Goal: Contribute content: Contribute content

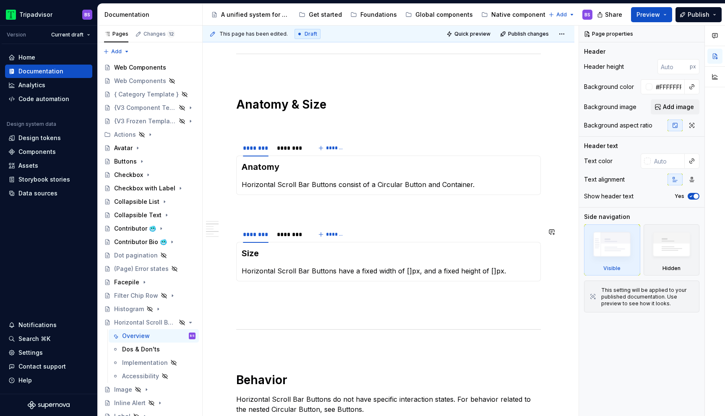
scroll to position [544, 0]
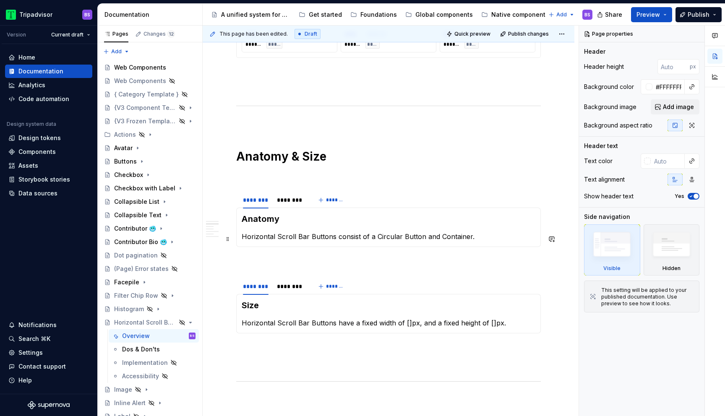
type textarea "*"
click at [489, 325] on p "Horizontal Scroll Bar Buttons have a fixed width of []px, and a fixed height of…" at bounding box center [389, 323] width 294 height 10
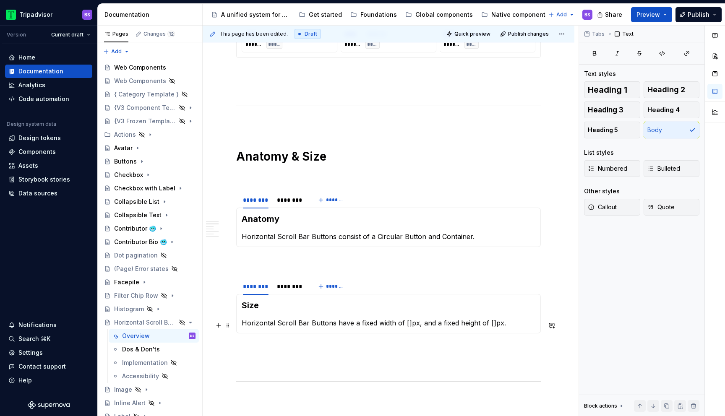
click at [405, 324] on p "Horizontal Scroll Bar Buttons have a fixed width of []px, and a fixed height of…" at bounding box center [389, 323] width 294 height 10
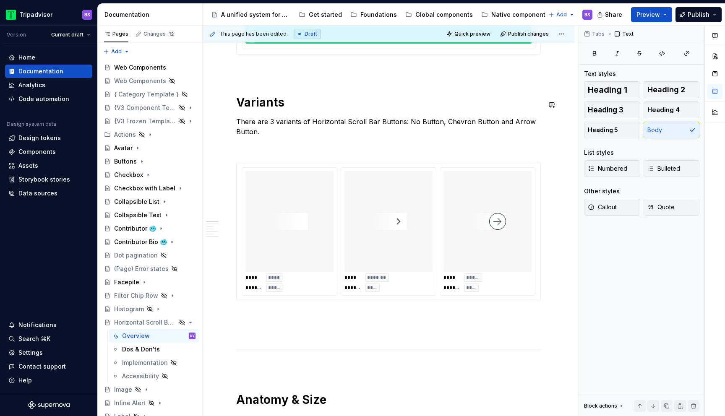
scroll to position [0, 0]
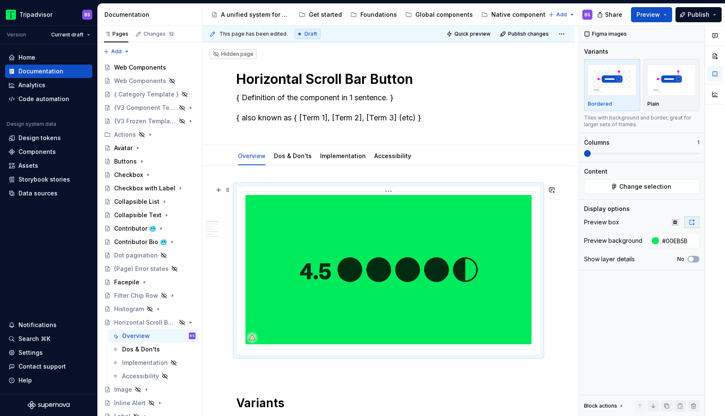
click at [366, 226] on img at bounding box center [389, 269] width 286 height 149
click at [660, 189] on span "Change selection" at bounding box center [646, 187] width 52 height 8
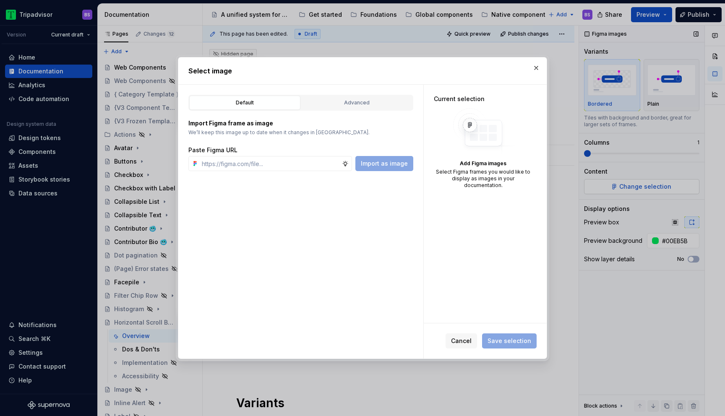
type textarea "*"
type input "https://www.figma.com/design/Rk3eGC5124Z7punn8EFUkb/Atlas-Web-Documentation?nod…"
type textarea "*"
type input "https://www.figma.com/design/Rk3eGC5124Z7punn8EFUkb/Atlas-Web-Documentation?nod…"
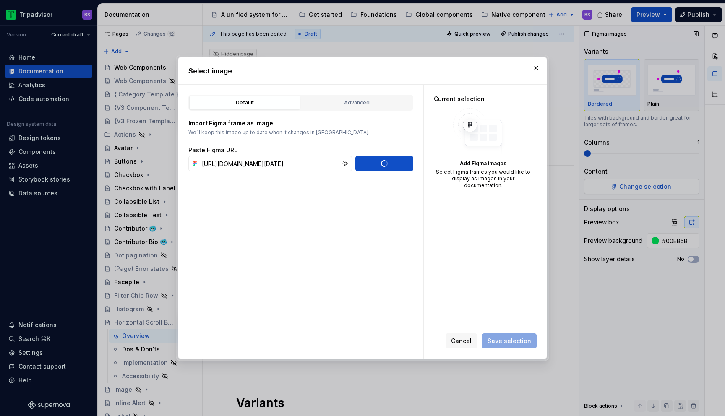
type textarea "*"
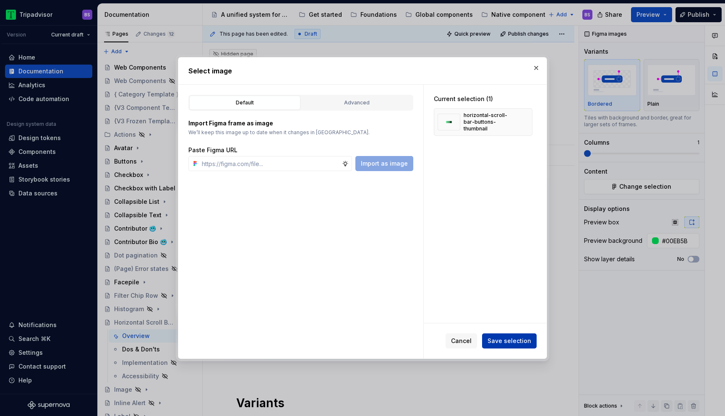
click at [501, 342] on span "Save selection" at bounding box center [510, 341] width 44 height 8
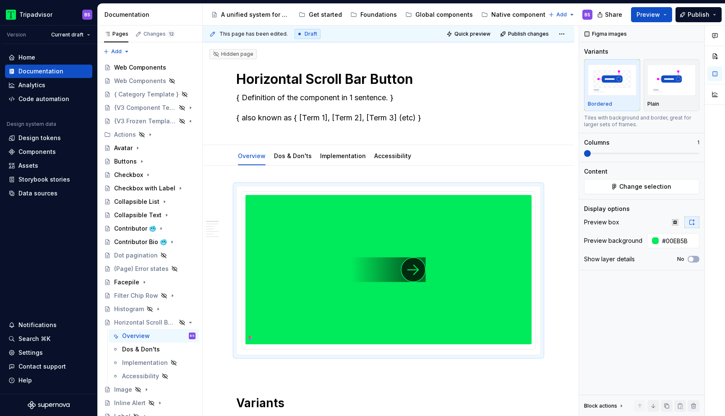
type textarea "*"
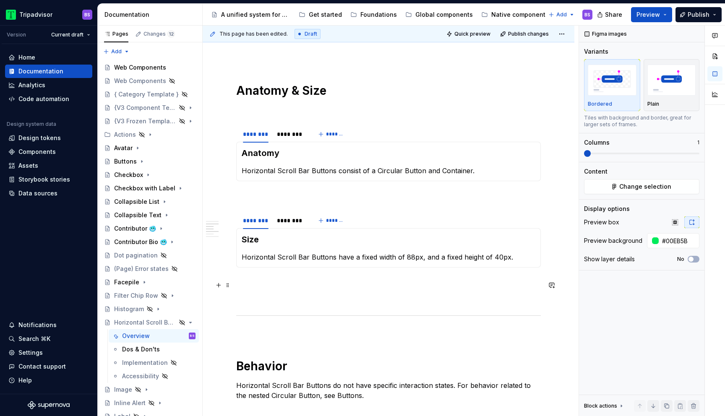
scroll to position [611, 0]
click at [294, 141] on div "********" at bounding box center [291, 133] width 34 height 13
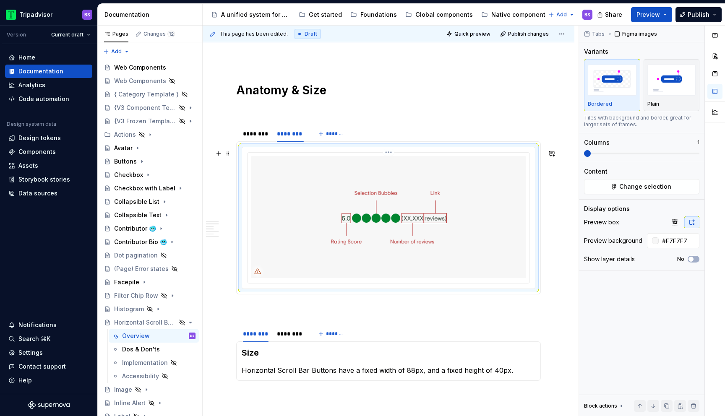
click at [343, 201] on img at bounding box center [388, 217] width 275 height 122
click at [616, 184] on button "Change selection" at bounding box center [641, 186] width 115 height 15
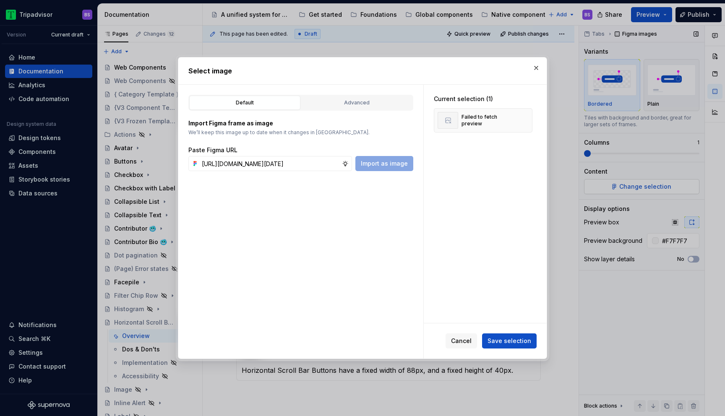
scroll to position [0, 235]
type input "[URL][DOMAIN_NAME][DATE]"
type textarea "*"
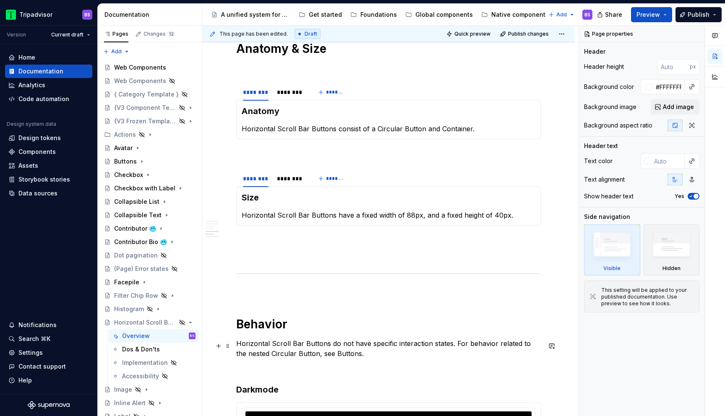
scroll to position [629, 0]
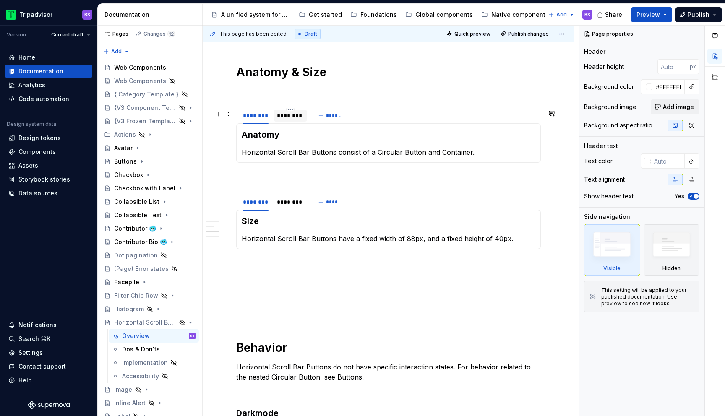
click at [295, 119] on div "********" at bounding box center [290, 116] width 27 height 8
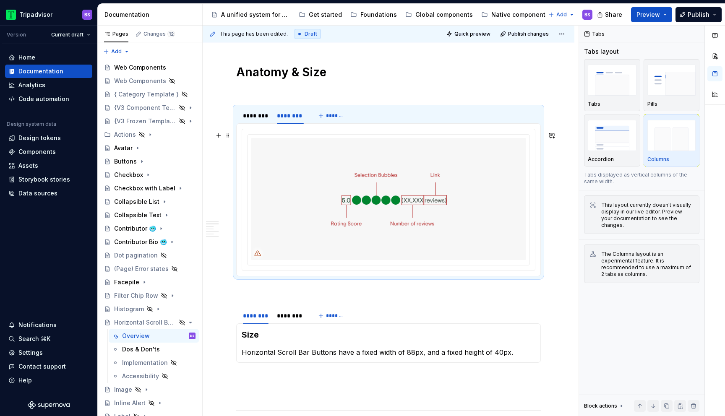
click at [420, 160] on img at bounding box center [388, 199] width 275 height 122
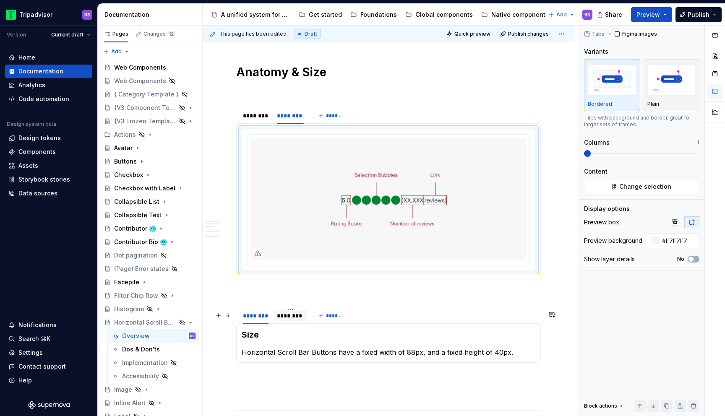
click at [288, 324] on div at bounding box center [291, 323] width 34 height 1
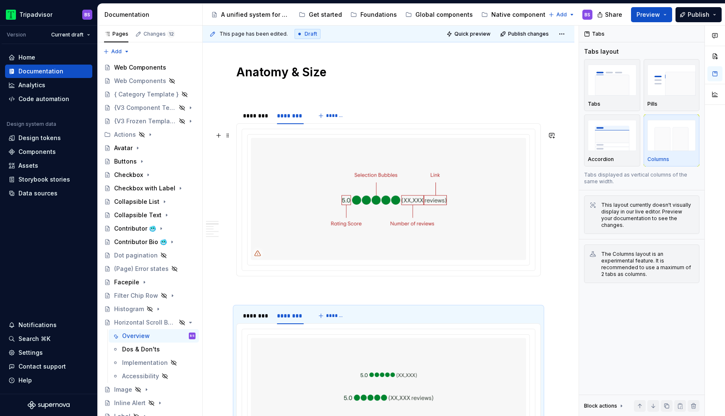
type textarea "*"
click at [487, 168] on img at bounding box center [388, 199] width 275 height 122
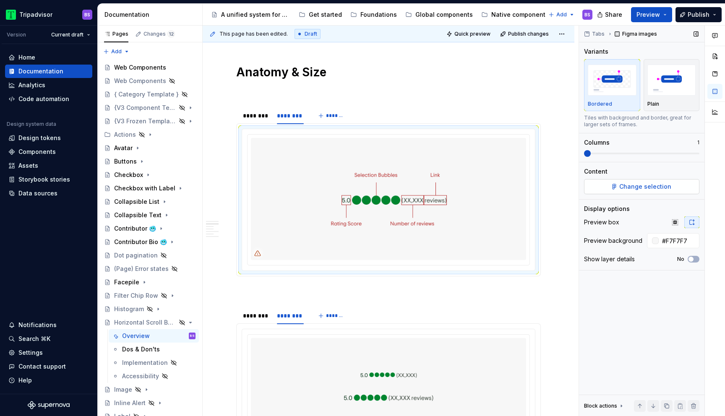
click at [644, 186] on span "Change selection" at bounding box center [646, 187] width 52 height 8
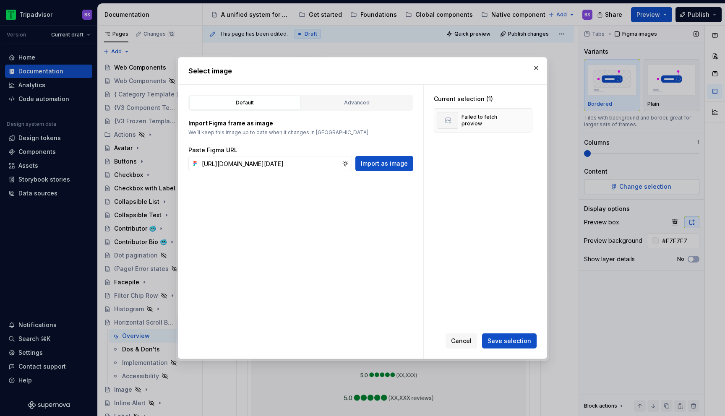
scroll to position [0, 235]
type input "[URL][DOMAIN_NAME][DATE]"
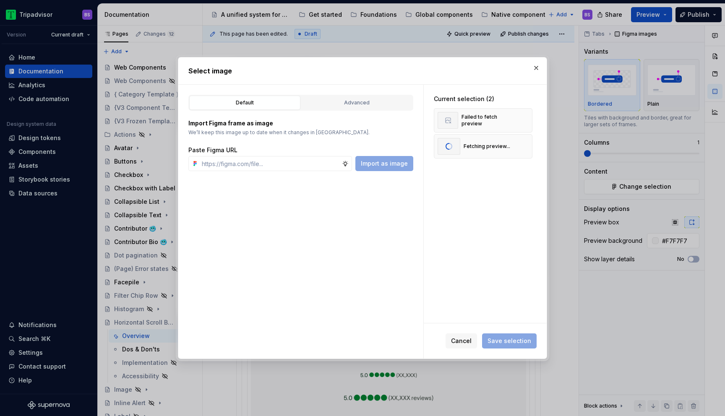
type textarea "*"
click at [506, 341] on span "Save selection" at bounding box center [510, 341] width 44 height 8
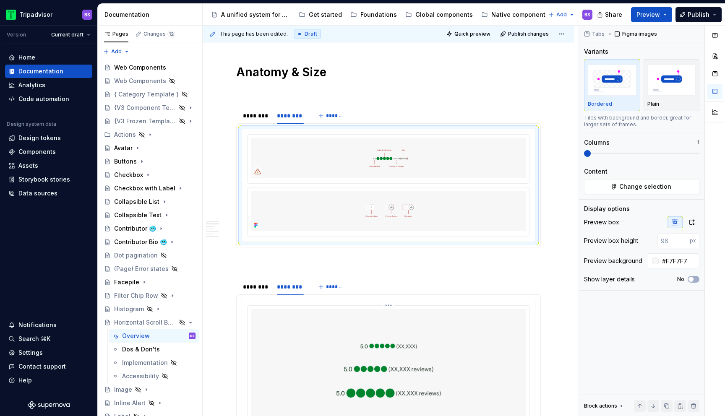
click at [375, 334] on img at bounding box center [388, 370] width 275 height 122
click at [615, 190] on button "Change selection" at bounding box center [641, 186] width 115 height 15
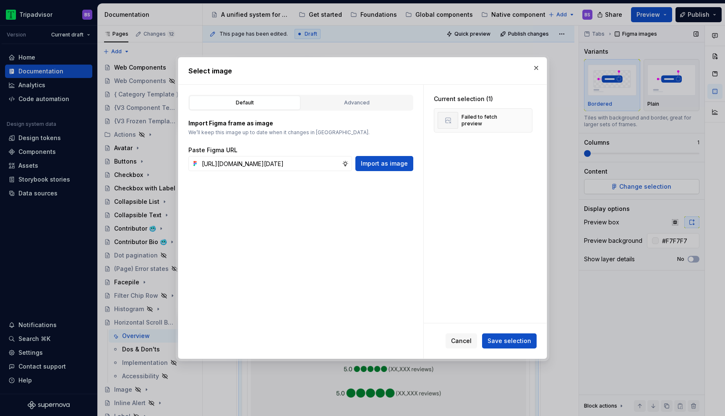
scroll to position [0, 236]
type input "[URL][DOMAIN_NAME][DATE]"
click at [509, 343] on span "Save selection" at bounding box center [510, 341] width 44 height 8
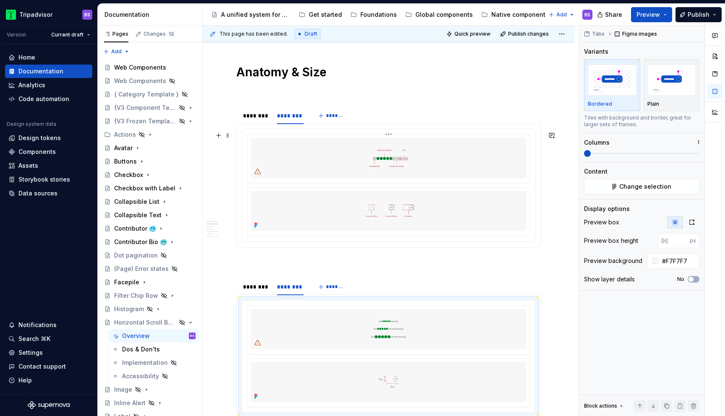
click at [389, 137] on html "Tripadvisor BS Version Current draft Home Documentation Analytics Code automati…" at bounding box center [362, 208] width 725 height 416
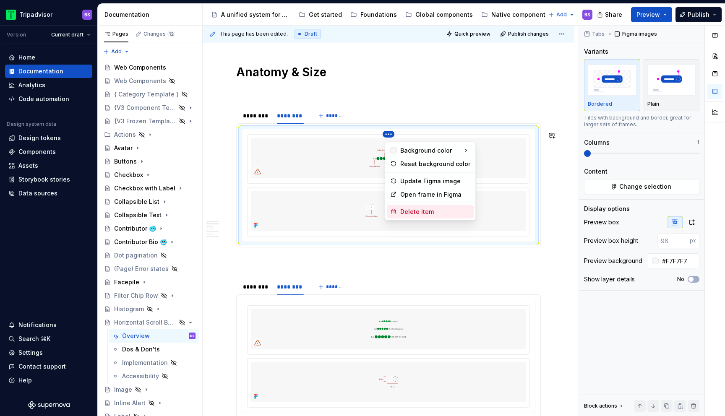
click at [413, 207] on div "Delete item" at bounding box center [430, 211] width 87 height 13
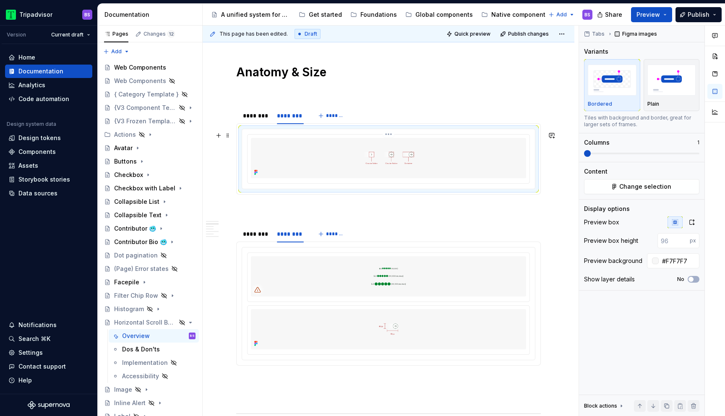
click at [415, 162] on img at bounding box center [388, 158] width 275 height 40
click at [690, 219] on icon "button" at bounding box center [692, 222] width 7 height 7
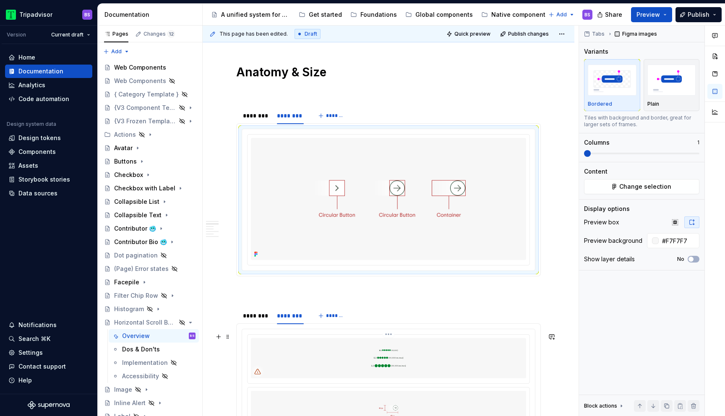
click at [394, 363] on img at bounding box center [388, 358] width 275 height 40
click at [392, 337] on div at bounding box center [388, 386] width 293 height 112
click at [392, 338] on html "Tripadvisor BS Version Current draft Home Documentation Analytics Code automati…" at bounding box center [362, 208] width 725 height 416
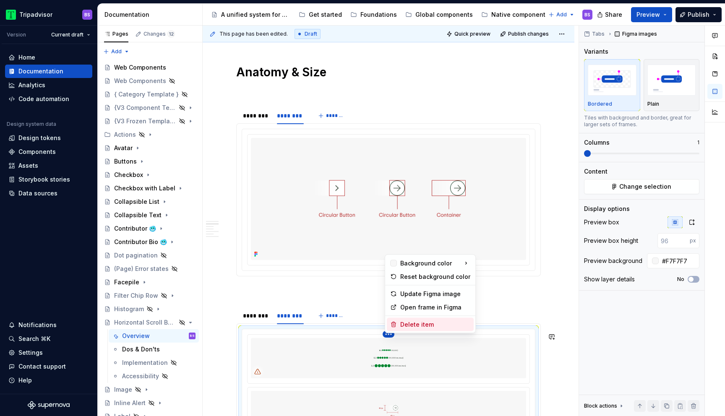
click at [425, 329] on div "Delete item" at bounding box center [435, 325] width 70 height 8
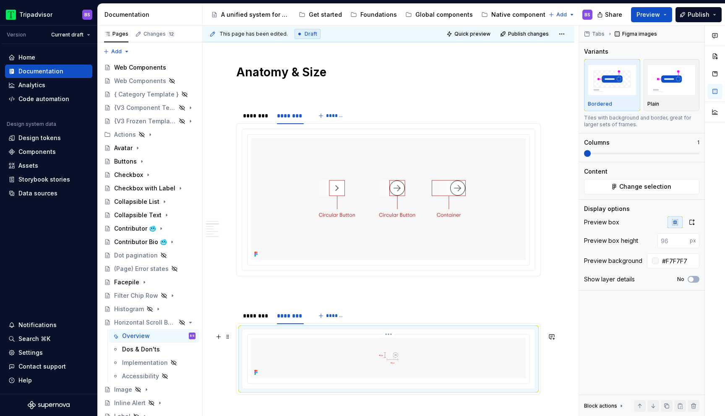
click at [437, 357] on img at bounding box center [388, 358] width 275 height 40
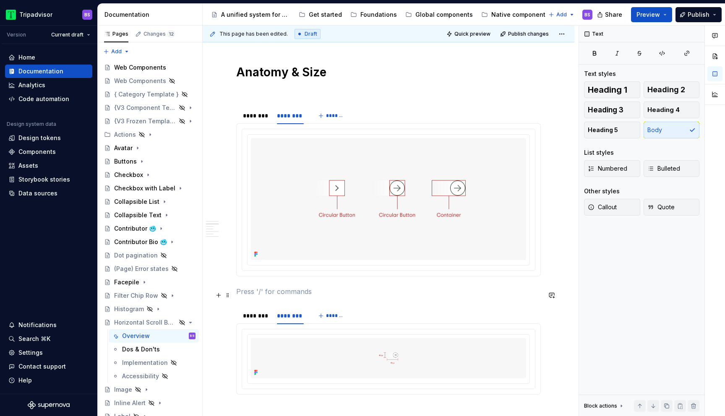
click at [414, 297] on p at bounding box center [388, 292] width 305 height 10
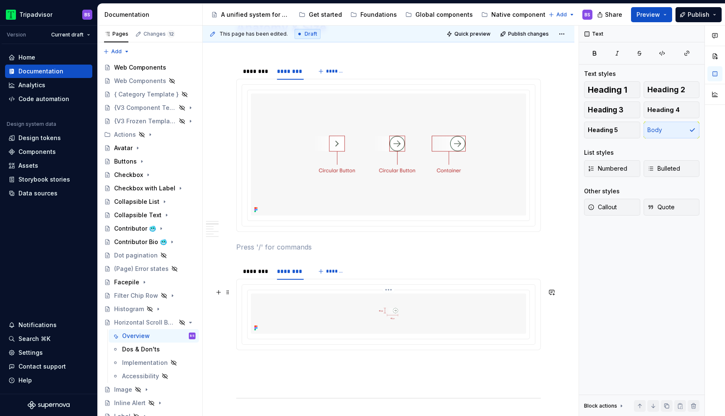
scroll to position [663, 0]
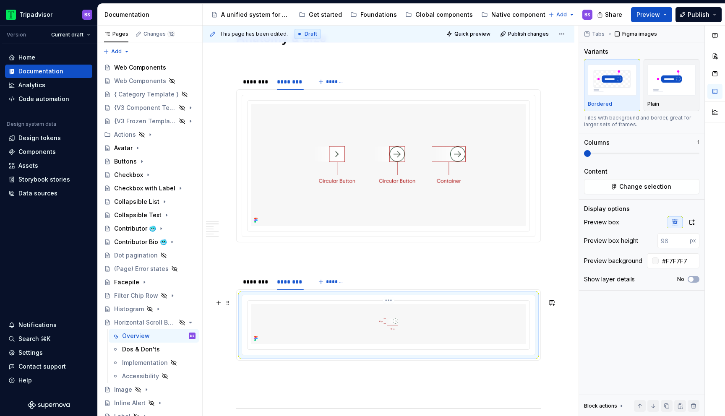
click at [427, 325] on img at bounding box center [388, 324] width 275 height 40
click at [696, 223] on button "button" at bounding box center [692, 223] width 15 height 12
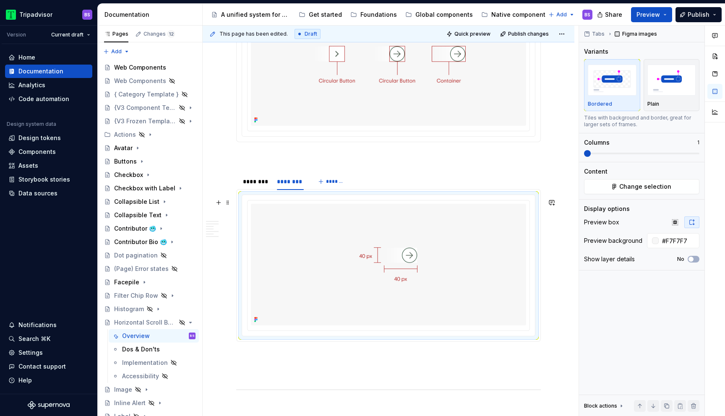
scroll to position [775, 0]
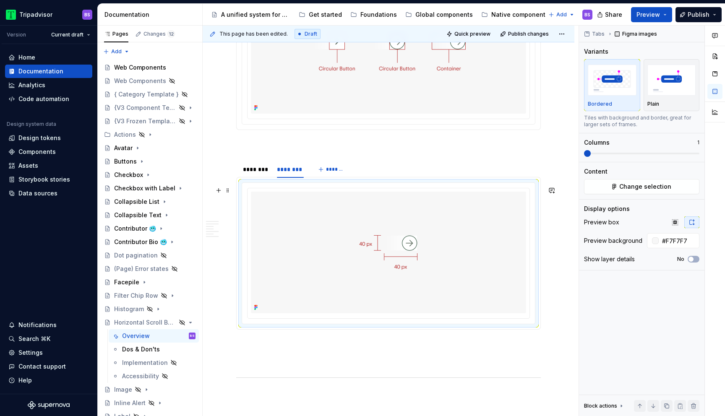
type textarea "*"
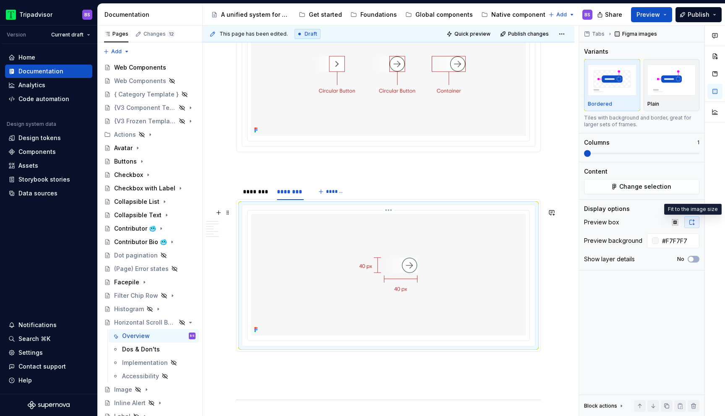
scroll to position [700, 0]
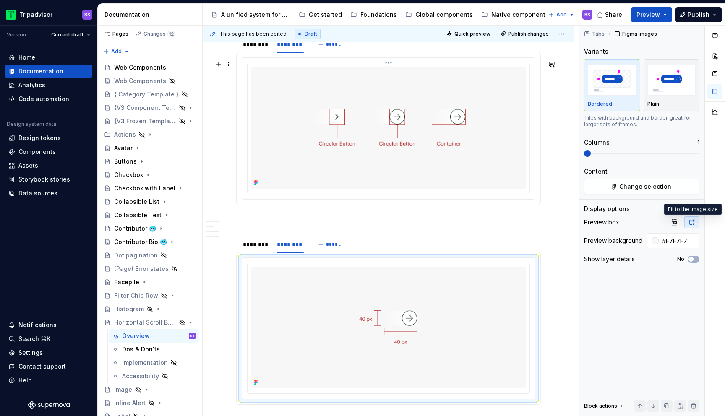
click at [516, 135] on img at bounding box center [388, 128] width 275 height 122
click at [677, 242] on input "#F7F7F7" at bounding box center [679, 240] width 41 height 15
paste input "EAEAEA"
click at [685, 238] on input "#F7F7F7" at bounding box center [679, 240] width 41 height 15
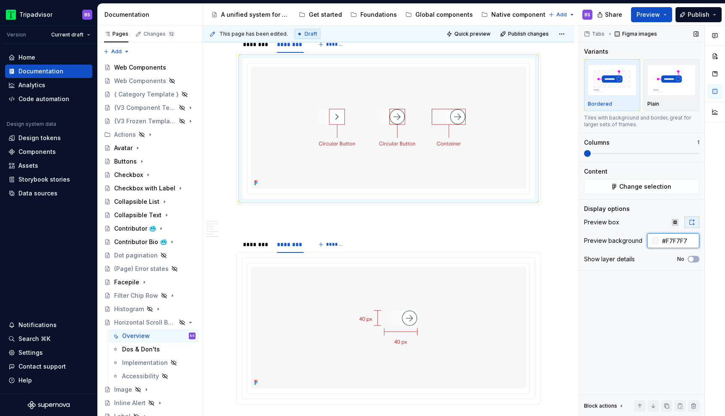
paste input "EAEAEA"
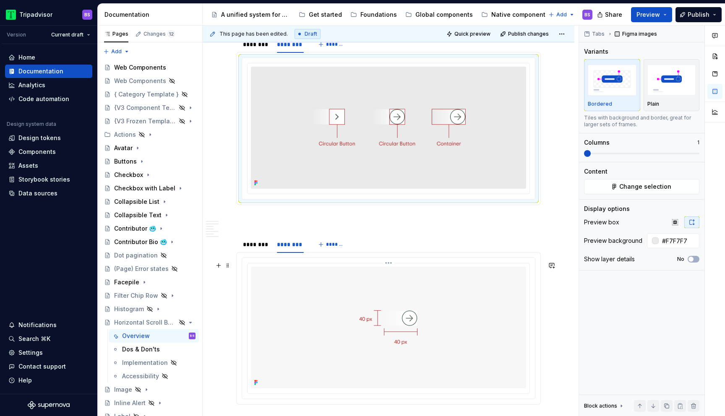
click at [510, 307] on img at bounding box center [388, 328] width 275 height 122
click at [680, 240] on input "#F7F7F7" at bounding box center [679, 240] width 41 height 15
paste input "EAEAEA"
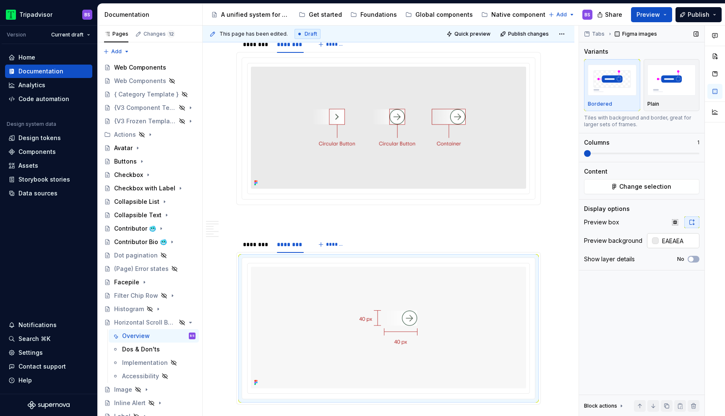
type input "#EAEAEA"
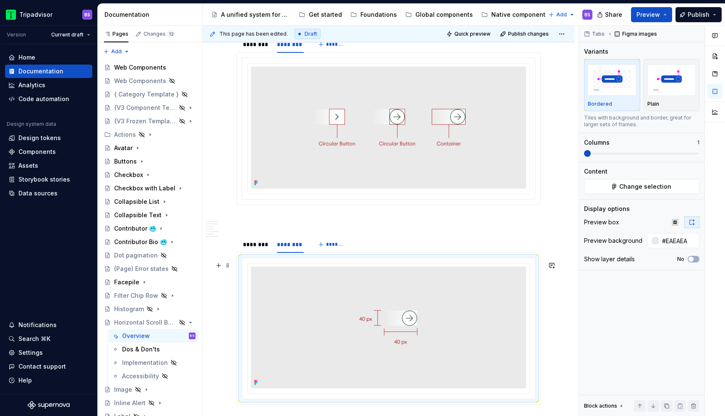
click at [563, 305] on div "**********" at bounding box center [389, 367] width 372 height 1802
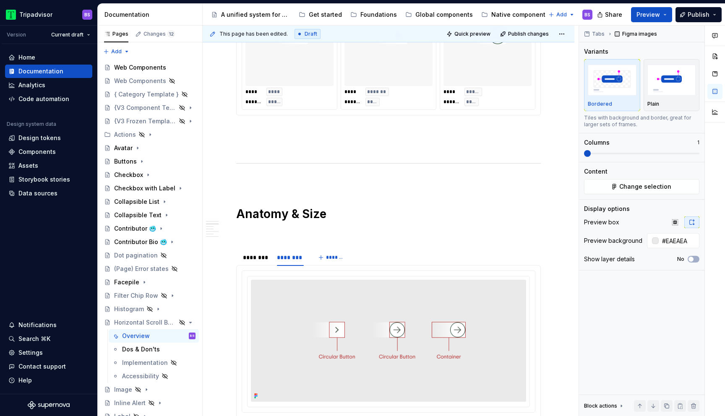
scroll to position [299, 0]
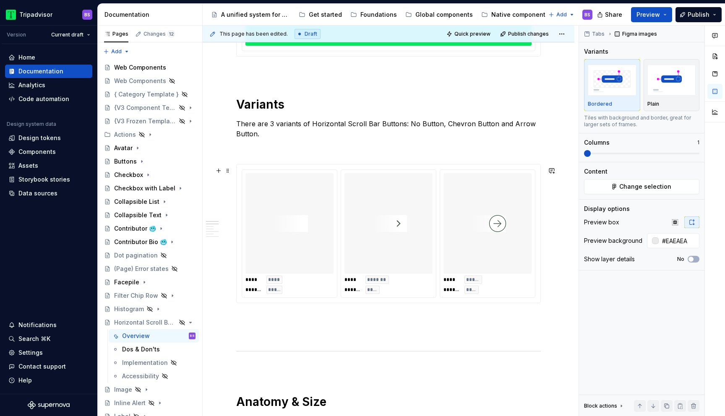
click at [527, 271] on div at bounding box center [488, 223] width 88 height 101
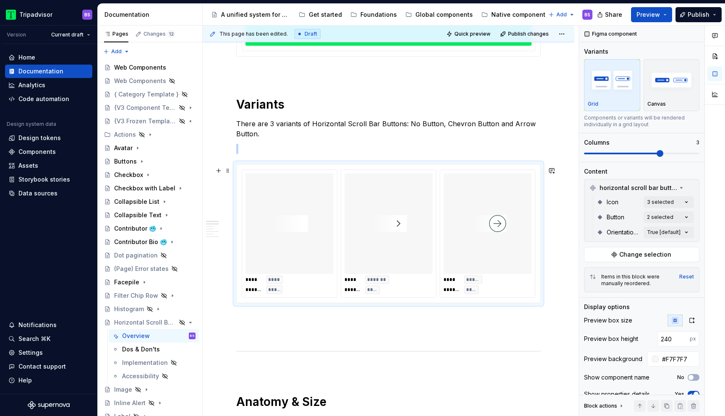
type textarea "*"
click at [683, 358] on input "#F7F7F7" at bounding box center [679, 359] width 41 height 15
paste input "EAEAEA"
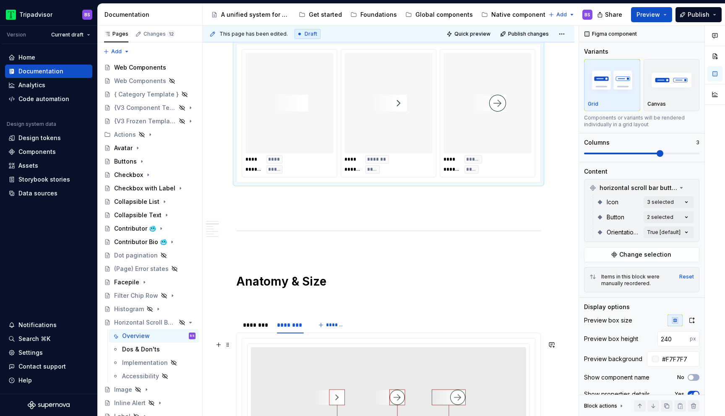
scroll to position [432, 0]
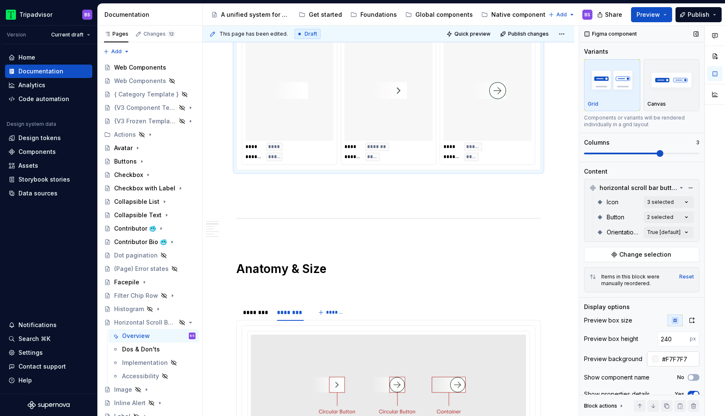
click at [675, 360] on input "#F7F7F7" at bounding box center [679, 359] width 41 height 15
paste input "EAEAEA"
type input "#EAEAEA"
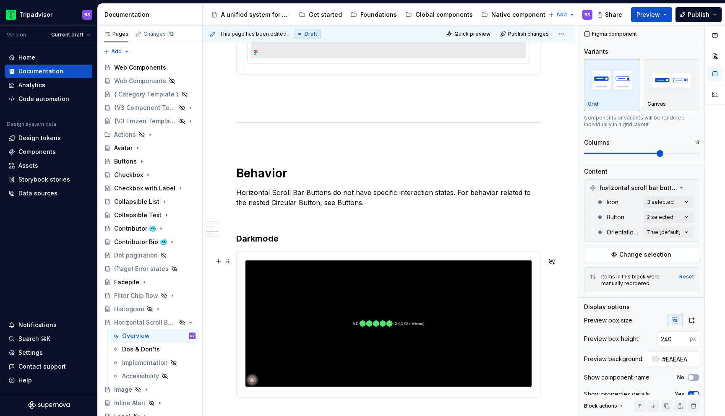
scroll to position [1083, 0]
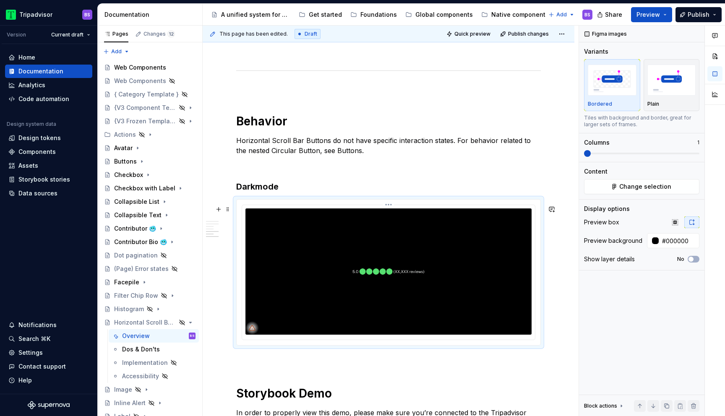
click at [471, 270] on img at bounding box center [389, 272] width 286 height 126
click at [638, 186] on span "Change selection" at bounding box center [646, 187] width 52 height 8
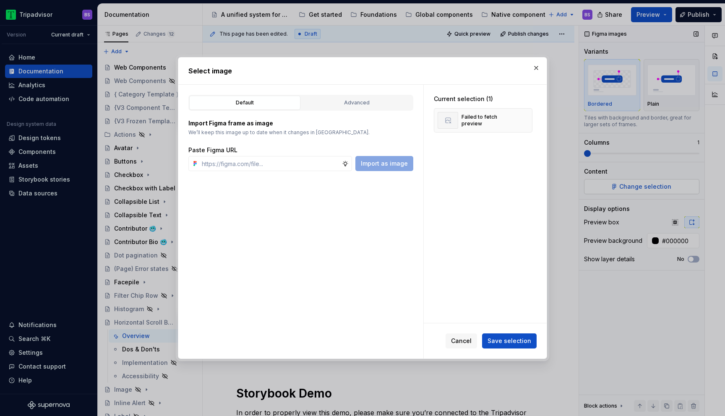
type textarea "*"
type input "[URL][DOMAIN_NAME][DATE]"
type textarea "*"
type input "[URL][DOMAIN_NAME][DATE]"
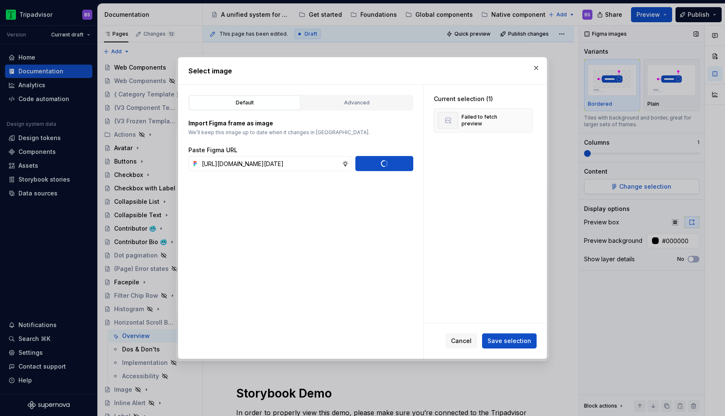
type textarea "*"
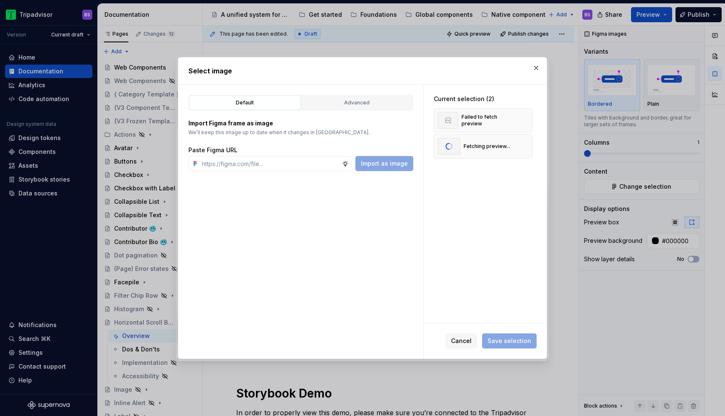
type textarea "*"
click at [531, 347] on button "Save selection" at bounding box center [509, 341] width 55 height 15
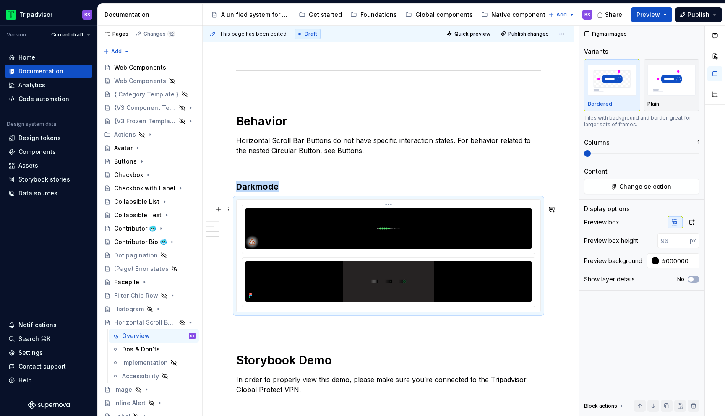
click at [397, 230] on img at bounding box center [389, 229] width 286 height 40
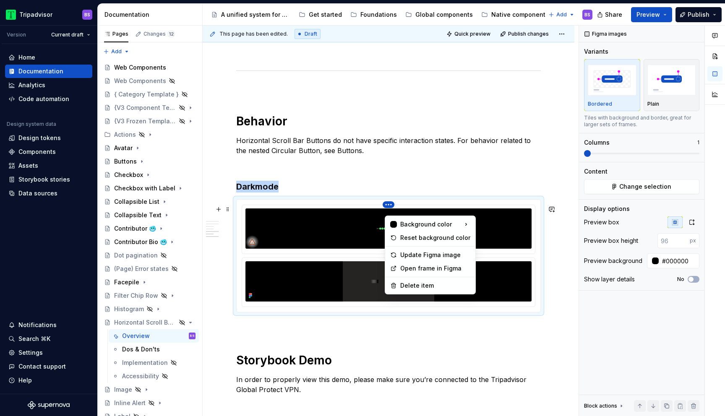
click at [392, 212] on html "Tripadvisor BS Version Current draft Home Documentation Analytics Code automati…" at bounding box center [362, 208] width 725 height 416
click at [433, 279] on div "Delete item" at bounding box center [430, 285] width 87 height 13
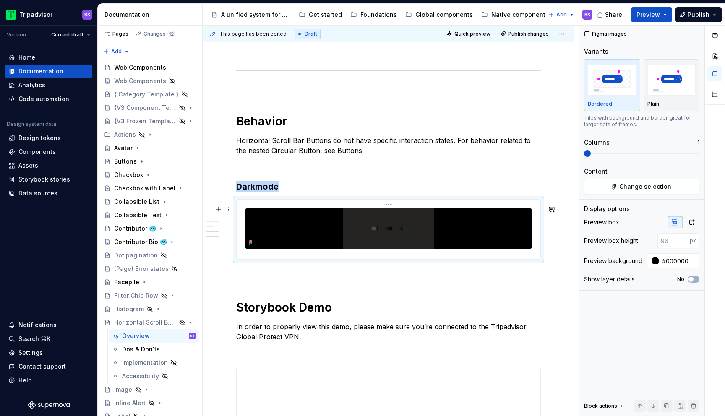
click at [460, 238] on img at bounding box center [389, 229] width 286 height 40
click at [684, 263] on input "#000000" at bounding box center [679, 261] width 41 height 15
paste input "262323"
type input "#262323"
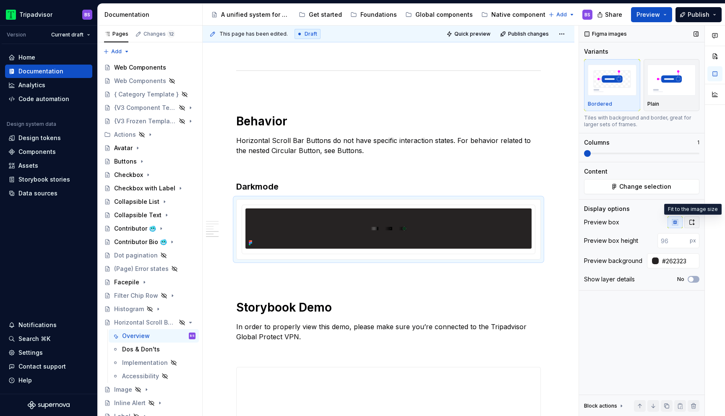
click at [698, 224] on button "button" at bounding box center [692, 223] width 15 height 12
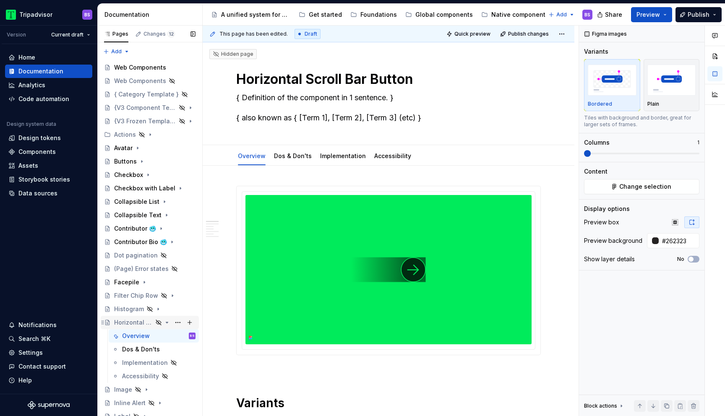
click at [167, 322] on icon "Page tree" at bounding box center [167, 322] width 2 height 1
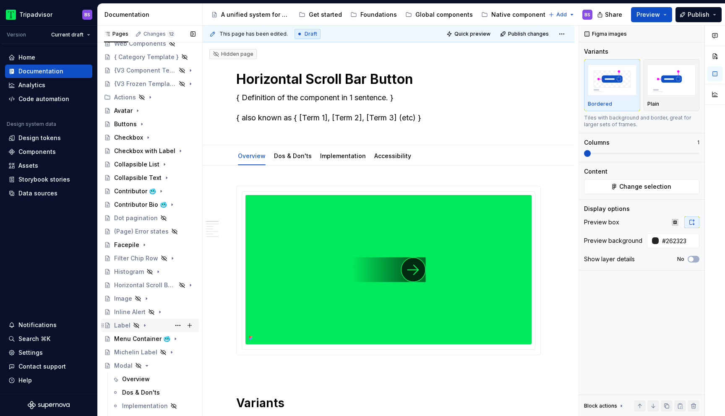
scroll to position [56, 0]
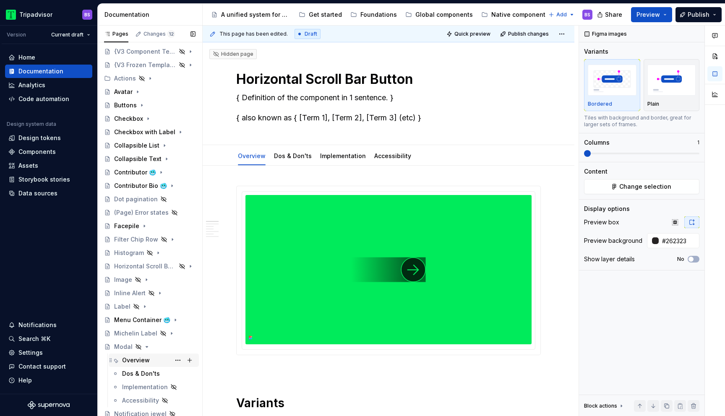
click at [145, 364] on div "Overview" at bounding box center [136, 360] width 28 height 8
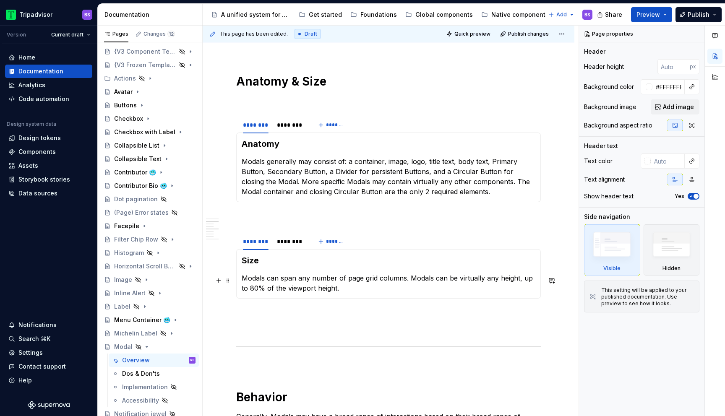
scroll to position [792, 0]
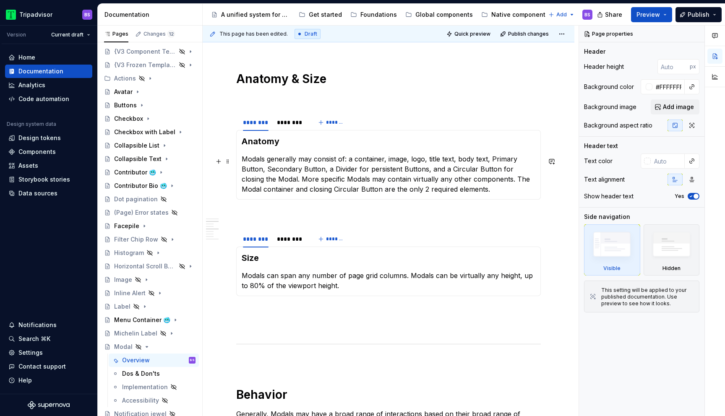
type textarea "*"
click at [406, 162] on p "Modals generally may consist of: a container, image, logo, title text, body tex…" at bounding box center [389, 174] width 294 height 40
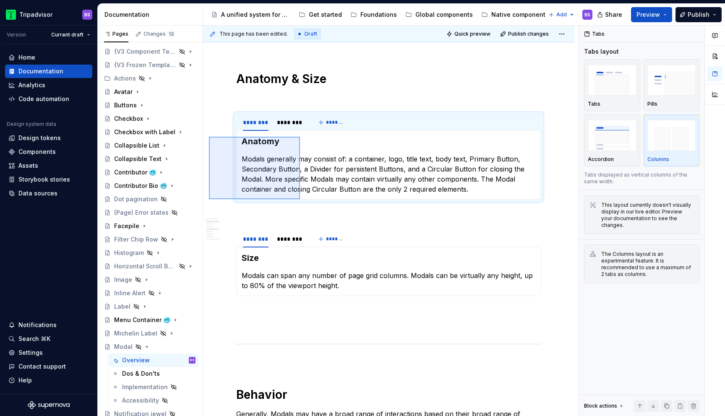
drag, startPoint x: 209, startPoint y: 137, endPoint x: 301, endPoint y: 200, distance: 111.4
click at [301, 200] on div "**********" at bounding box center [391, 221] width 376 height 391
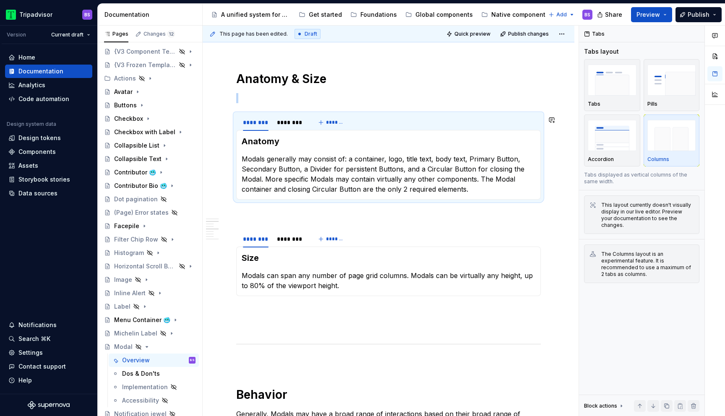
copy br
click at [296, 219] on p at bounding box center [388, 215] width 305 height 10
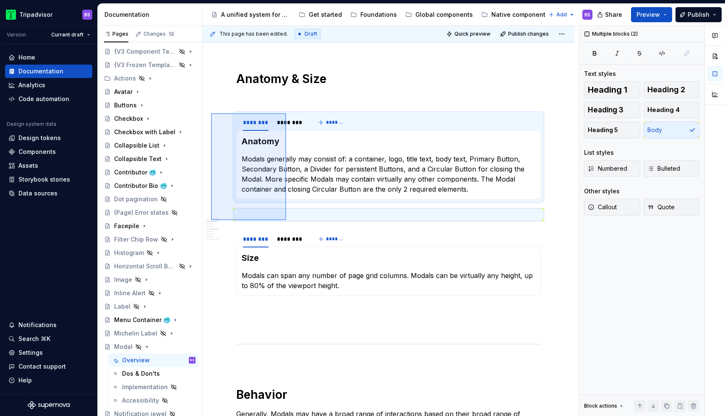
drag, startPoint x: 211, startPoint y: 113, endPoint x: 286, endPoint y: 220, distance: 130.4
click at [286, 220] on div "**********" at bounding box center [391, 221] width 376 height 391
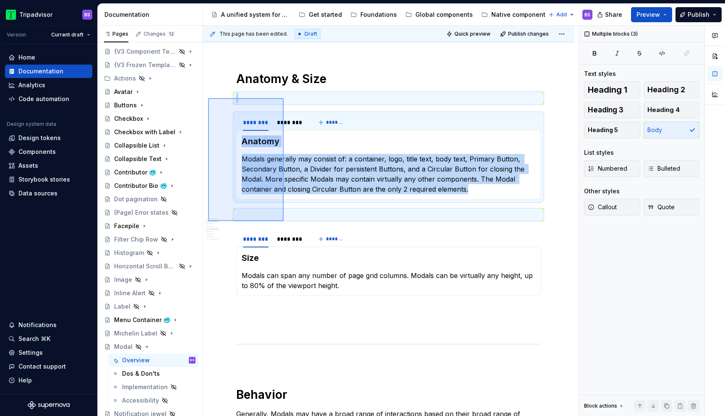
drag, startPoint x: 208, startPoint y: 98, endPoint x: 284, endPoint y: 221, distance: 144.3
click at [284, 221] on div "**********" at bounding box center [391, 221] width 376 height 391
copy div "Anatomy & Size ******** ******** ******* Anatomy Modals generally may consist o…"
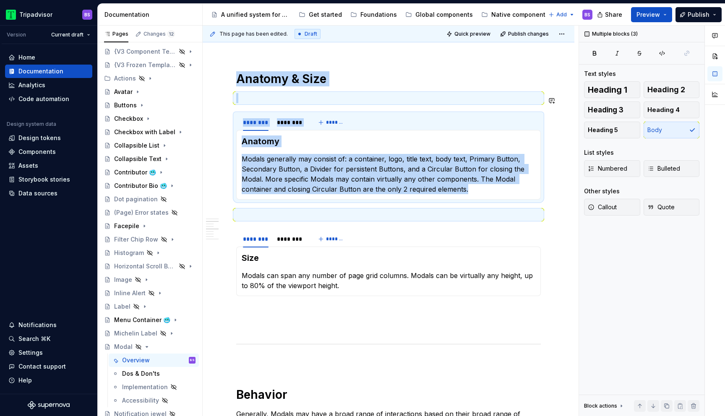
click at [284, 220] on p at bounding box center [388, 215] width 305 height 10
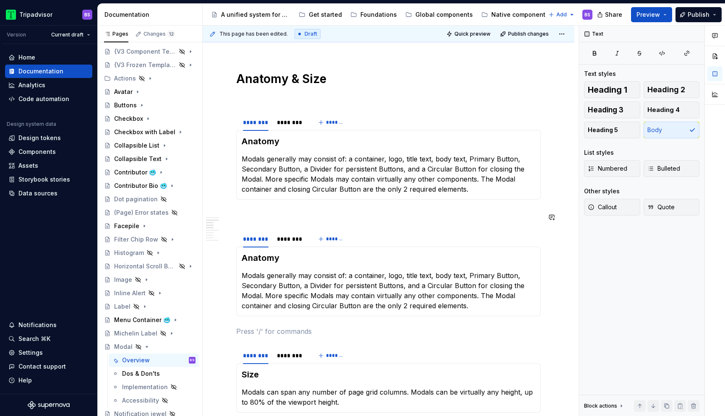
click at [273, 211] on div "**********" at bounding box center [388, 385] width 305 height 1963
click at [269, 277] on p "Modals generally may consist of: a container, logo, title text, body text, Prim…" at bounding box center [389, 291] width 294 height 40
click at [267, 277] on p "Modals generally may consist of: a container, logo, title text, body text, Prim…" at bounding box center [389, 291] width 294 height 40
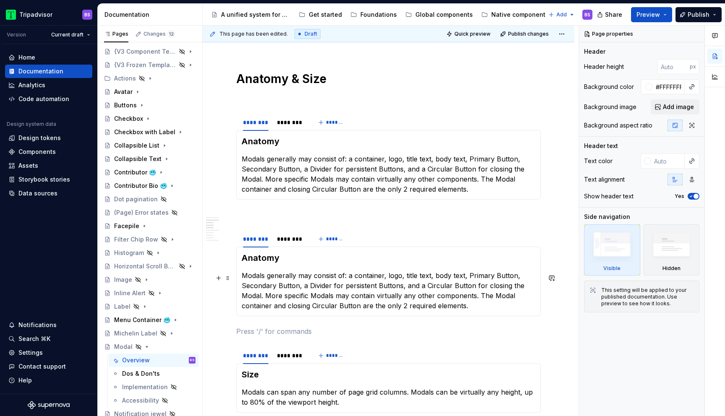
click at [324, 285] on p "Modals generally may consist of: a container, logo, title text, body text, Prim…" at bounding box center [389, 291] width 294 height 40
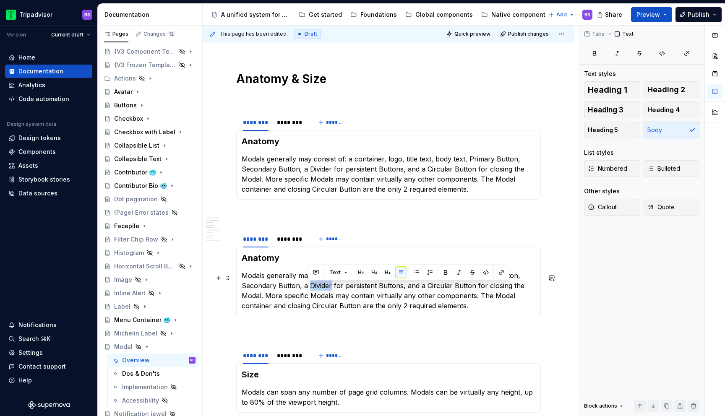
click at [324, 285] on p "Modals generally may consist of: a container, logo, title text, body text, Prim…" at bounding box center [389, 291] width 294 height 40
click at [266, 279] on p "Modals generally may consist of: a container, logo, title text, body text, Prim…" at bounding box center [389, 291] width 294 height 40
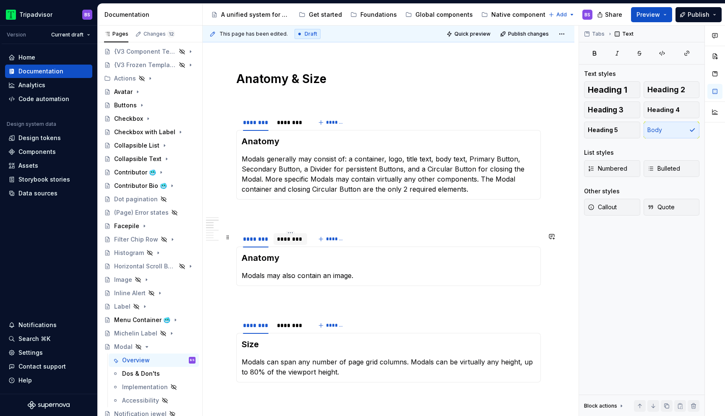
click at [294, 245] on div "********" at bounding box center [291, 239] width 34 height 12
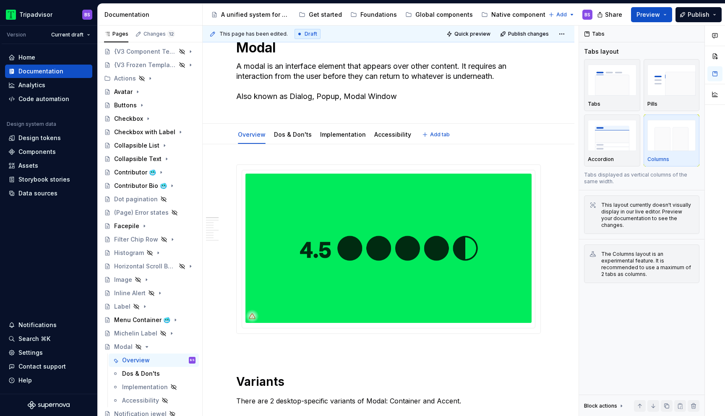
scroll to position [0, 0]
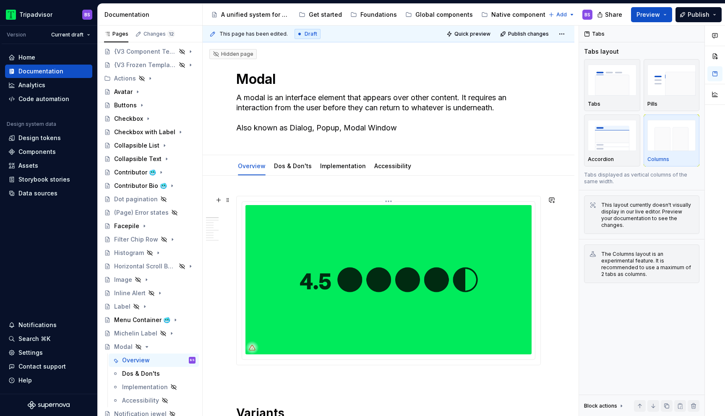
click at [442, 236] on img at bounding box center [389, 279] width 286 height 149
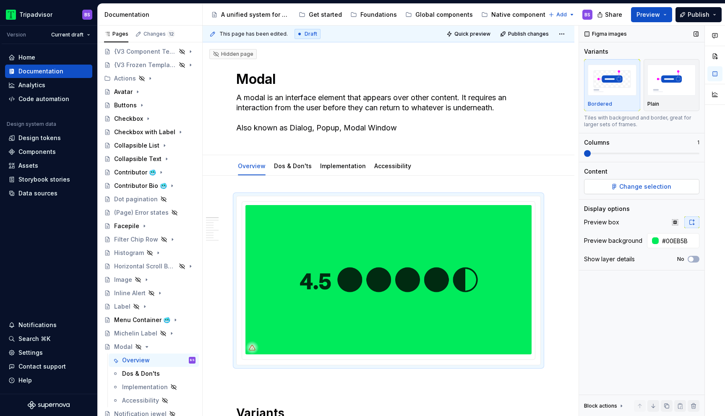
click at [638, 190] on span "Change selection" at bounding box center [646, 187] width 52 height 8
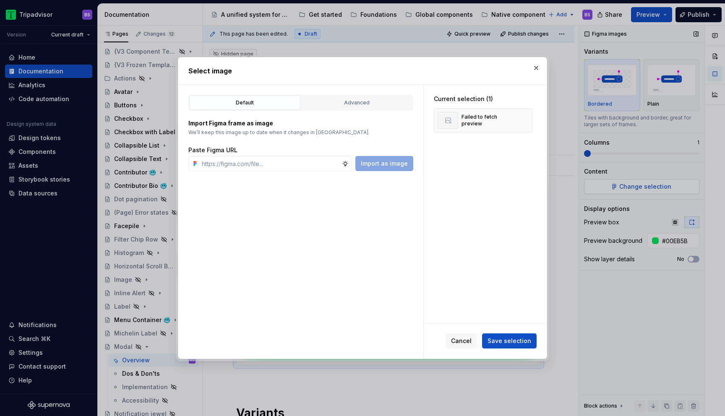
type textarea "*"
type input "[URL][DOMAIN_NAME]"
type textarea "*"
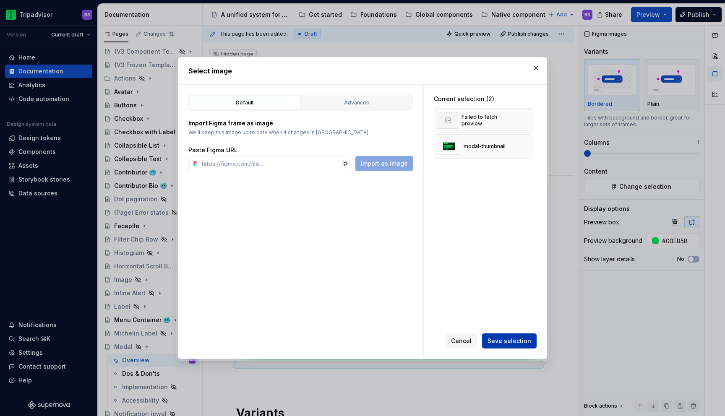
click at [511, 340] on span "Save selection" at bounding box center [510, 341] width 44 height 8
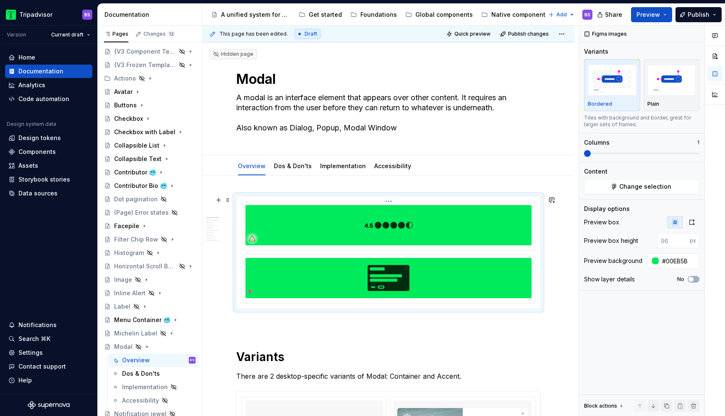
click at [412, 234] on img at bounding box center [389, 225] width 286 height 40
click at [389, 201] on html "Tripadvisor BS Version Current draft Home Documentation Analytics Code automati…" at bounding box center [362, 208] width 725 height 416
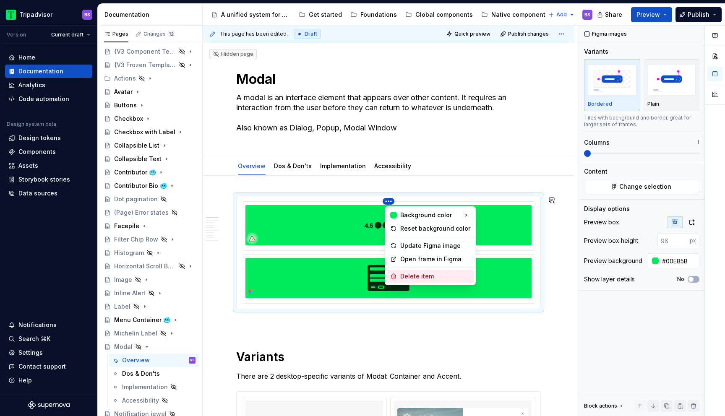
click at [426, 278] on div "Delete item" at bounding box center [435, 276] width 70 height 8
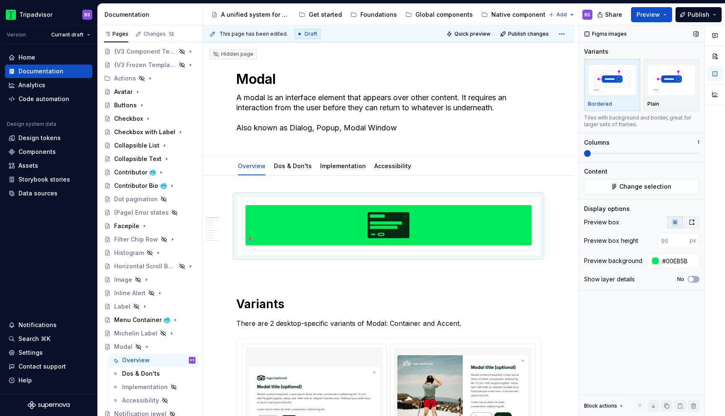
click at [693, 224] on icon "button" at bounding box center [692, 222] width 7 height 7
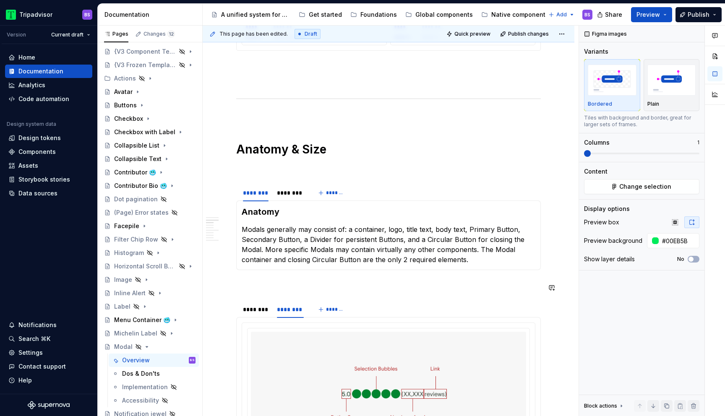
scroll to position [729, 0]
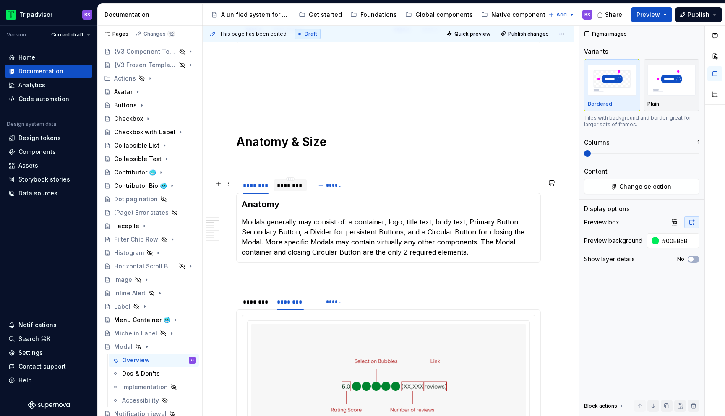
click at [286, 192] on div "********" at bounding box center [291, 185] width 34 height 13
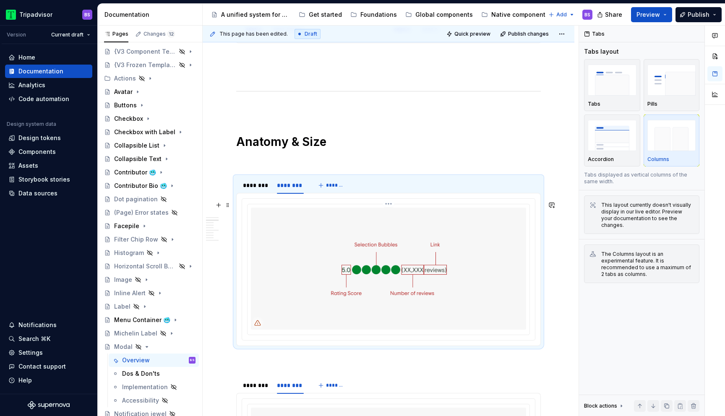
click at [347, 255] on img at bounding box center [388, 269] width 275 height 122
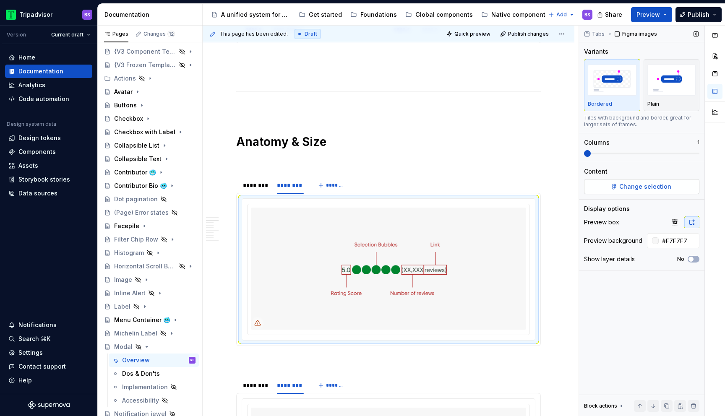
click at [636, 191] on button "Change selection" at bounding box center [641, 186] width 115 height 15
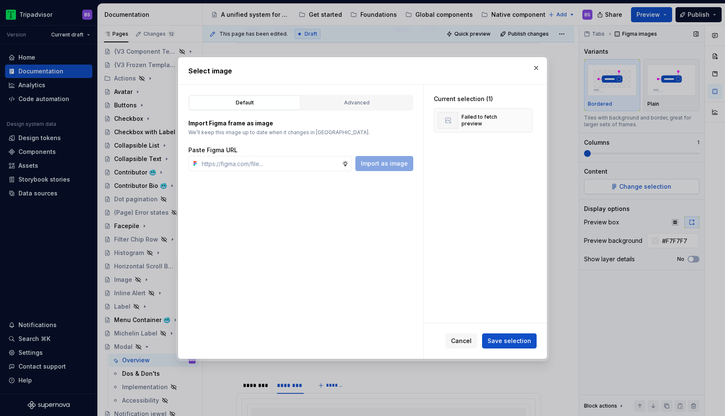
type textarea "*"
type input "[URL][DOMAIN_NAME]"
type textarea "*"
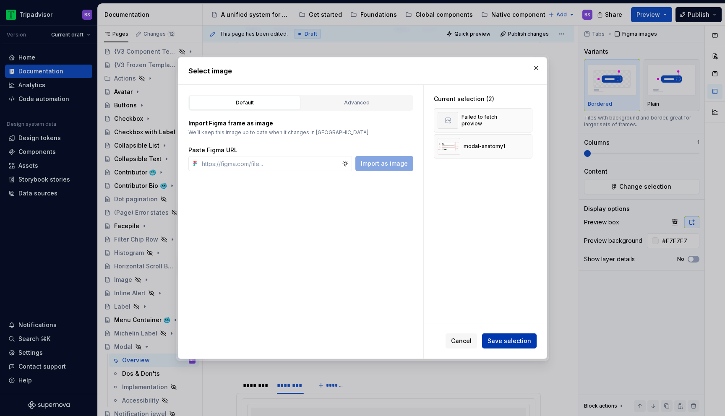
click at [505, 347] on button "Save selection" at bounding box center [509, 341] width 55 height 15
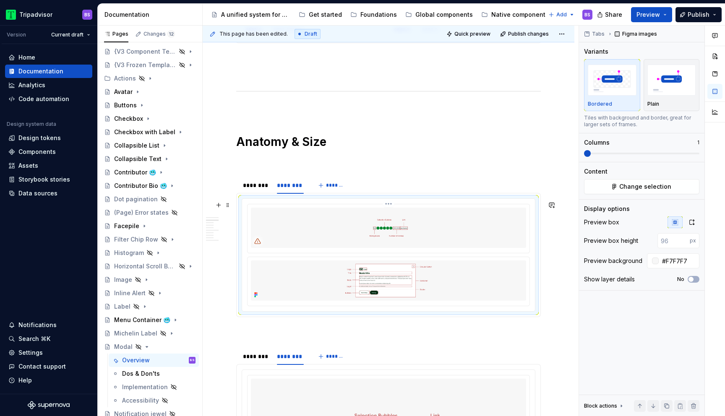
click at [433, 237] on img at bounding box center [388, 228] width 275 height 40
click at [523, 217] on img at bounding box center [388, 228] width 275 height 40
click at [392, 205] on html "Tripadvisor BS Version Current draft Home Documentation Analytics Code automati…" at bounding box center [362, 208] width 725 height 416
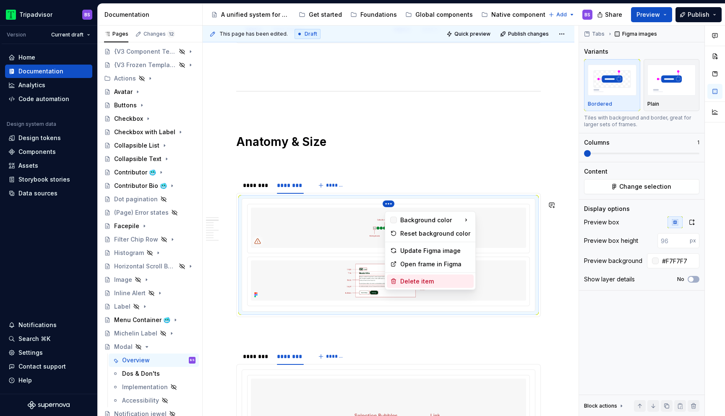
click at [431, 282] on div "Delete item" at bounding box center [435, 281] width 70 height 8
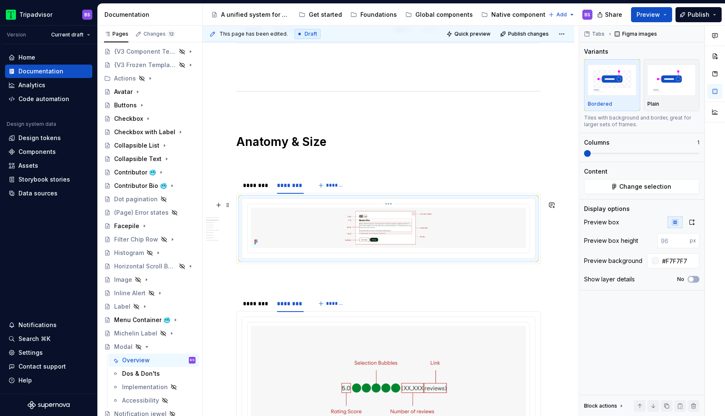
click at [448, 236] on img at bounding box center [388, 228] width 275 height 40
click at [696, 225] on button "button" at bounding box center [692, 223] width 15 height 12
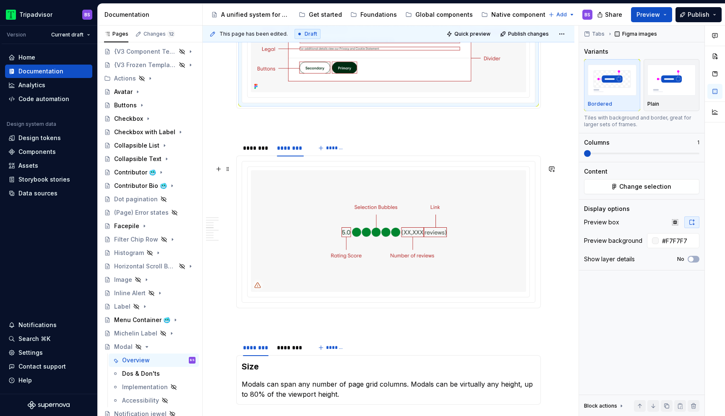
scroll to position [970, 0]
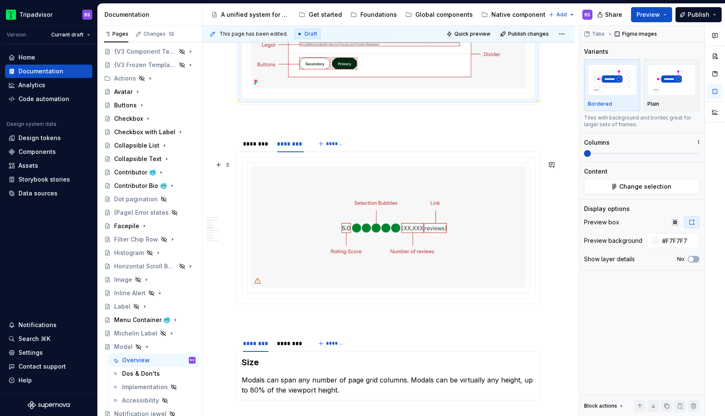
click at [461, 255] on img at bounding box center [388, 227] width 275 height 122
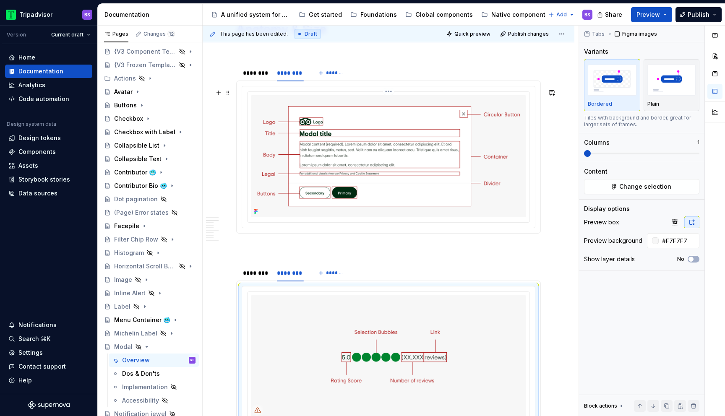
scroll to position [851, 0]
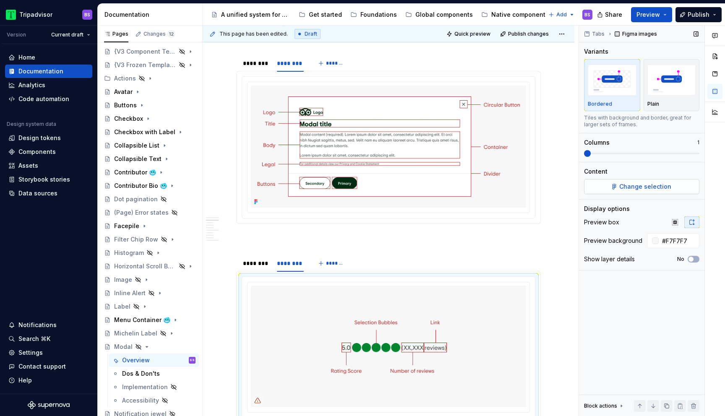
click at [654, 193] on button "Change selection" at bounding box center [641, 186] width 115 height 15
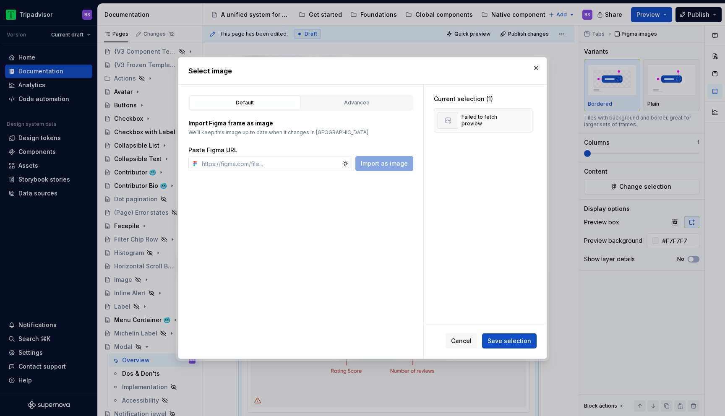
type textarea "*"
type input "[URL][DOMAIN_NAME]"
type textarea "*"
type input "[URL][DOMAIN_NAME]"
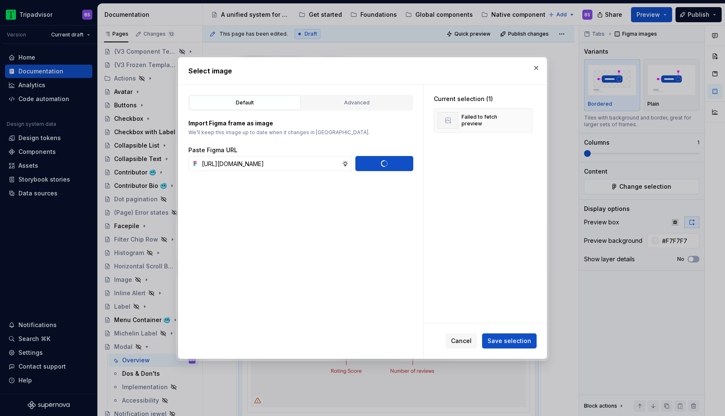
scroll to position [0, 0]
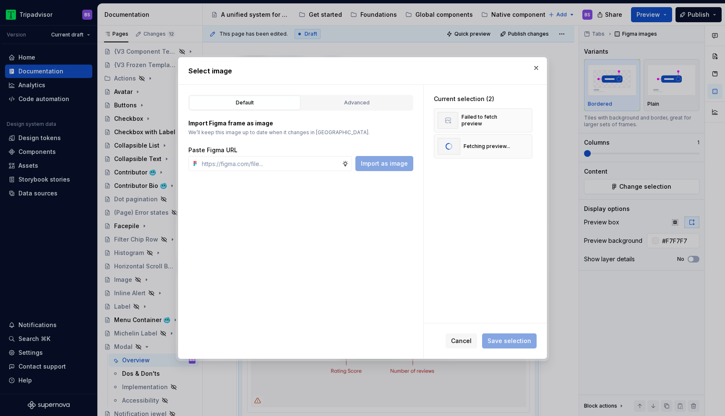
type textarea "*"
click at [522, 340] on span "Save selection" at bounding box center [510, 341] width 44 height 8
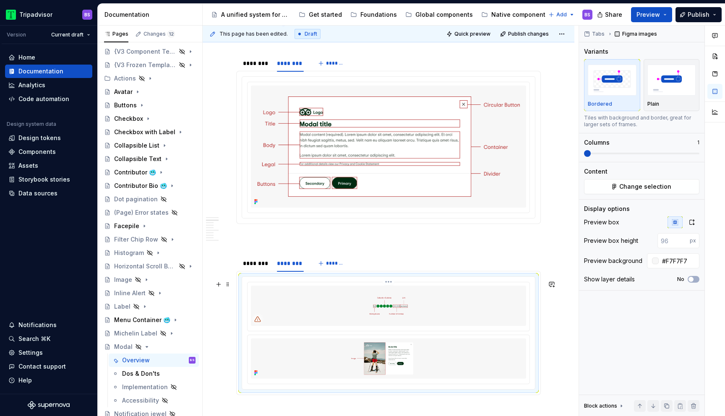
click at [392, 303] on img at bounding box center [388, 306] width 275 height 40
click at [391, 288] on html "Tripadvisor BS Version Current draft Home Documentation Analytics Code automati…" at bounding box center [362, 208] width 725 height 416
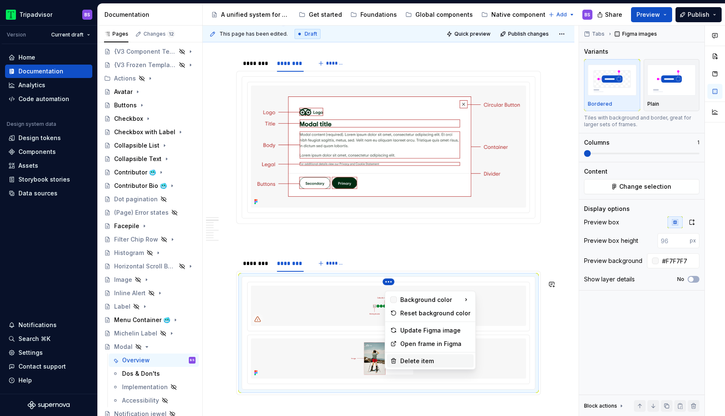
click at [418, 356] on div "Delete item" at bounding box center [430, 361] width 87 height 13
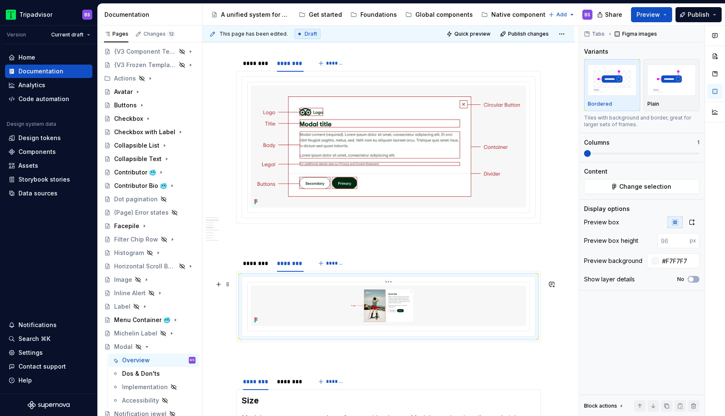
click at [476, 314] on img at bounding box center [388, 306] width 275 height 40
click at [693, 222] on icon "button" at bounding box center [692, 222] width 7 height 7
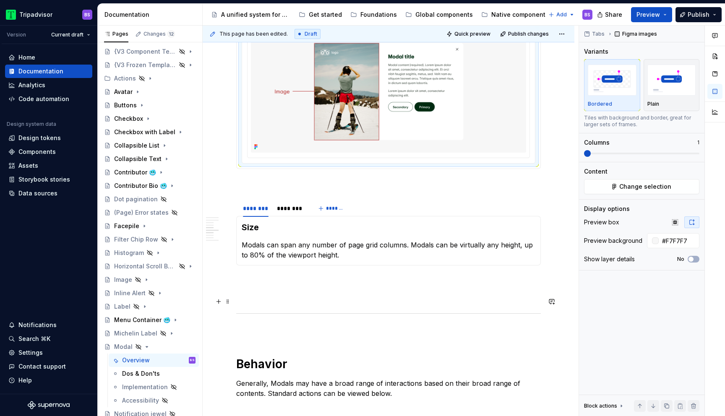
scroll to position [1122, 0]
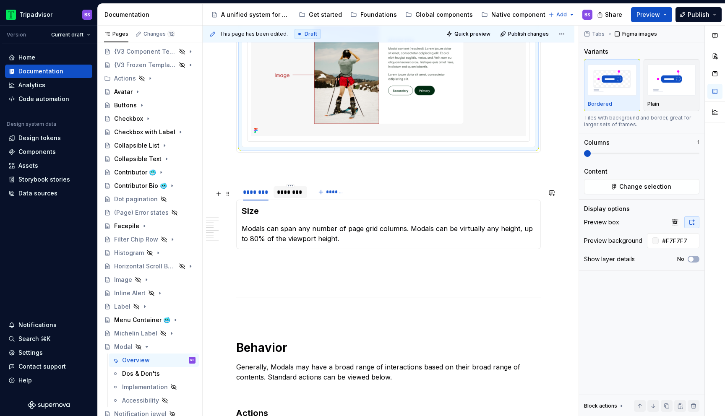
click at [289, 198] on div "********" at bounding box center [291, 192] width 34 height 12
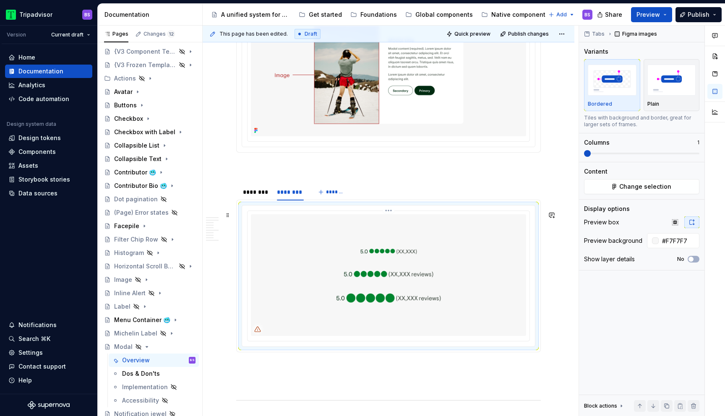
click at [365, 235] on img at bounding box center [388, 275] width 275 height 122
click at [619, 187] on button "Change selection" at bounding box center [641, 186] width 115 height 15
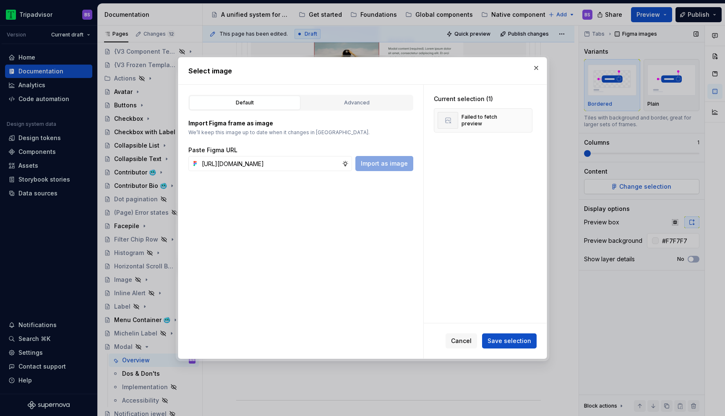
scroll to position [0, 165]
type input "[URL][DOMAIN_NAME]"
click at [524, 340] on span "Save selection" at bounding box center [510, 341] width 44 height 8
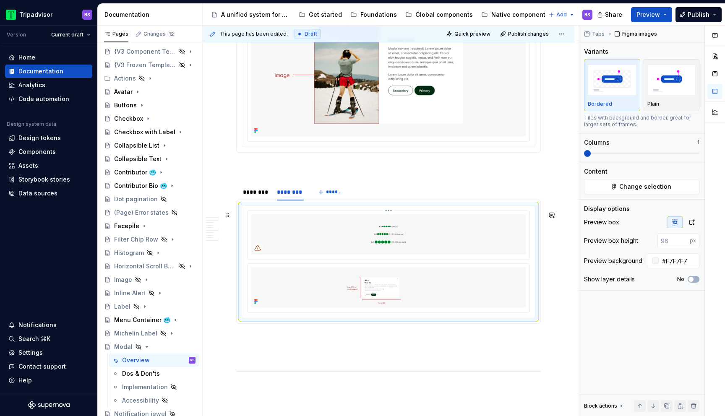
click at [426, 247] on img at bounding box center [388, 234] width 275 height 40
click at [390, 214] on div at bounding box center [388, 262] width 293 height 112
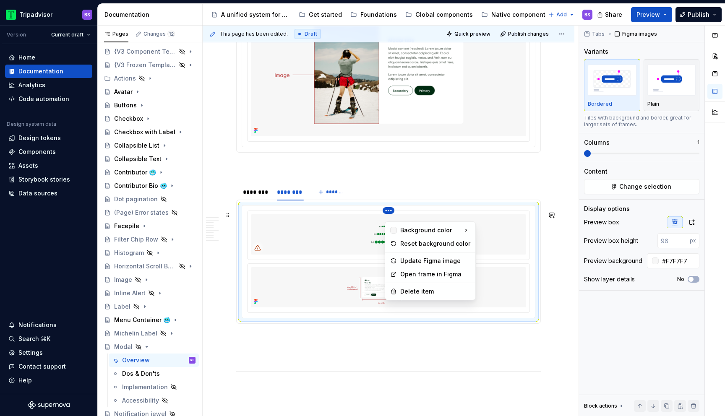
click at [390, 217] on html "Tripadvisor BS Version Current draft Home Documentation Analytics Code automati…" at bounding box center [362, 208] width 725 height 416
click at [419, 293] on div "Delete item" at bounding box center [435, 292] width 70 height 8
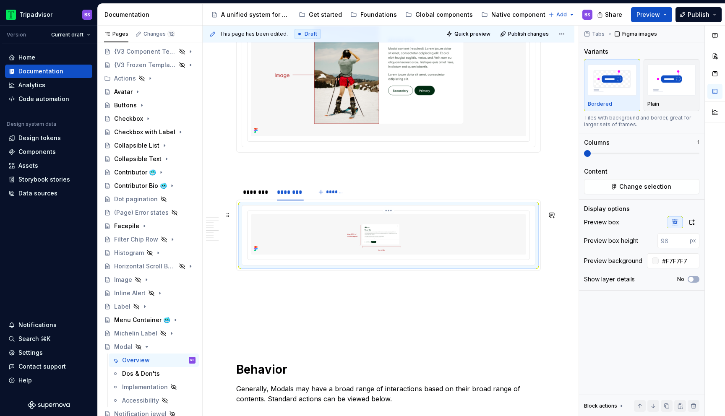
click at [439, 249] on img at bounding box center [388, 234] width 275 height 40
click at [691, 220] on icon "button" at bounding box center [692, 222] width 5 height 5
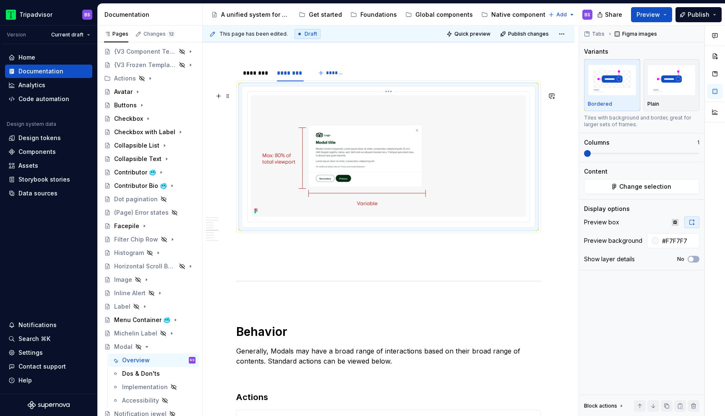
scroll to position [1262, 0]
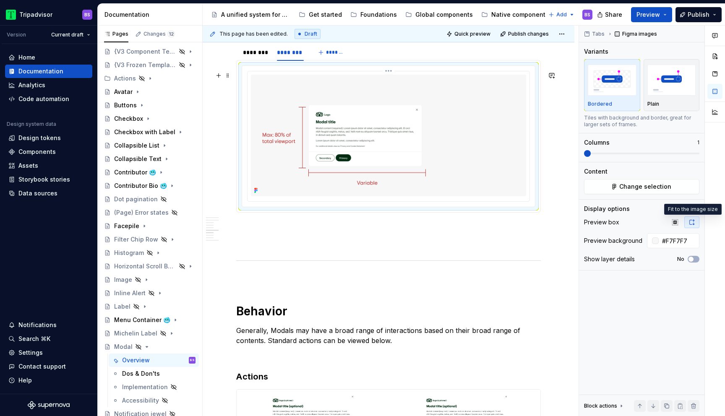
click at [353, 145] on img at bounding box center [388, 136] width 275 height 122
click at [468, 113] on img at bounding box center [388, 136] width 275 height 122
click at [395, 78] on html "Tripadvisor BS Version Current draft Home Documentation Analytics Code automati…" at bounding box center [362, 208] width 725 height 416
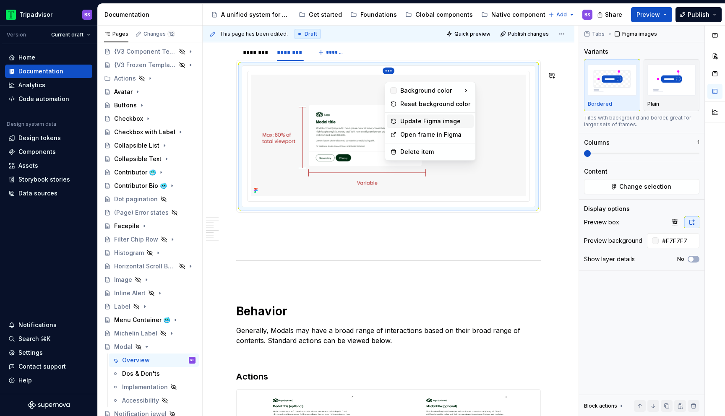
click at [420, 120] on div "Update Figma image" at bounding box center [435, 121] width 70 height 8
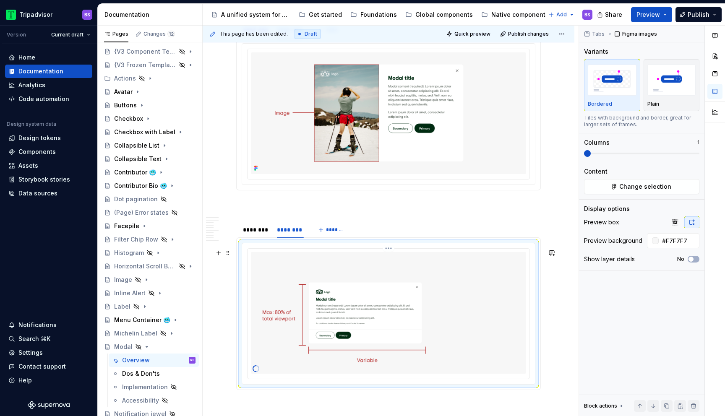
scroll to position [1083, 0]
click at [256, 235] on div "********" at bounding box center [256, 231] width 26 height 8
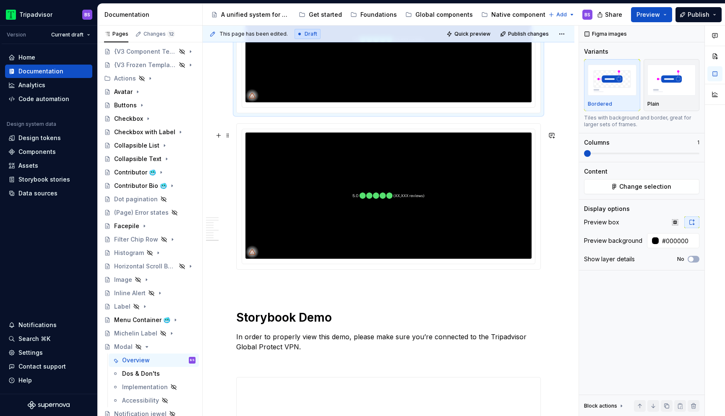
scroll to position [1757, 0]
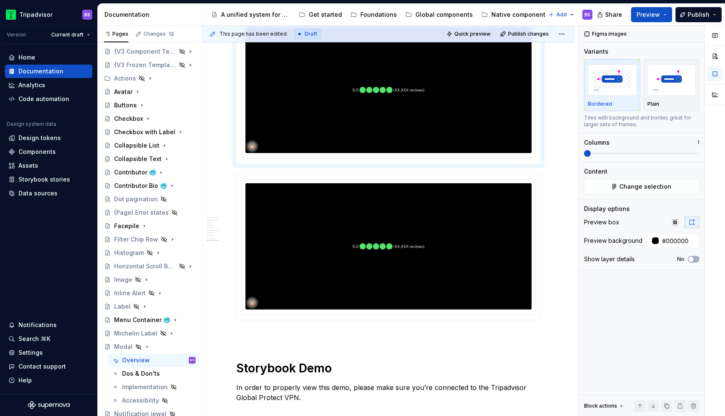
click at [335, 103] on img at bounding box center [389, 90] width 286 height 126
click at [640, 189] on span "Change selection" at bounding box center [646, 187] width 52 height 8
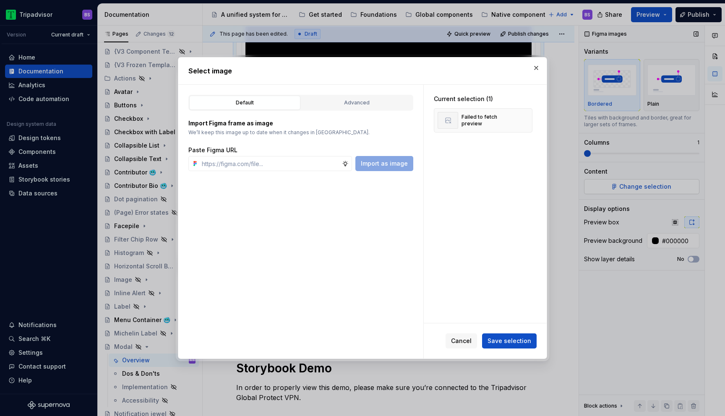
type textarea "*"
type input "[URL][DOMAIN_NAME]"
type textarea "*"
type input "[URL][DOMAIN_NAME]"
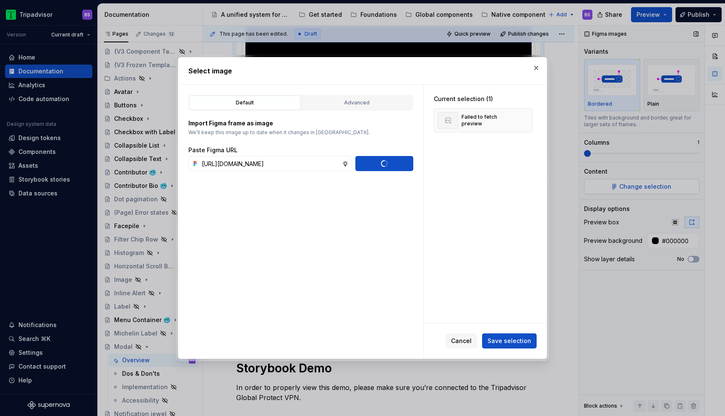
scroll to position [0, 0]
type textarea "*"
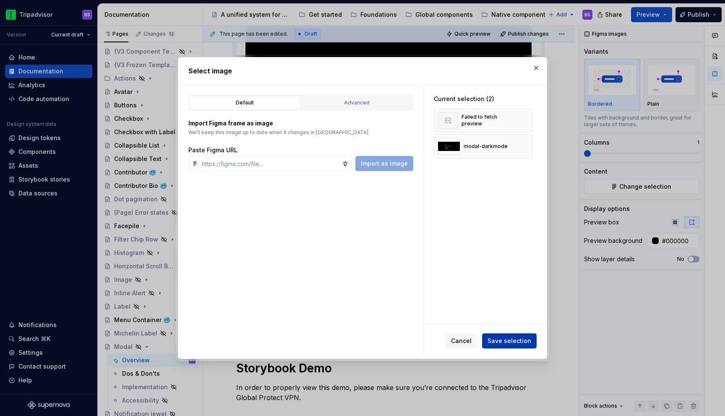
click at [510, 346] on button "Save selection" at bounding box center [509, 341] width 55 height 15
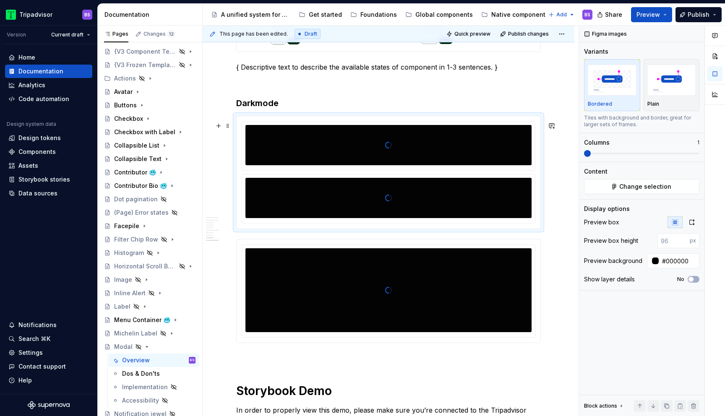
scroll to position [1649, 0]
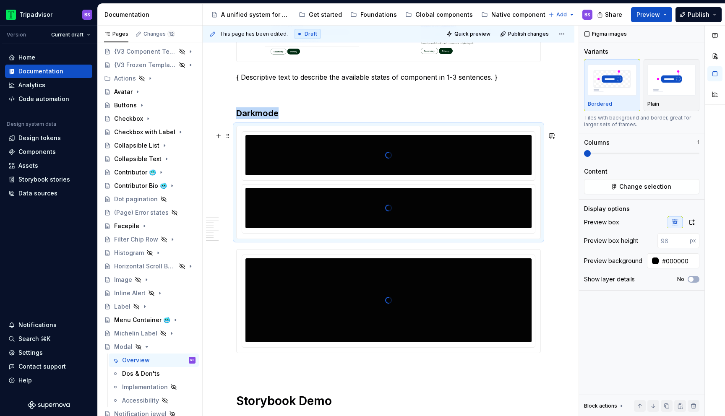
click at [426, 162] on div at bounding box center [389, 155] width 286 height 84
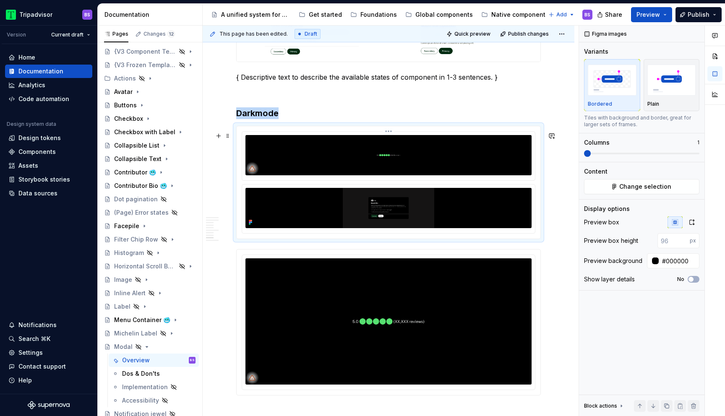
click at [392, 136] on html "Tripadvisor BS Version Current draft Home Documentation Analytics Code automati…" at bounding box center [362, 208] width 725 height 416
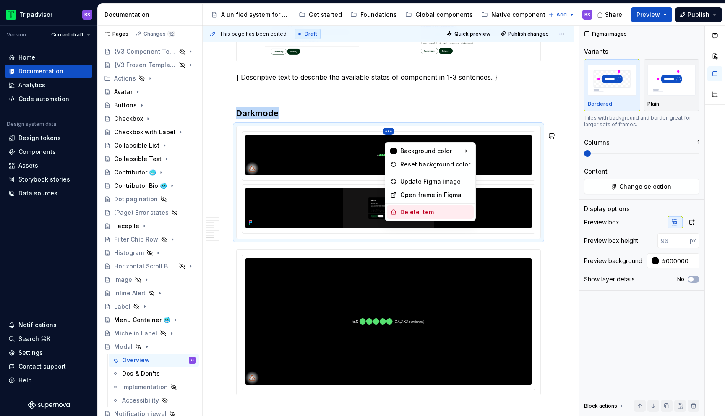
click at [426, 209] on div "Delete item" at bounding box center [435, 212] width 70 height 8
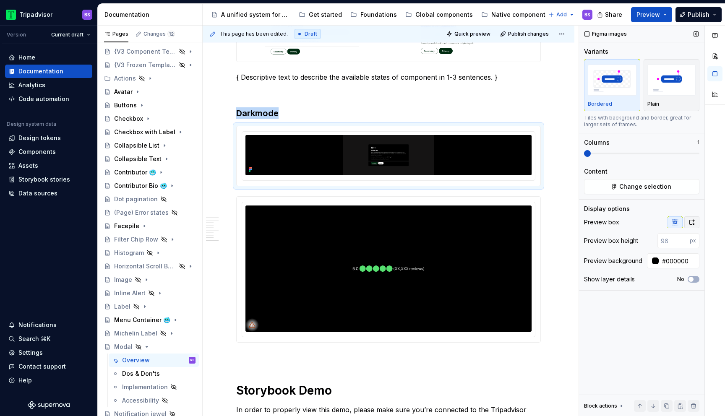
click at [691, 223] on icon "button" at bounding box center [692, 222] width 7 height 7
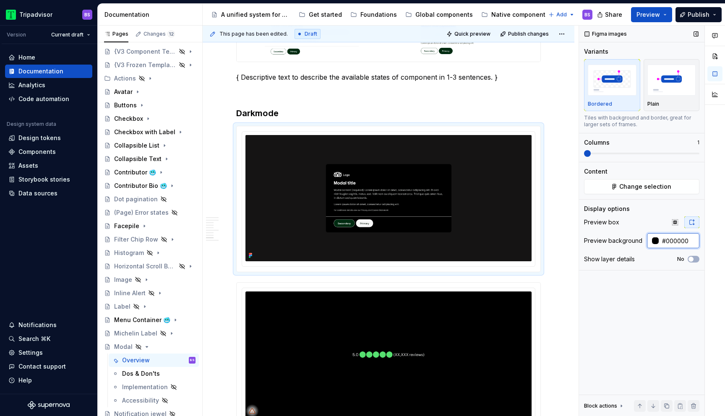
click at [681, 241] on input "#000000" at bounding box center [679, 240] width 41 height 15
paste input "151414"
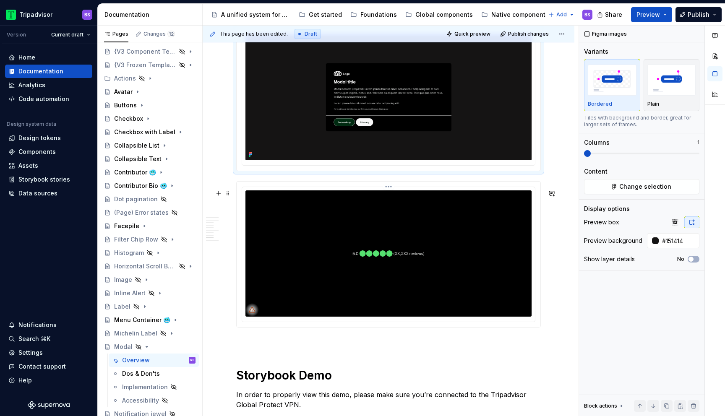
scroll to position [1756, 0]
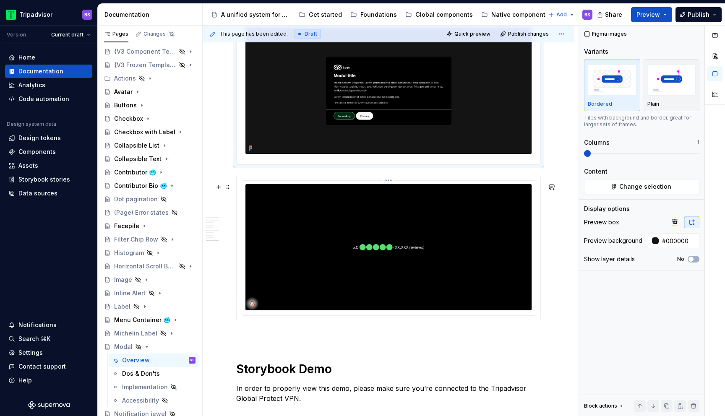
click at [491, 269] on img at bounding box center [389, 247] width 286 height 126
click at [680, 239] on input "#000000" at bounding box center [679, 240] width 41 height 15
paste input "151414"
paste input "text"
type input "#151414"
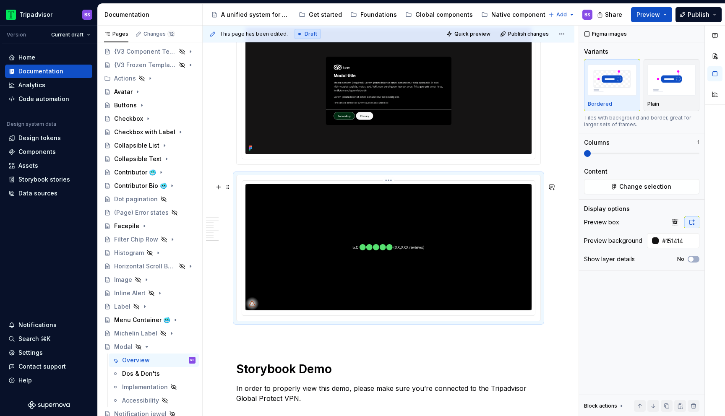
click at [476, 247] on img at bounding box center [389, 247] width 286 height 126
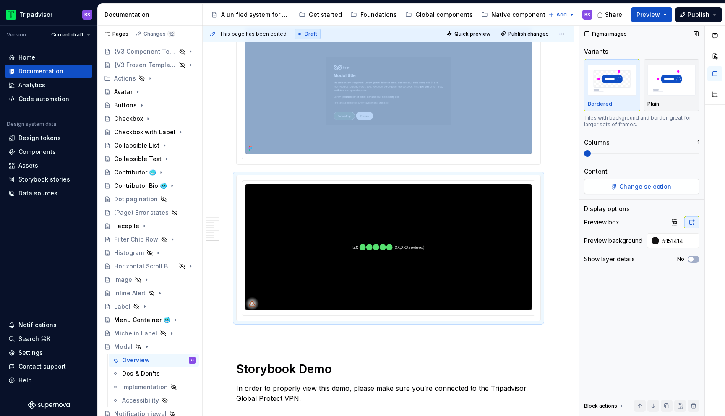
click at [630, 182] on button "Change selection" at bounding box center [641, 186] width 115 height 15
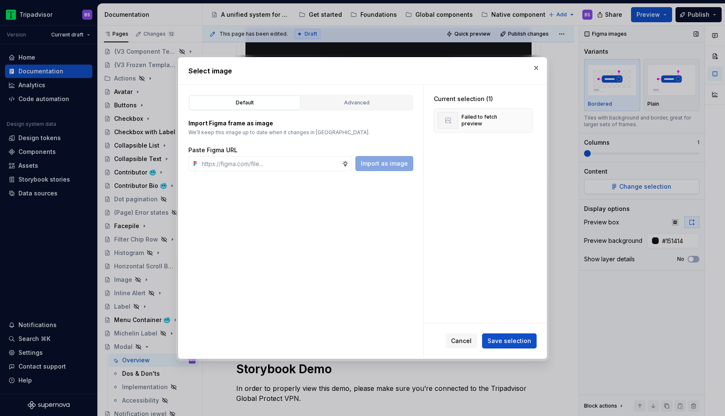
type textarea "*"
type input "[URL][DOMAIN_NAME]"
type textarea "*"
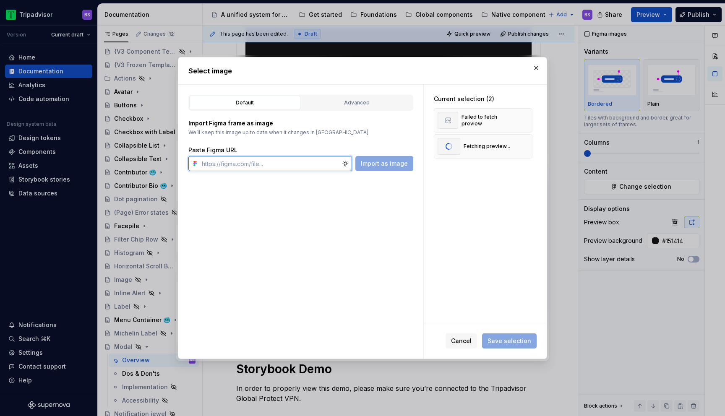
scroll to position [0, 0]
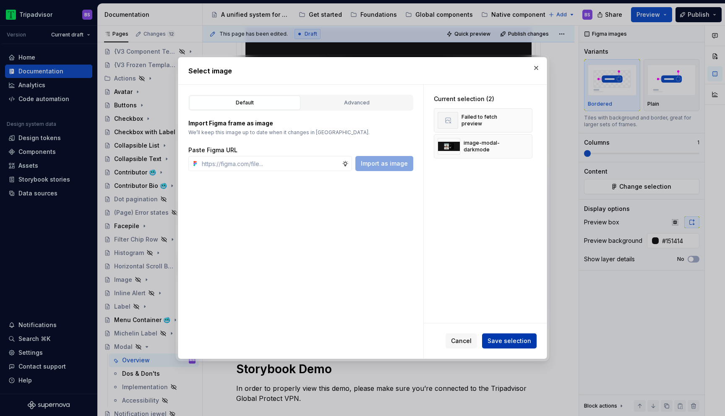
click at [503, 339] on span "Save selection" at bounding box center [510, 341] width 44 height 8
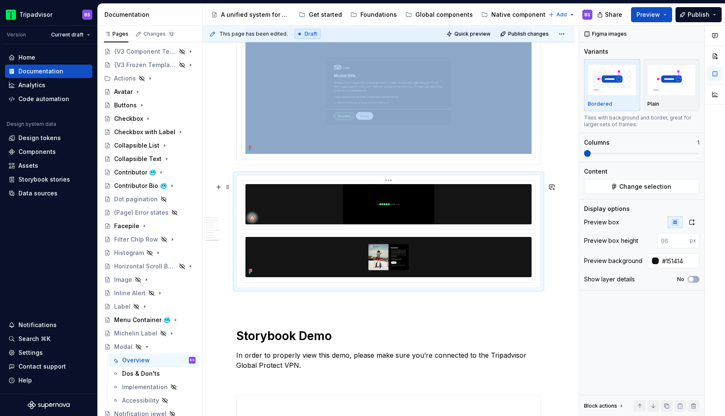
click at [450, 207] on img at bounding box center [389, 204] width 286 height 40
click at [395, 188] on html "Tripadvisor BS Version Current draft Home Documentation Analytics Code automati…" at bounding box center [362, 208] width 725 height 416
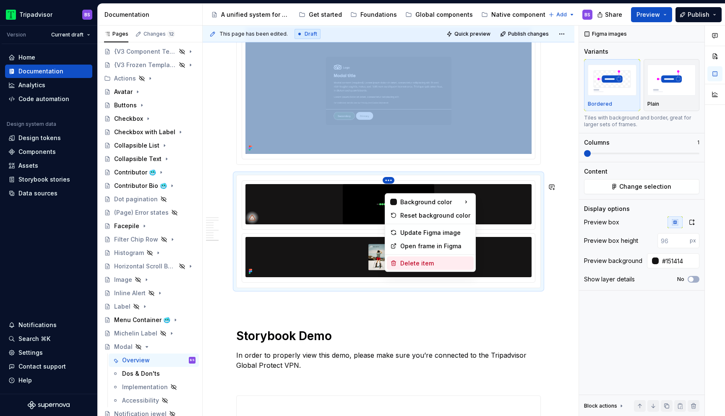
click at [426, 262] on div "Delete item" at bounding box center [435, 263] width 70 height 8
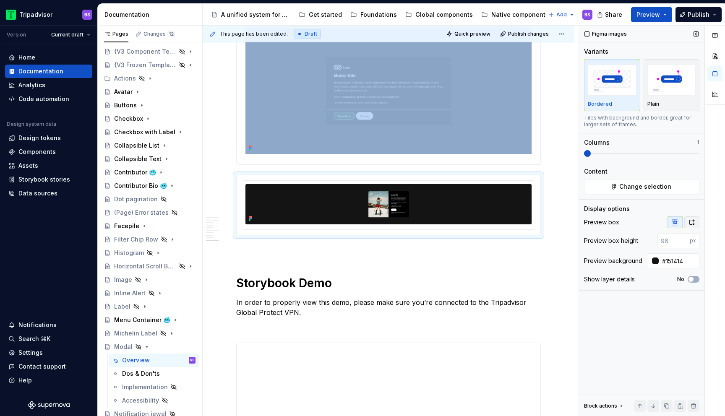
click at [696, 224] on button "button" at bounding box center [692, 223] width 15 height 12
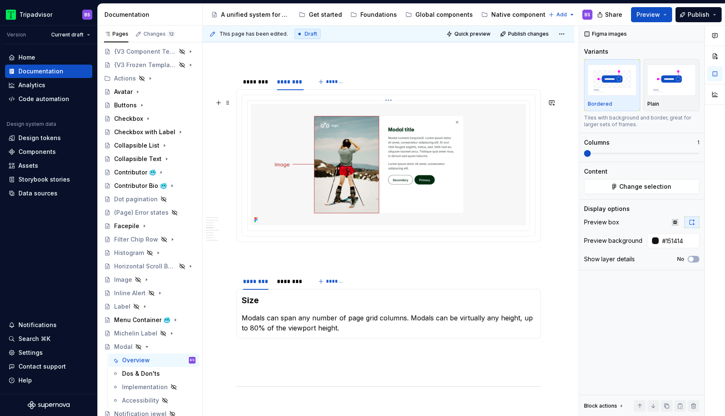
scroll to position [1032, 0]
click at [298, 286] on div "********" at bounding box center [290, 282] width 27 height 8
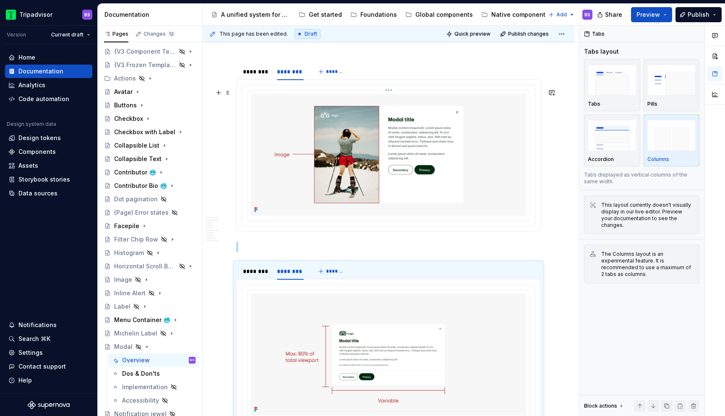
scroll to position [1096, 0]
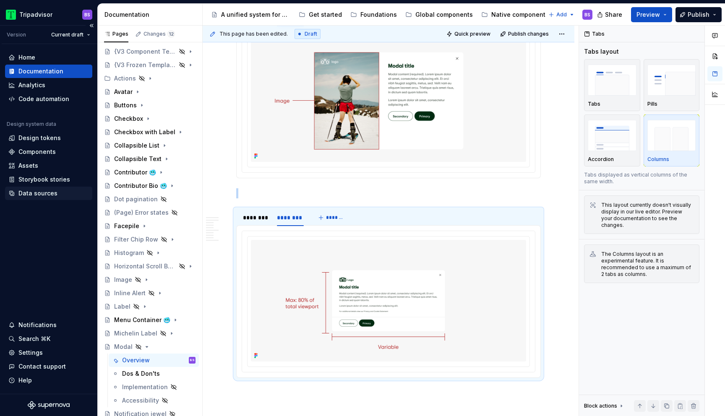
click at [39, 191] on div "Data sources" at bounding box center [37, 193] width 39 height 8
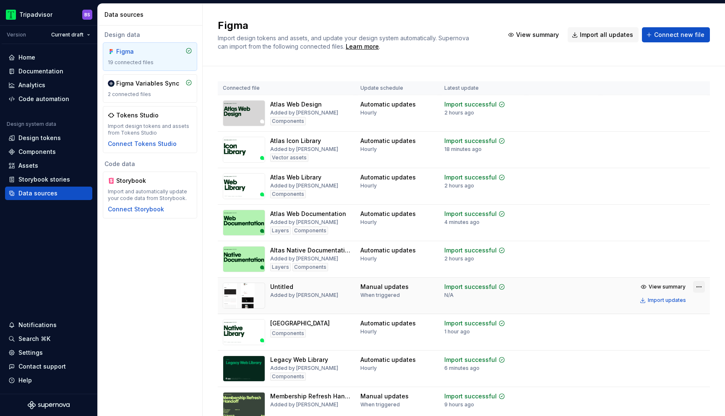
click at [698, 288] on html "Tripadvisor BS Version Current draft Home Documentation Analytics Code automati…" at bounding box center [362, 208] width 725 height 416
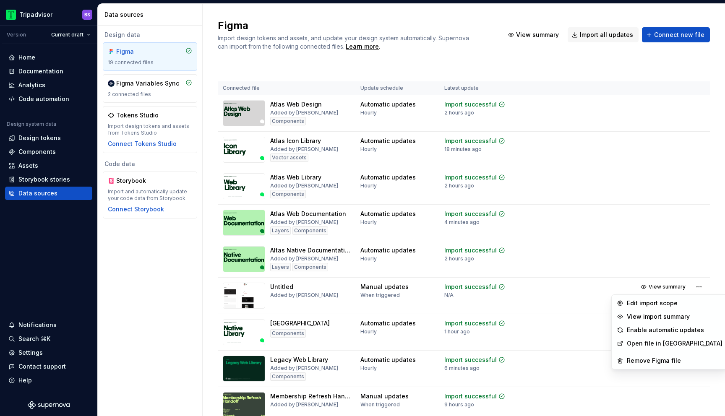
click at [40, 69] on html "Tripadvisor BS Version Current draft Home Documentation Analytics Code automati…" at bounding box center [362, 208] width 725 height 416
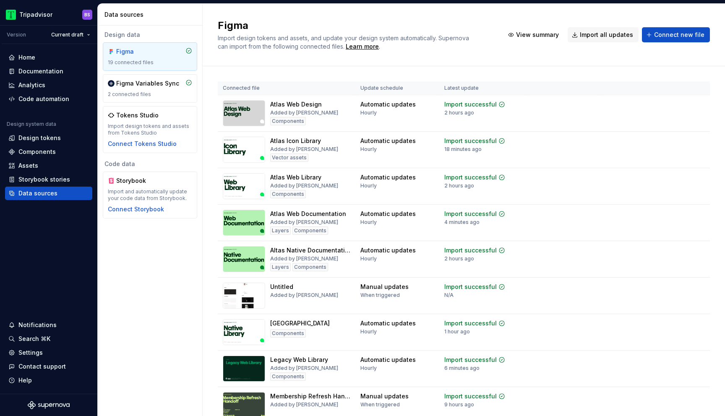
click at [40, 69] on div "Documentation" at bounding box center [40, 71] width 45 height 8
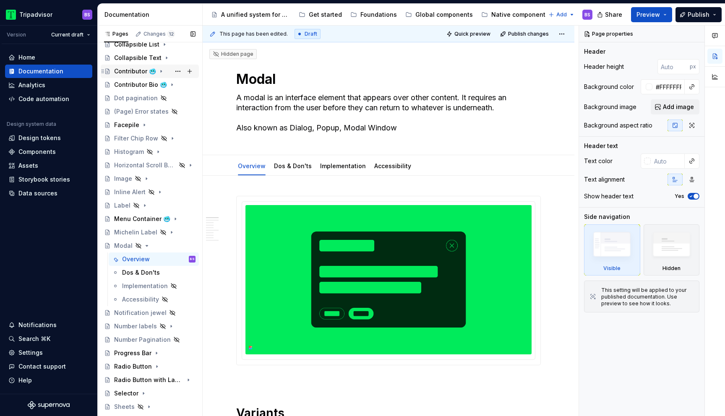
scroll to position [198, 0]
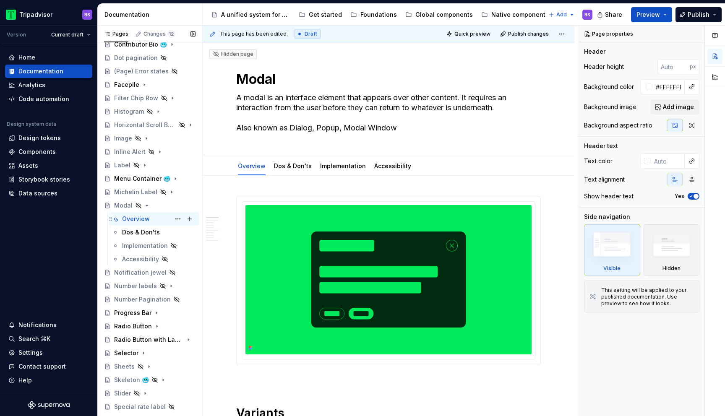
click at [151, 217] on div "Overview BS" at bounding box center [158, 219] width 73 height 12
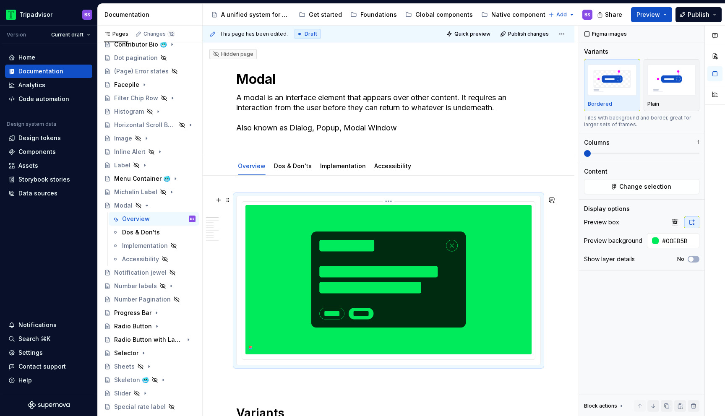
type textarea "*"
click at [386, 241] on img at bounding box center [389, 279] width 286 height 149
click at [646, 182] on button "Change selection" at bounding box center [641, 186] width 115 height 15
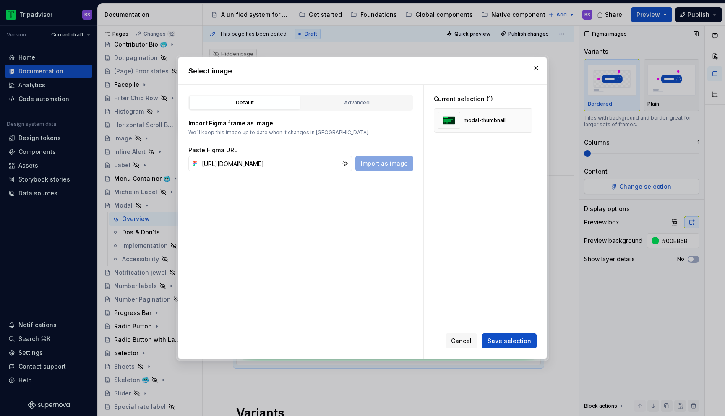
scroll to position [0, 237]
type input "[URL][DOMAIN_NAME]"
click at [514, 342] on span "Save selection" at bounding box center [510, 341] width 44 height 8
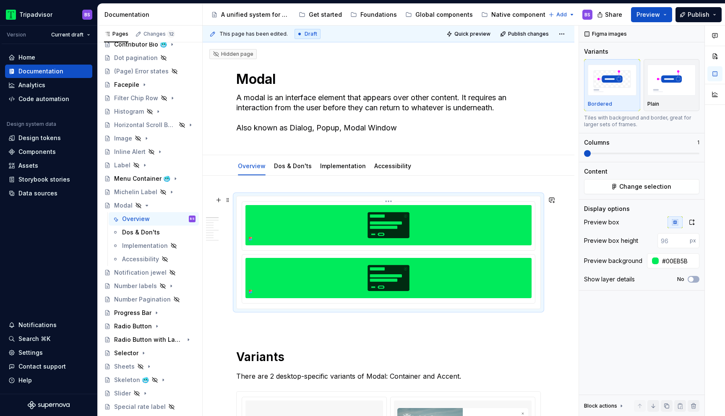
click at [387, 222] on img at bounding box center [389, 225] width 286 height 40
click at [391, 199] on html "Tripadvisor BS Version Current draft Home Documentation Analytics Code automati…" at bounding box center [362, 208] width 725 height 416
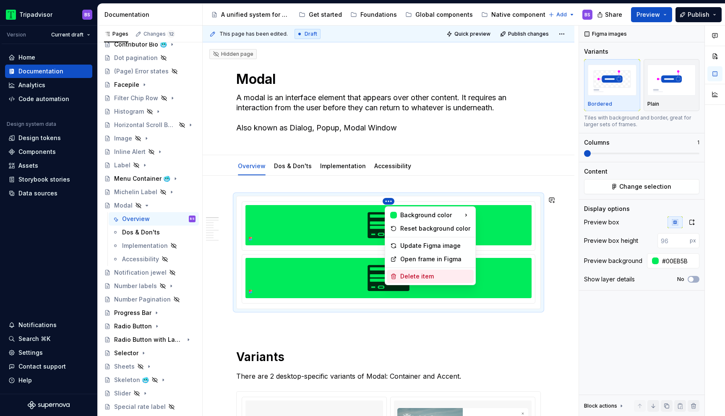
click at [409, 274] on div "Delete item" at bounding box center [435, 276] width 70 height 8
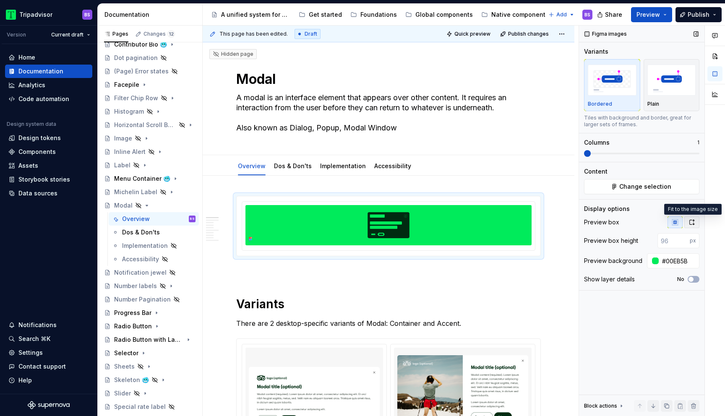
click at [691, 227] on button "button" at bounding box center [692, 223] width 15 height 12
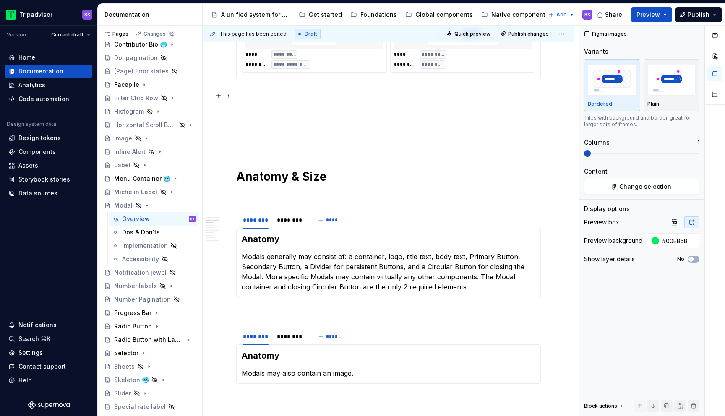
scroll to position [719, 0]
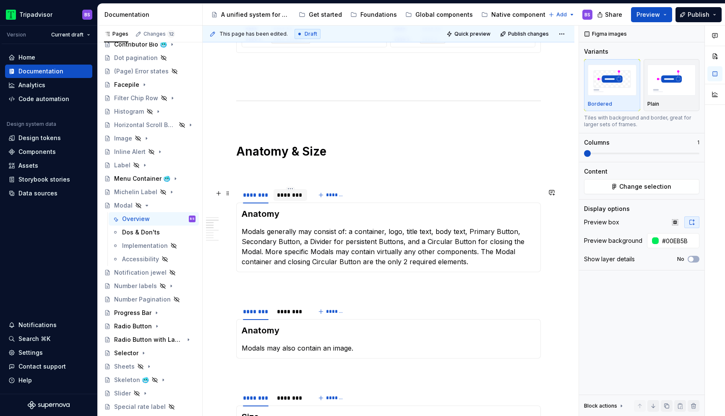
click at [301, 203] on div at bounding box center [291, 202] width 34 height 1
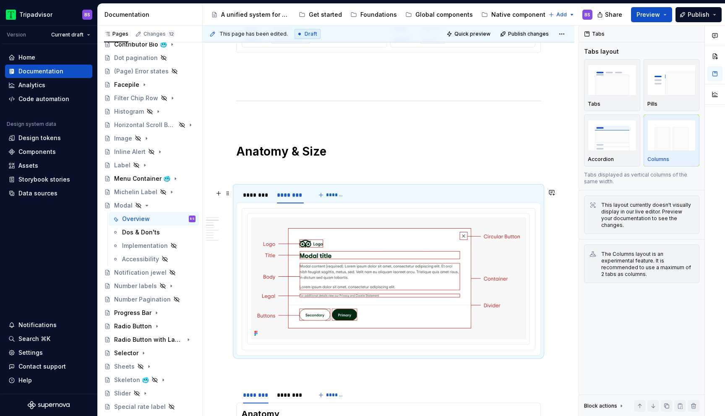
click at [490, 249] on img at bounding box center [388, 278] width 275 height 122
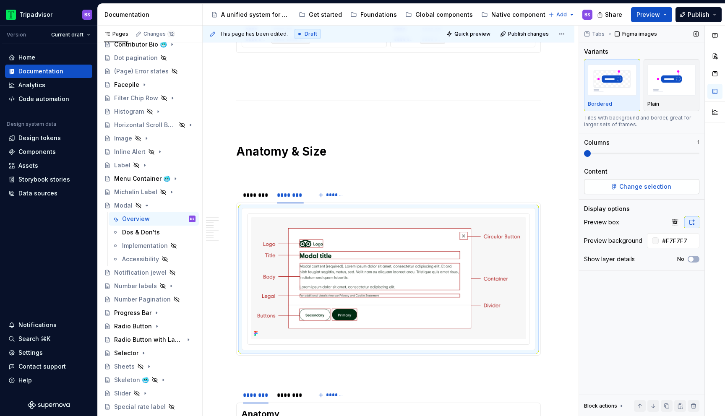
click at [624, 189] on span "Change selection" at bounding box center [646, 187] width 52 height 8
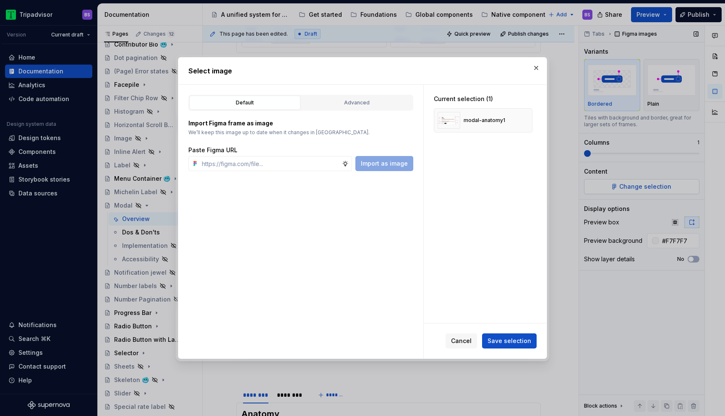
type textarea "*"
type input "[URL][DOMAIN_NAME]"
type textarea "*"
type input "[URL][DOMAIN_NAME]"
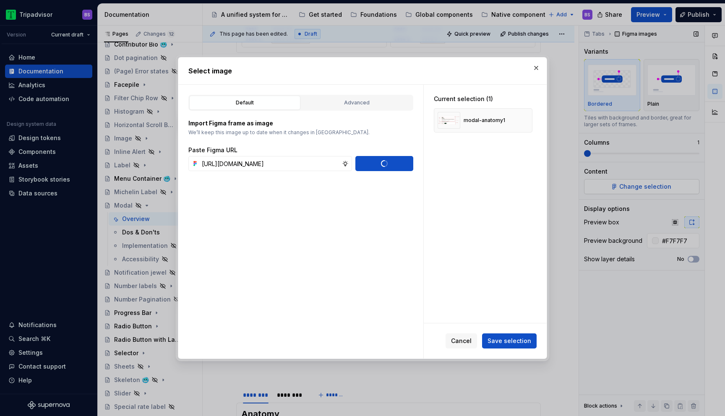
type textarea "*"
click at [511, 348] on button "Save selection" at bounding box center [509, 341] width 55 height 15
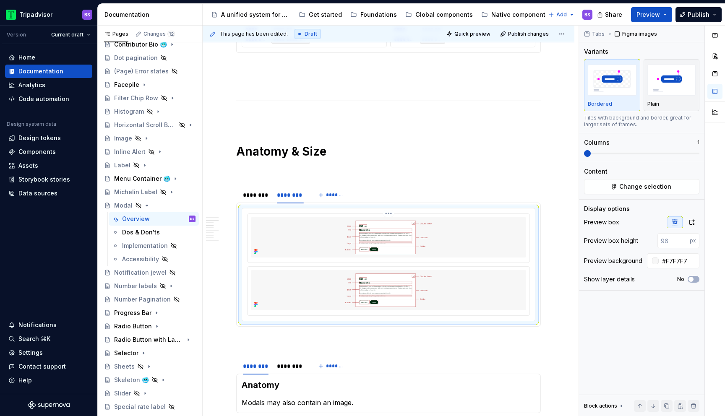
click at [385, 230] on img at bounding box center [388, 237] width 275 height 40
click at [391, 216] on html "Tripadvisor BS Version Current draft Home Documentation Analytics Code automati…" at bounding box center [362, 208] width 725 height 416
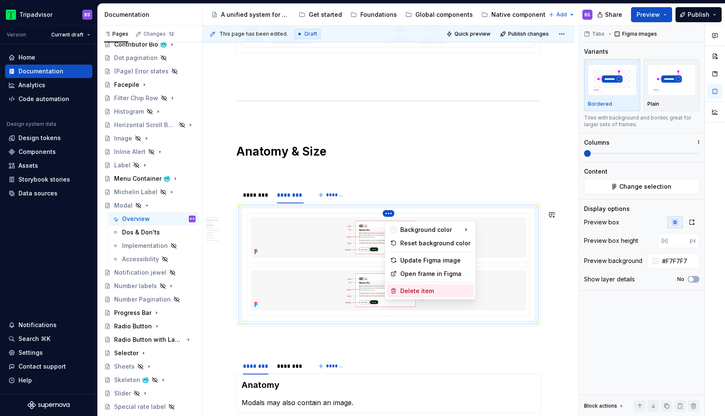
click at [420, 287] on div "Delete item" at bounding box center [435, 291] width 70 height 8
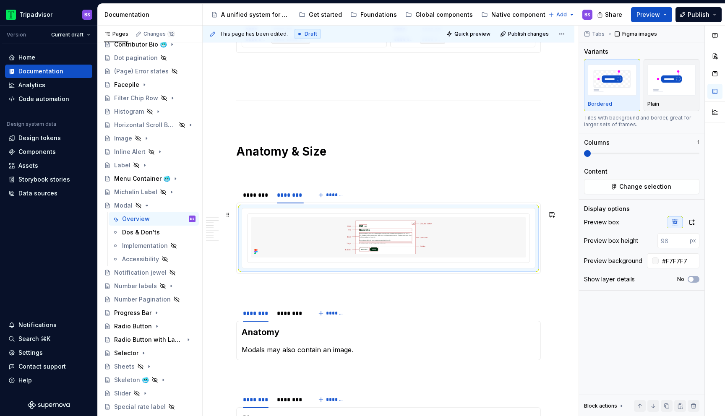
click at [450, 254] on img at bounding box center [388, 237] width 275 height 40
click at [690, 222] on icon "button" at bounding box center [692, 222] width 7 height 7
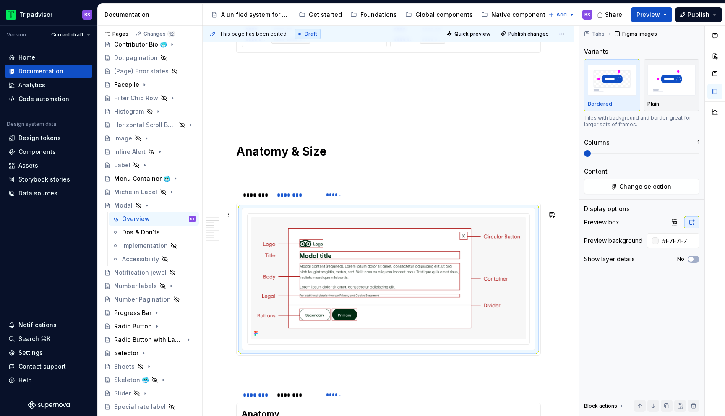
type textarea "*"
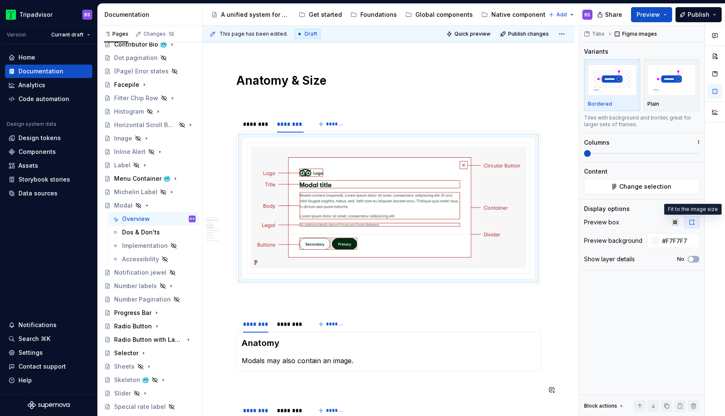
scroll to position [888, 0]
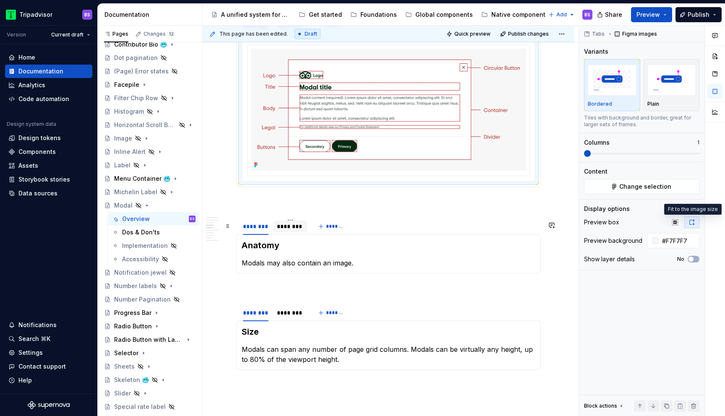
click at [299, 231] on div "********" at bounding box center [290, 226] width 27 height 8
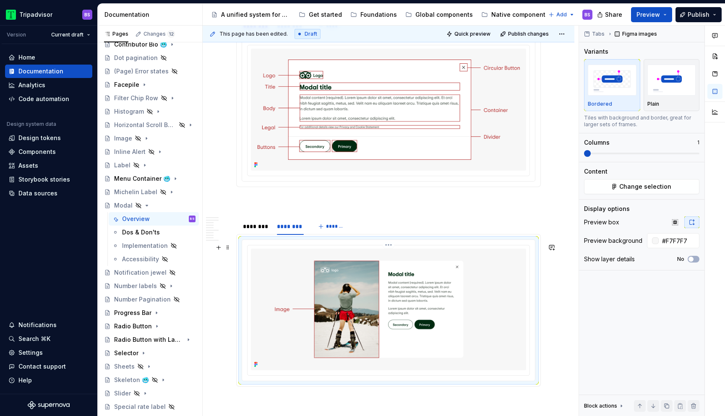
click at [392, 310] on img at bounding box center [388, 310] width 275 height 122
click at [615, 189] on button "Change selection" at bounding box center [641, 186] width 115 height 15
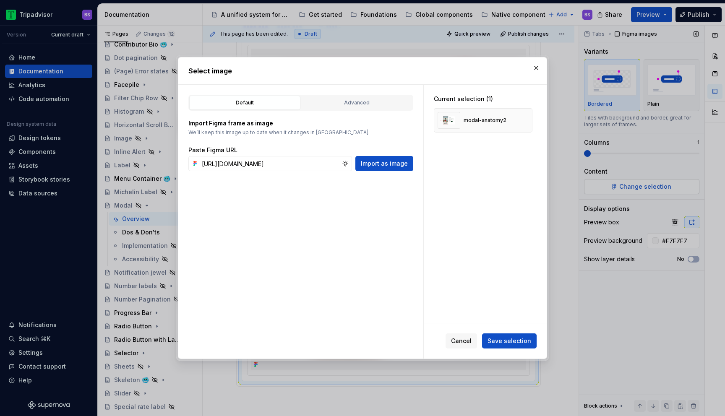
scroll to position [0, 237]
type input "[URL][DOMAIN_NAME]"
click at [509, 340] on span "Save selection" at bounding box center [510, 341] width 44 height 8
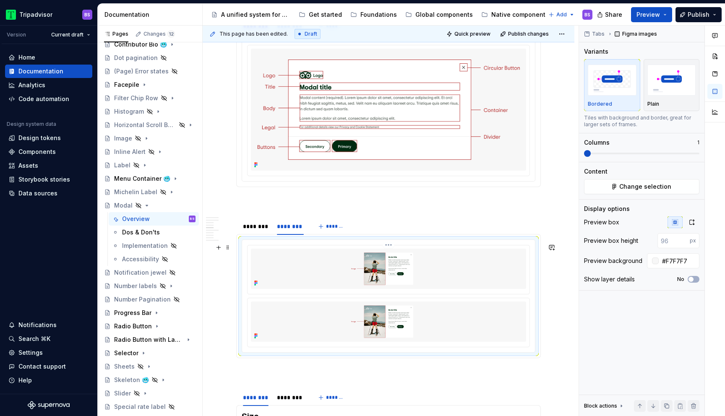
click at [405, 275] on img at bounding box center [388, 269] width 275 height 40
click at [391, 248] on html "Tripadvisor BS Version Current draft Home Documentation Analytics Code automati…" at bounding box center [362, 208] width 725 height 416
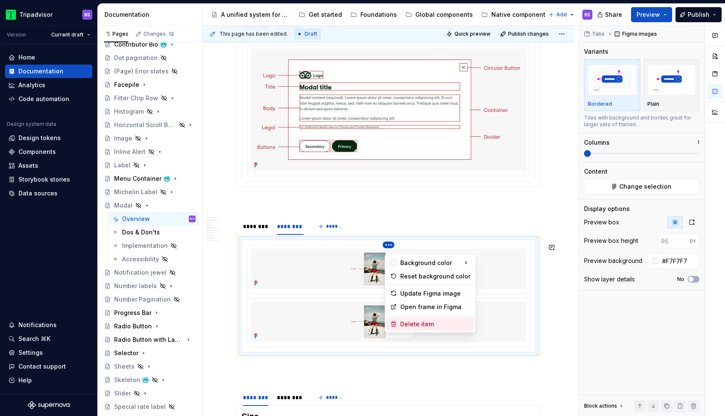
click at [419, 328] on div "Delete item" at bounding box center [435, 324] width 70 height 8
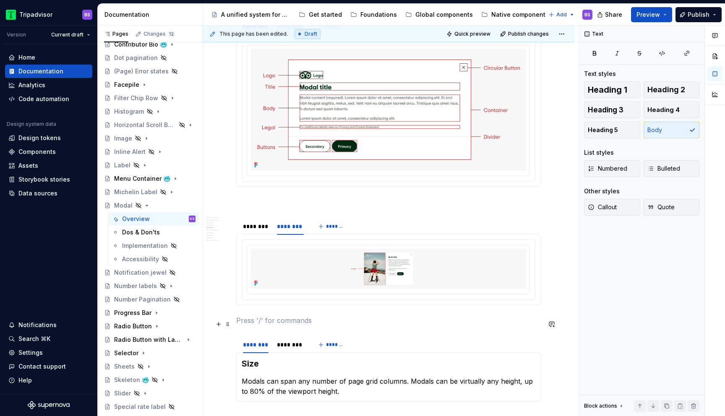
click at [419, 326] on p at bounding box center [388, 321] width 305 height 10
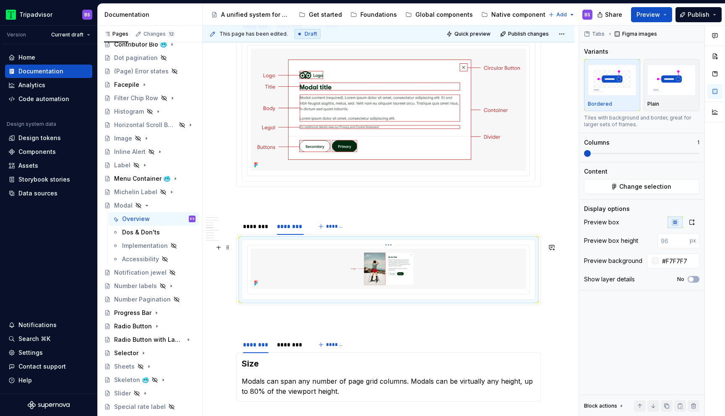
click at [449, 277] on img at bounding box center [388, 269] width 275 height 40
click at [693, 221] on icon "button" at bounding box center [692, 222] width 5 height 5
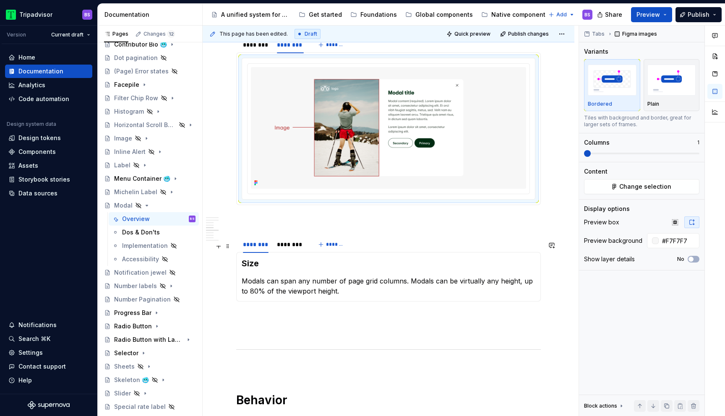
scroll to position [1096, 0]
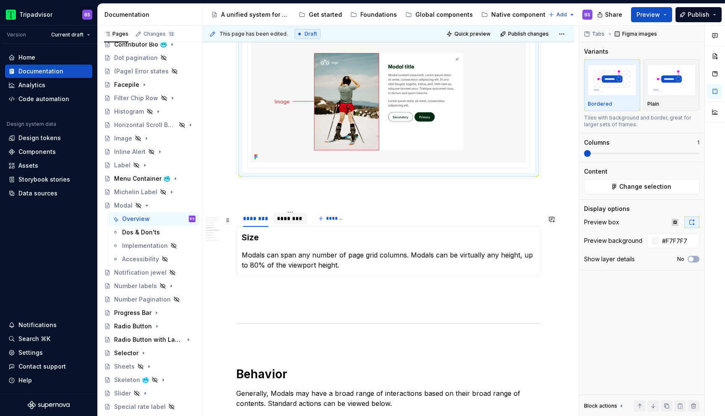
click at [297, 223] on div "********" at bounding box center [290, 218] width 27 height 8
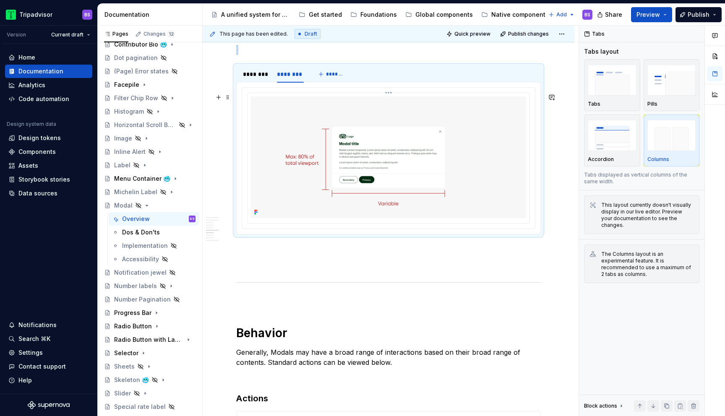
scroll to position [1230, 0]
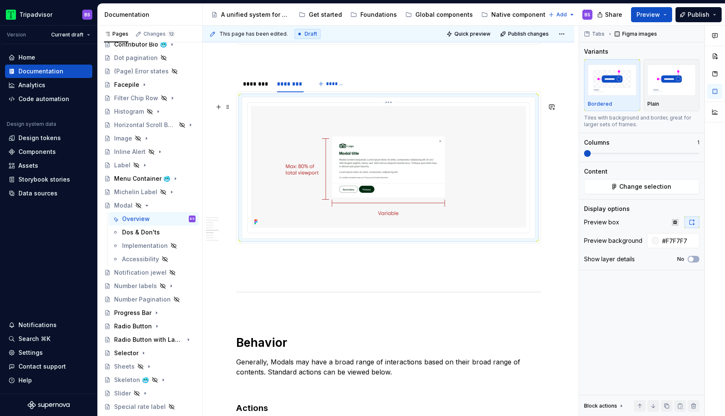
click at [421, 170] on img at bounding box center [388, 167] width 275 height 122
click at [626, 184] on span "Change selection" at bounding box center [646, 187] width 52 height 8
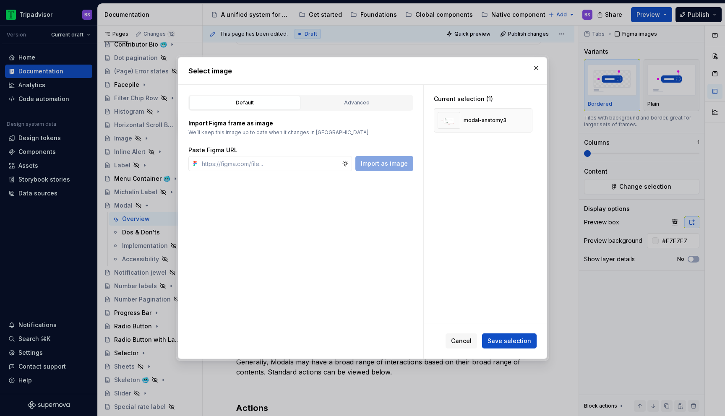
type textarea "*"
type input "[URL][DOMAIN_NAME]"
click at [384, 161] on span "Import as image" at bounding box center [384, 164] width 47 height 8
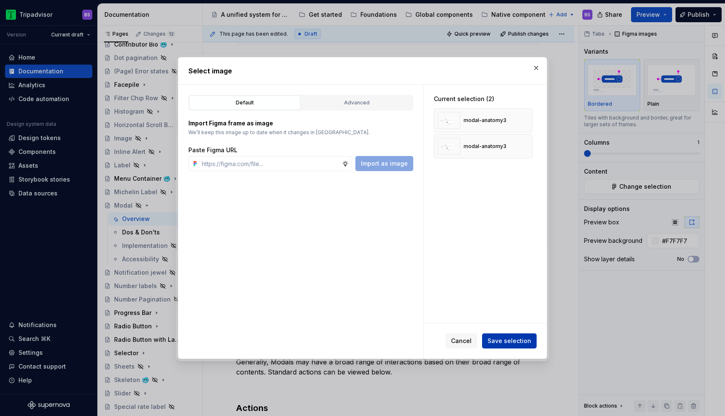
click at [514, 339] on span "Save selection" at bounding box center [510, 341] width 44 height 8
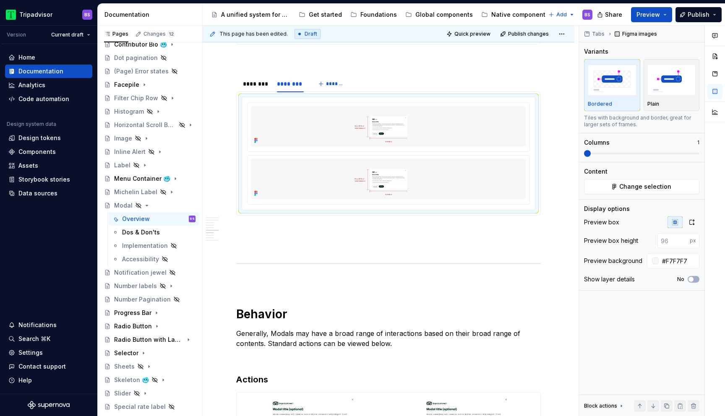
type textarea "*"
click at [439, 146] on img at bounding box center [388, 126] width 275 height 40
click at [449, 146] on img at bounding box center [388, 126] width 275 height 40
click at [390, 109] on html "Tripadvisor BS Version Current draft Home Documentation Analytics Code automati…" at bounding box center [362, 208] width 725 height 416
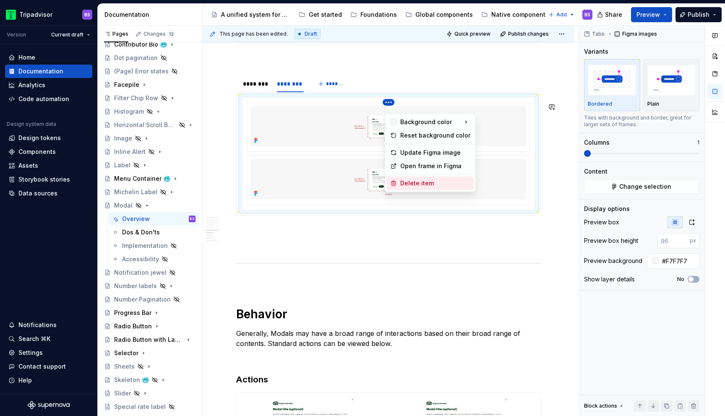
click at [420, 182] on div "Delete item" at bounding box center [435, 183] width 70 height 8
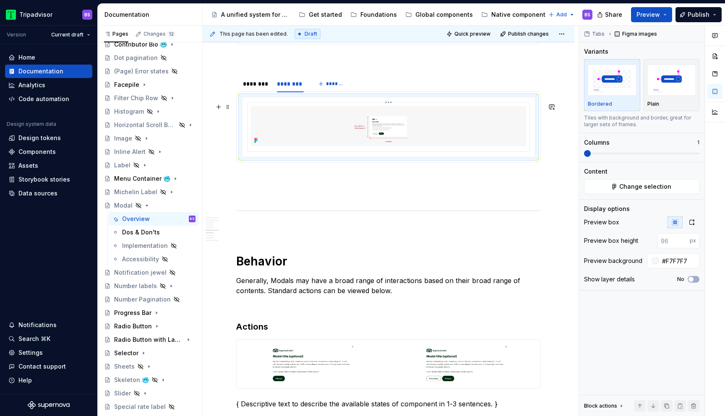
click at [450, 130] on img at bounding box center [388, 126] width 275 height 40
click at [693, 224] on icon "button" at bounding box center [692, 222] width 5 height 5
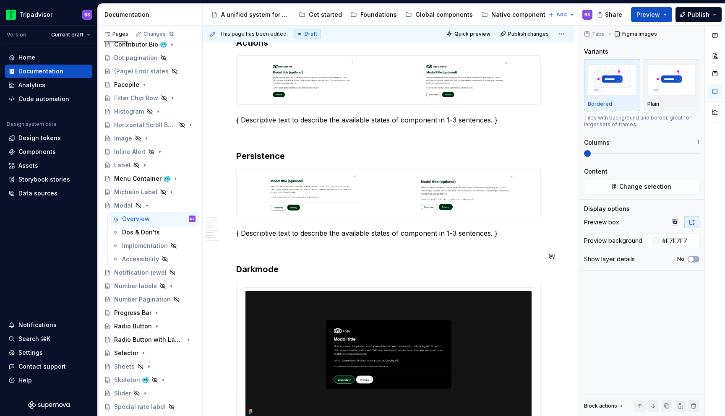
scroll to position [1770, 0]
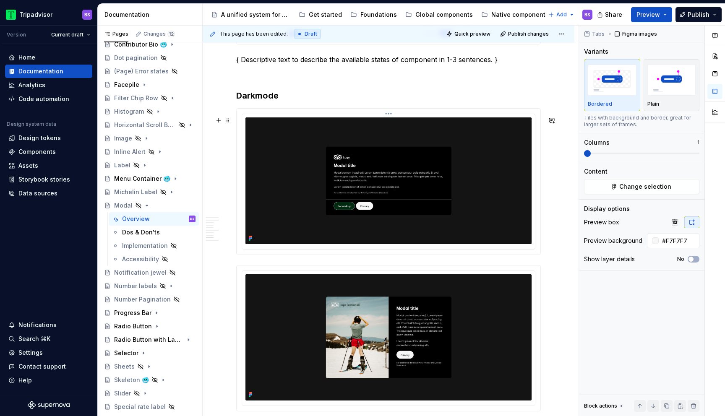
type input "#151414"
click at [339, 172] on img at bounding box center [389, 181] width 286 height 126
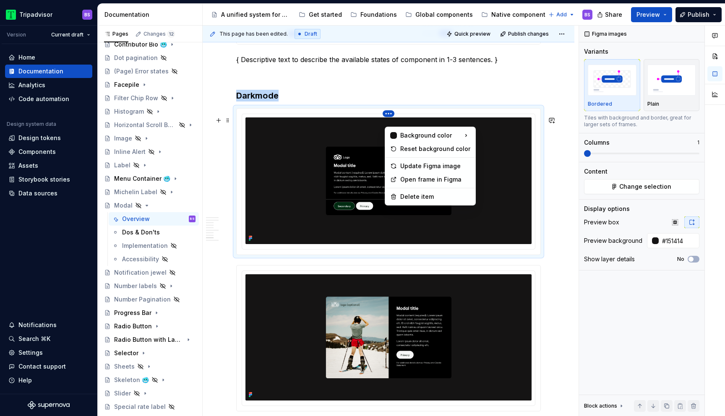
click at [391, 122] on html "Tripadvisor BS Version Current draft Home Documentation Analytics Code automati…" at bounding box center [362, 208] width 725 height 416
click at [638, 188] on div "Comments Open comments No comments yet Select ‘Comment’ from the block context …" at bounding box center [652, 221] width 146 height 391
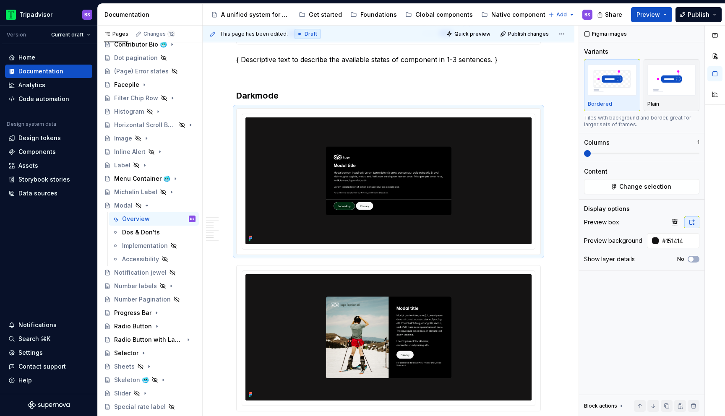
click at [638, 188] on span "Change selection" at bounding box center [646, 187] width 52 height 8
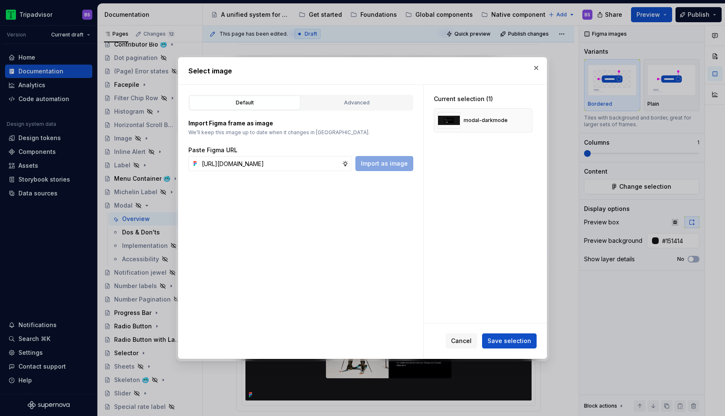
scroll to position [0, 235]
type input "[URL][DOMAIN_NAME]"
click at [460, 345] on span "Cancel" at bounding box center [461, 341] width 21 height 8
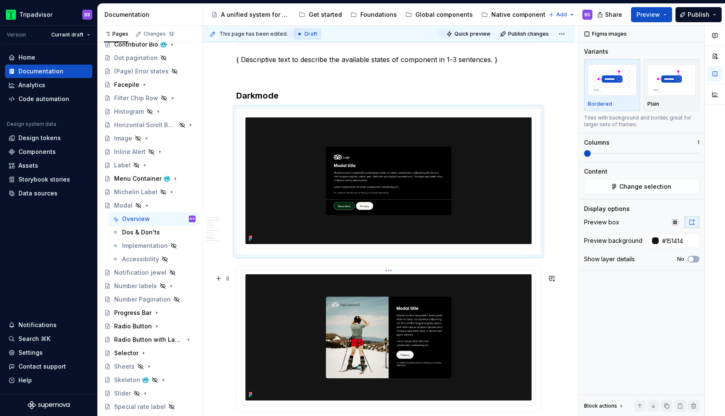
click at [391, 280] on html "Tripadvisor BS Version Current draft Home Documentation Analytics Code automati…" at bounding box center [362, 208] width 725 height 416
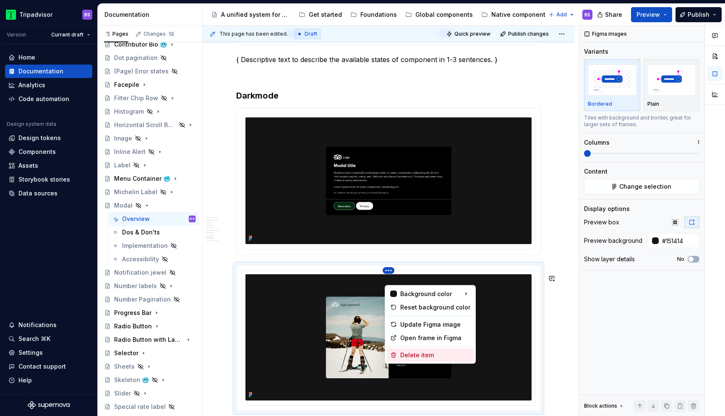
click at [424, 358] on div "Delete item" at bounding box center [435, 355] width 70 height 8
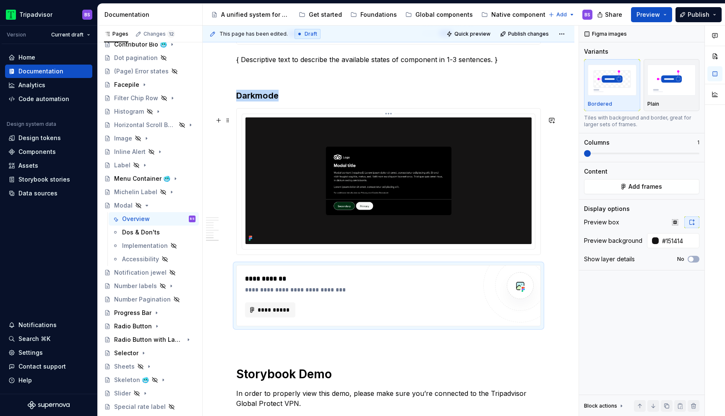
click at [441, 196] on img at bounding box center [389, 181] width 286 height 126
click at [447, 306] on div "**********" at bounding box center [361, 296] width 232 height 44
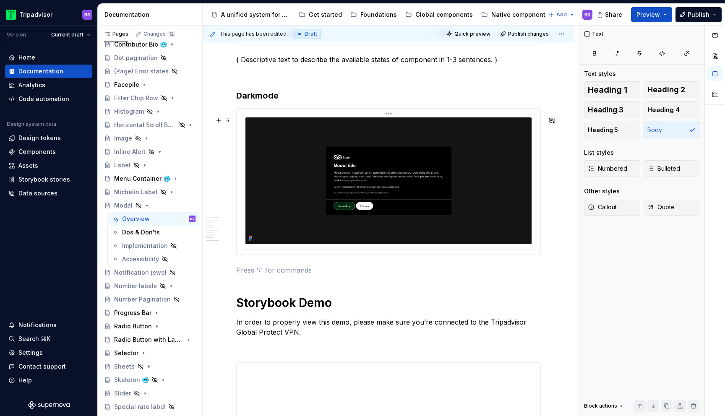
click at [458, 195] on img at bounding box center [389, 181] width 286 height 126
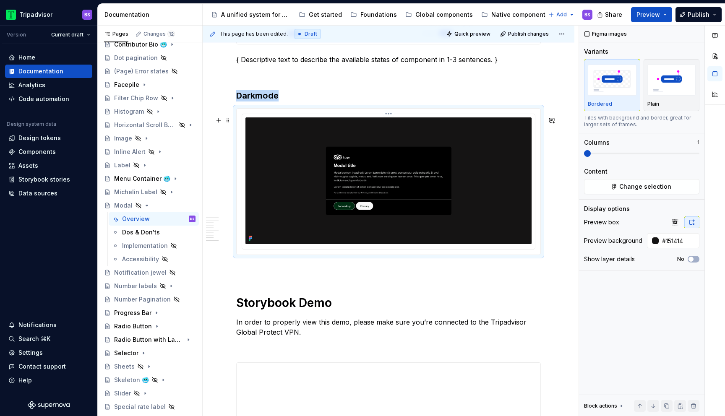
click at [391, 122] on html "Tripadvisor BS Version Current draft Home Documentation Analytics Code automati…" at bounding box center [362, 208] width 725 height 416
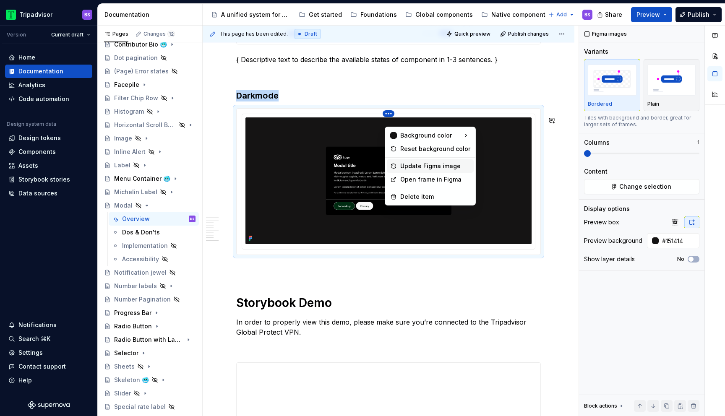
click at [414, 164] on div "Update Figma image" at bounding box center [435, 166] width 70 height 8
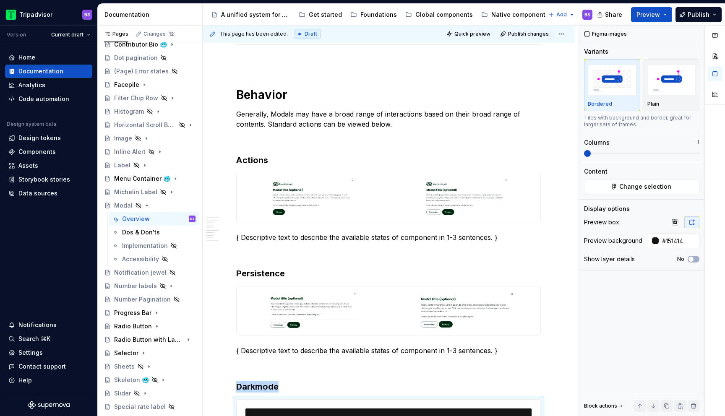
scroll to position [1492, 0]
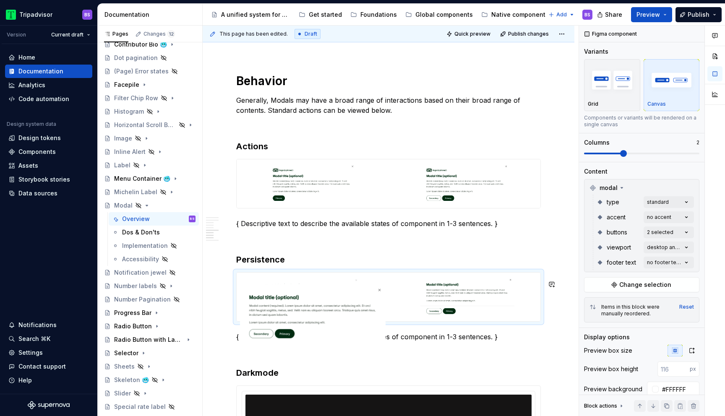
drag, startPoint x: 453, startPoint y: 305, endPoint x: 307, endPoint y: 301, distance: 146.1
click at [307, 302] on body "Tripadvisor BS Version Current draft Home Documentation Analytics Code automati…" at bounding box center [362, 208] width 725 height 416
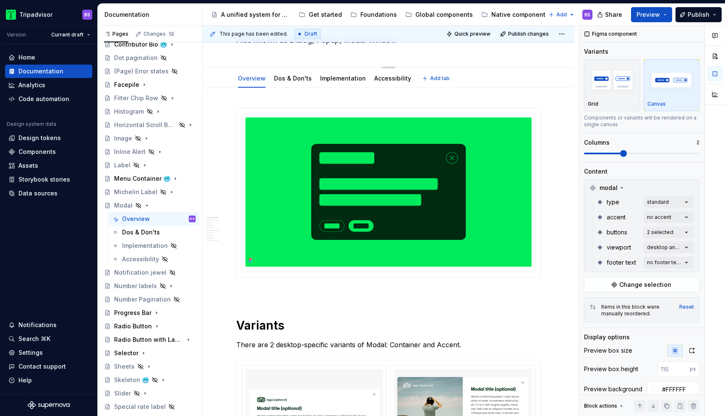
scroll to position [0, 0]
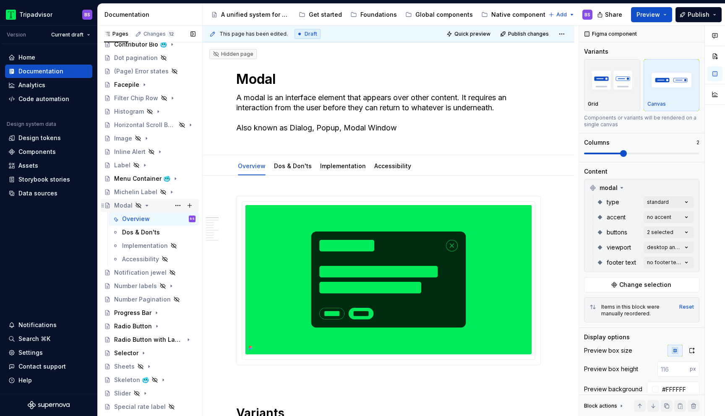
click at [144, 205] on icon "Page tree" at bounding box center [147, 205] width 7 height 7
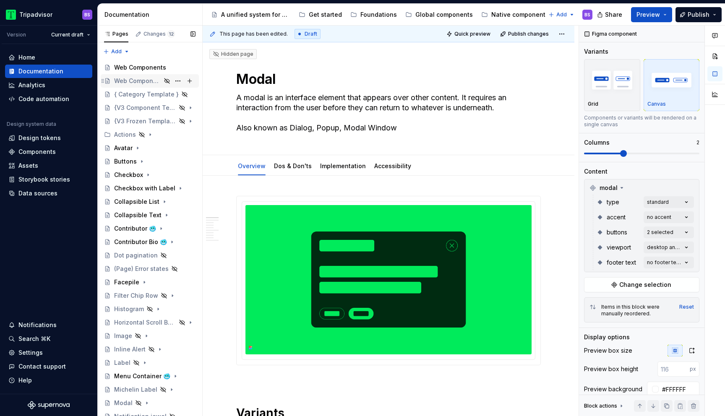
click at [146, 83] on div "Web Components" at bounding box center [137, 81] width 47 height 8
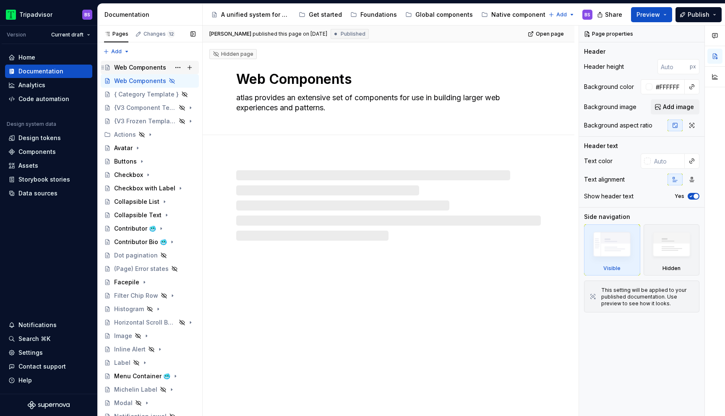
click at [148, 71] on div "Web Components" at bounding box center [140, 67] width 52 height 8
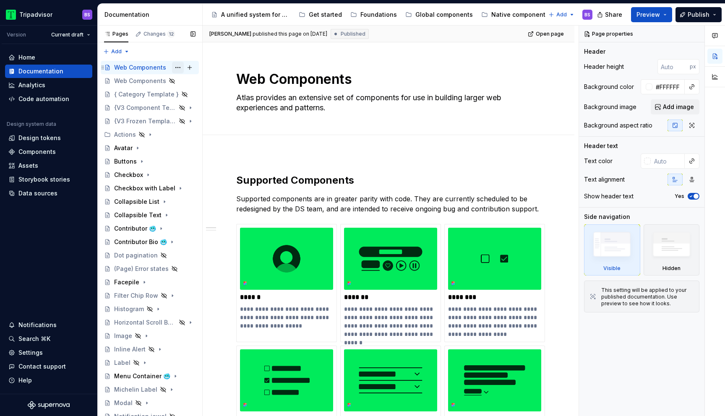
click at [181, 68] on button "Page tree" at bounding box center [178, 68] width 12 height 12
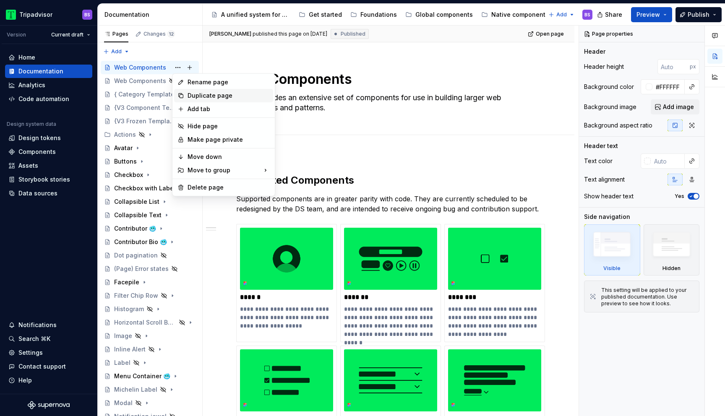
click at [212, 96] on div "Duplicate page" at bounding box center [229, 96] width 82 height 8
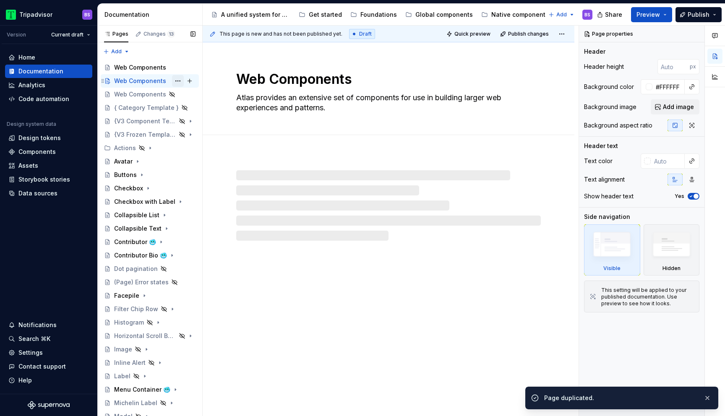
click at [177, 81] on button "Page tree" at bounding box center [178, 81] width 12 height 12
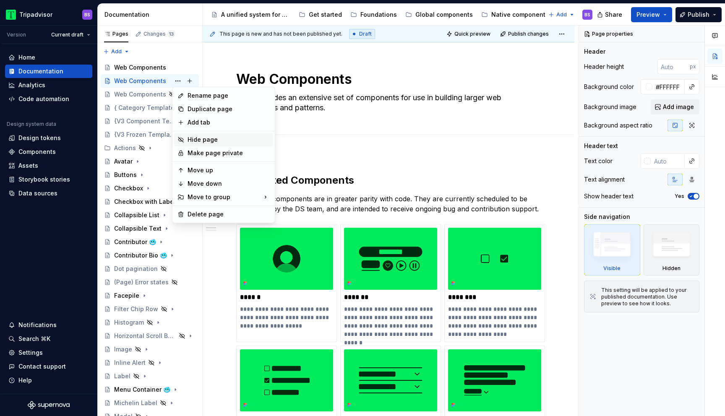
click at [201, 143] on div "Hide page" at bounding box center [229, 140] width 82 height 8
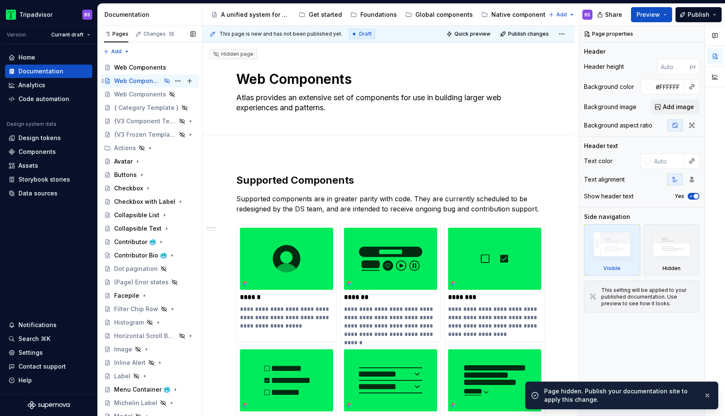
click at [144, 80] on div "Web Components" at bounding box center [137, 81] width 47 height 8
click at [301, 82] on textarea "Web Components" at bounding box center [387, 79] width 305 height 20
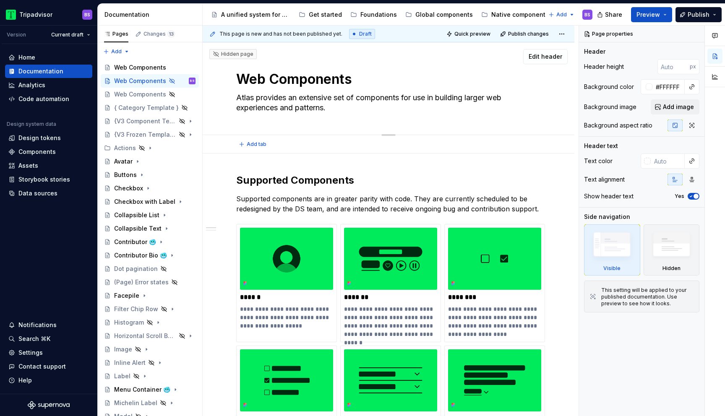
type textarea "*"
type textarea "BWeb Components"
type textarea "*"
type textarea "BaWeb Components"
type textarea "*"
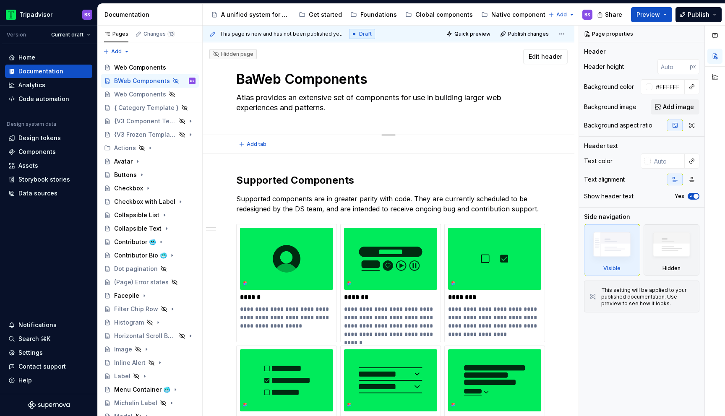
type textarea "BasWeb Components"
type textarea "*"
type textarea "BaseWeb Components"
type textarea "*"
type textarea "BasWeb Components"
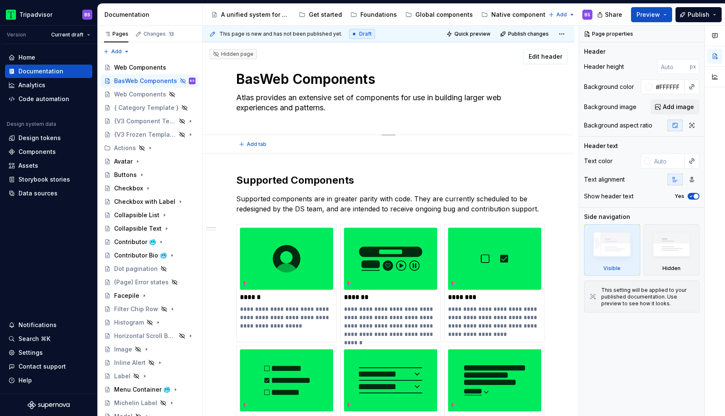
type textarea "*"
type textarea "BaWeb Components"
type textarea "*"
type textarea "BatWeb Components"
type textarea "*"
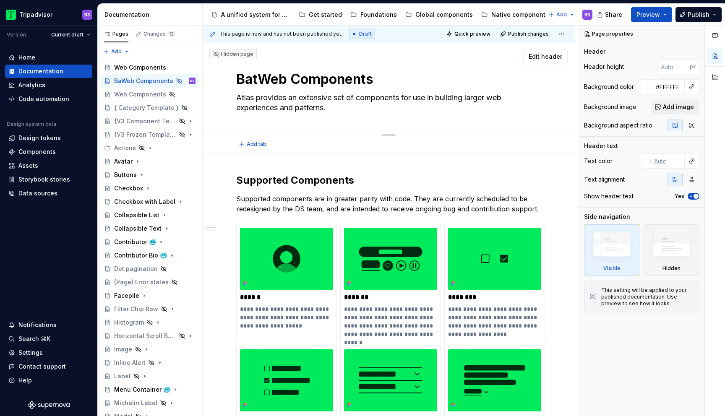
type textarea "BatcWeb Components"
type textarea "*"
type textarea "BatchWeb Components"
type textarea "*"
type textarea "Batch Web Components"
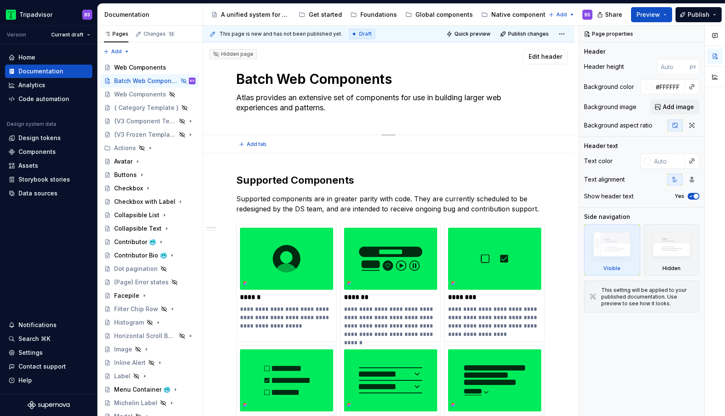
type textarea "*"
type textarea "Batch 3Web Components"
type textarea "*"
type textarea "Batch 3 Web Components"
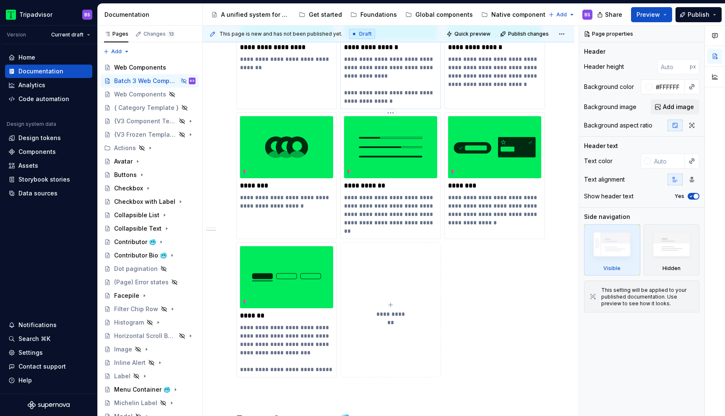
scroll to position [381, 0]
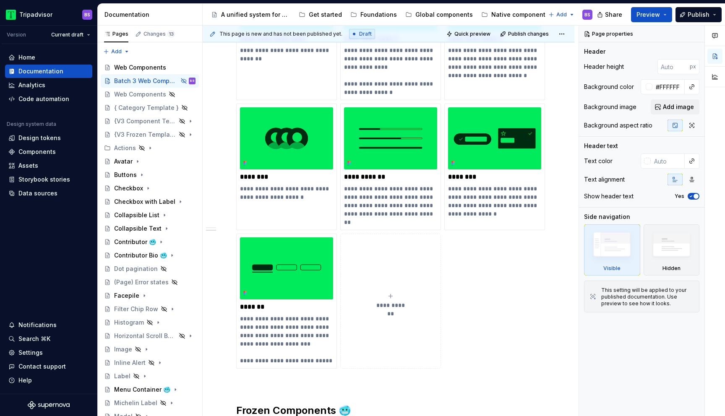
type textarea "*"
type textarea "Batch 3 Web Components"
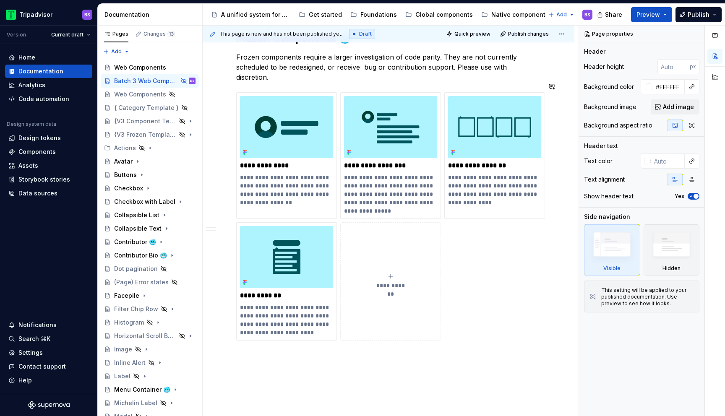
scroll to position [797, 0]
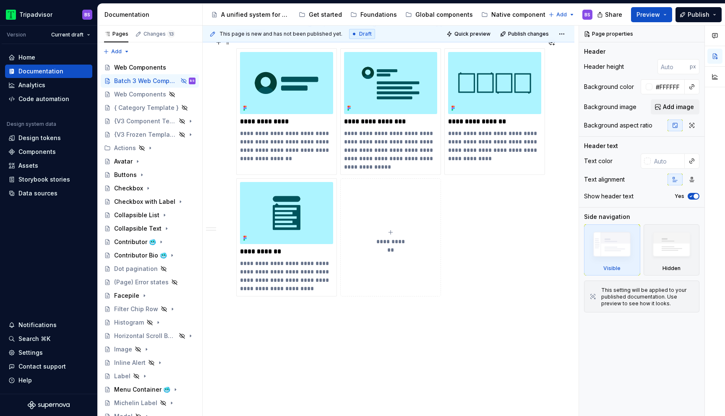
click at [393, 219] on button "**********" at bounding box center [390, 237] width 101 height 118
type textarea "*"
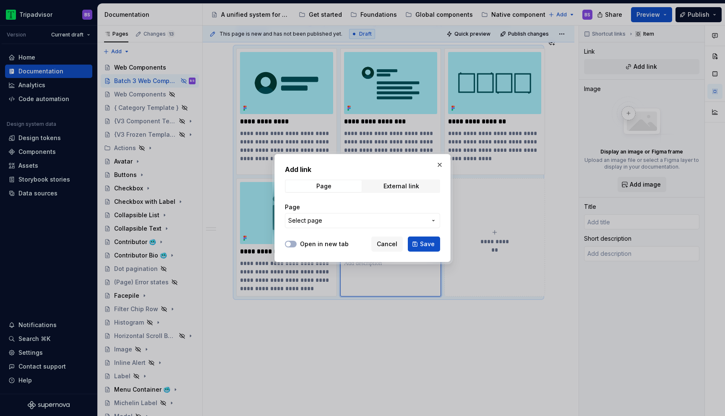
click at [373, 224] on span "Select page" at bounding box center [357, 221] width 139 height 8
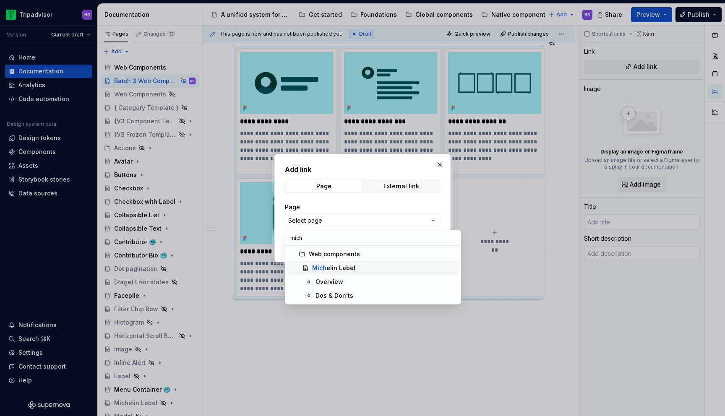
type input "mich"
click at [369, 265] on div "Mich elin Label" at bounding box center [384, 268] width 144 height 8
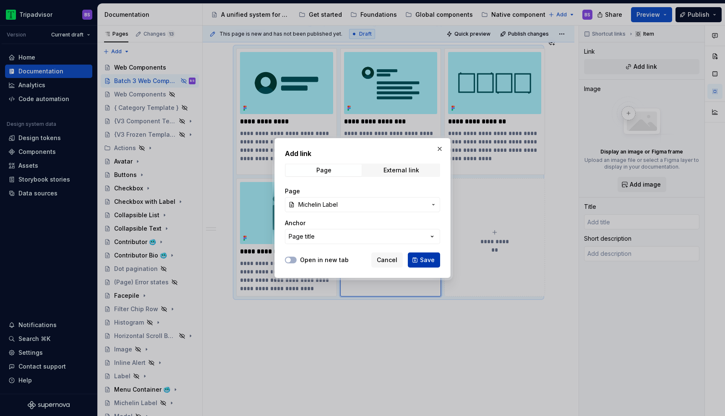
click at [421, 261] on span "Save" at bounding box center [427, 260] width 15 height 8
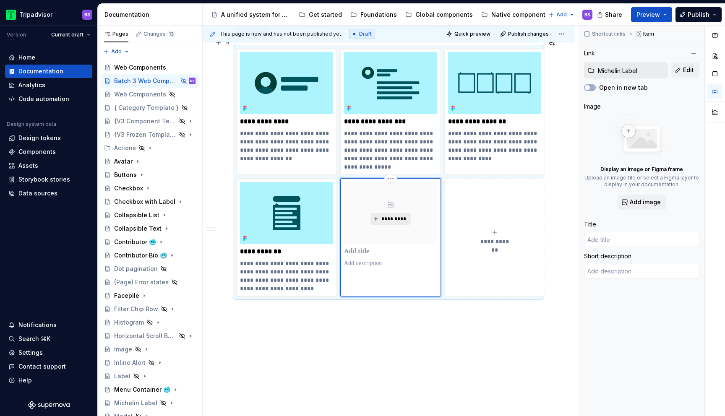
type textarea "*"
type input "Michelin Label"
type textarea "The Michelin Label is used on cards and shelves (on list pages in particular) t…"
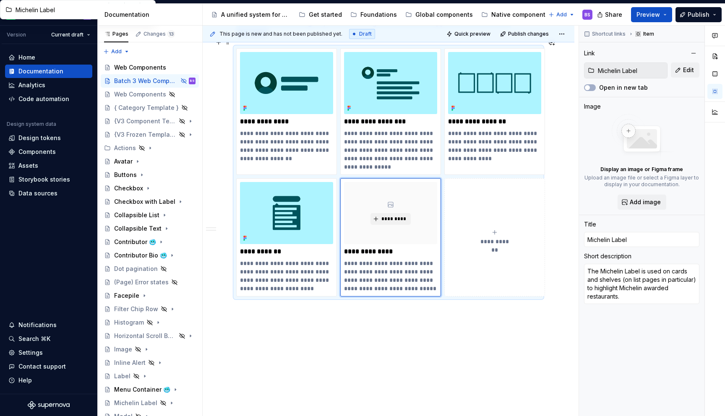
click at [485, 229] on div "**********" at bounding box center [494, 237] width 93 height 17
type textarea "*"
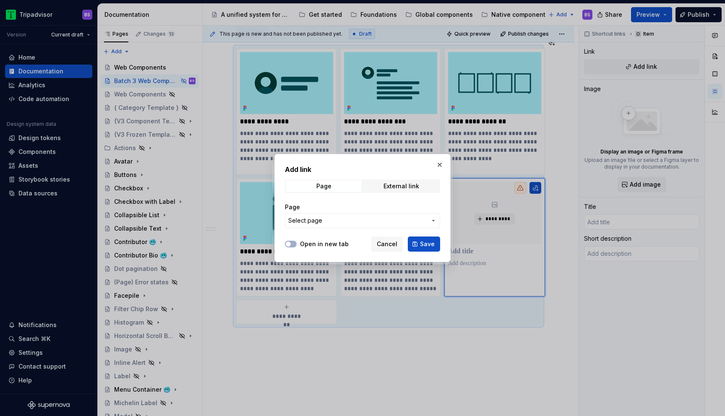
click at [401, 219] on span "Select page" at bounding box center [357, 221] width 139 height 8
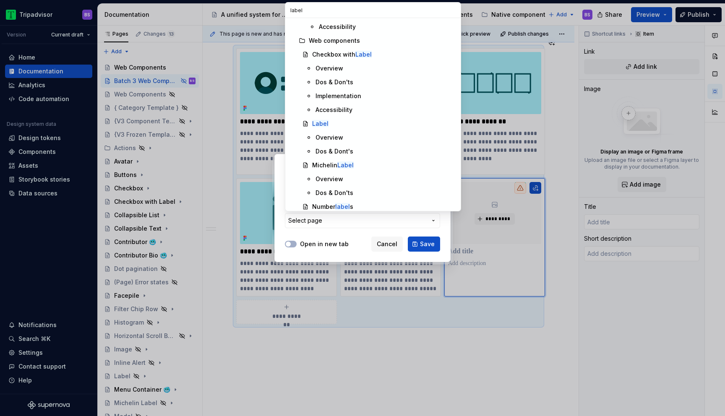
scroll to position [235, 0]
type input "label"
click at [343, 126] on div "Label" at bounding box center [384, 123] width 144 height 8
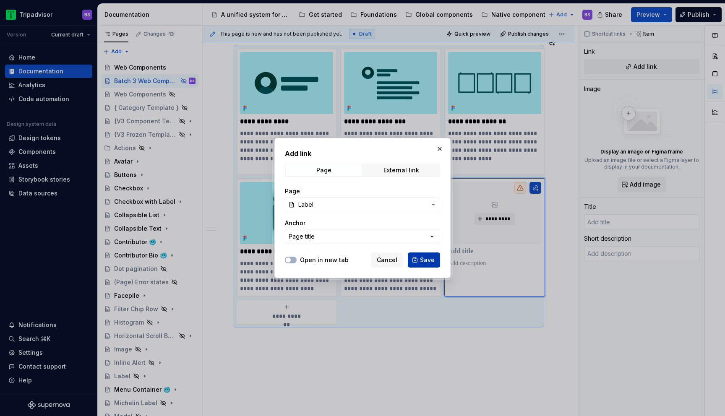
click at [421, 256] on span "Save" at bounding box center [427, 260] width 15 height 8
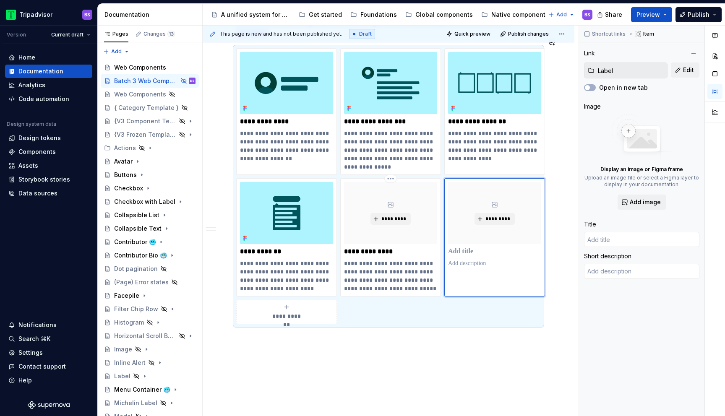
type textarea "*"
type input "Label"
type textarea "Contained text positioned in close proximity to another component, representing…"
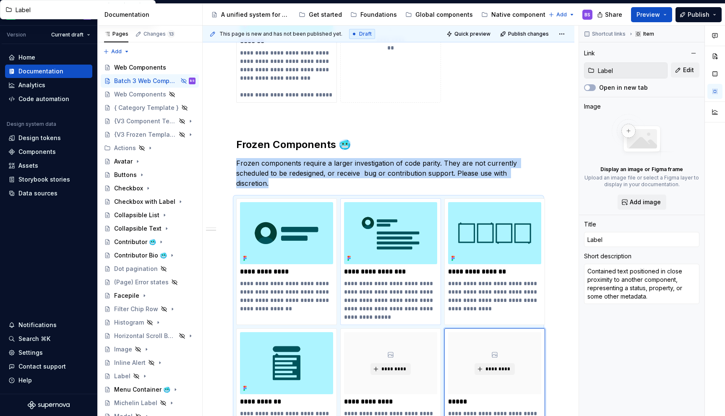
scroll to position [578, 0]
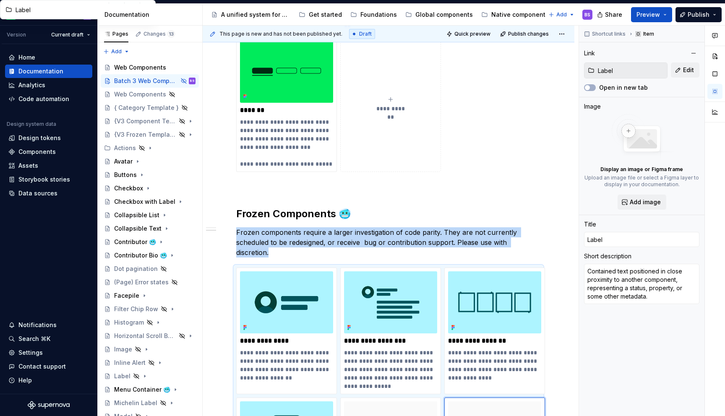
click at [392, 95] on button "**********" at bounding box center [390, 104] width 101 height 135
type textarea "*"
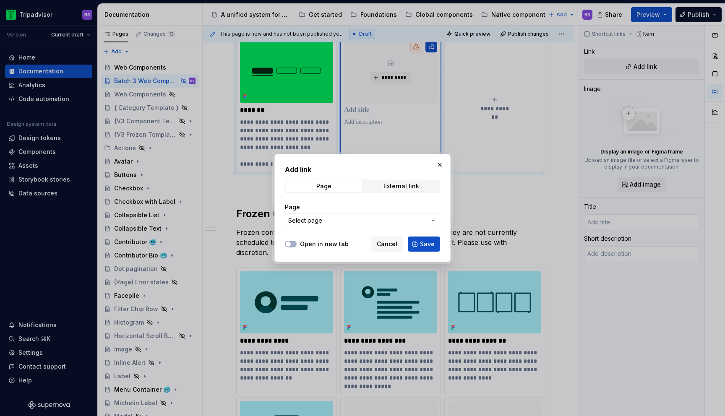
click at [369, 217] on span "Select page" at bounding box center [357, 221] width 139 height 8
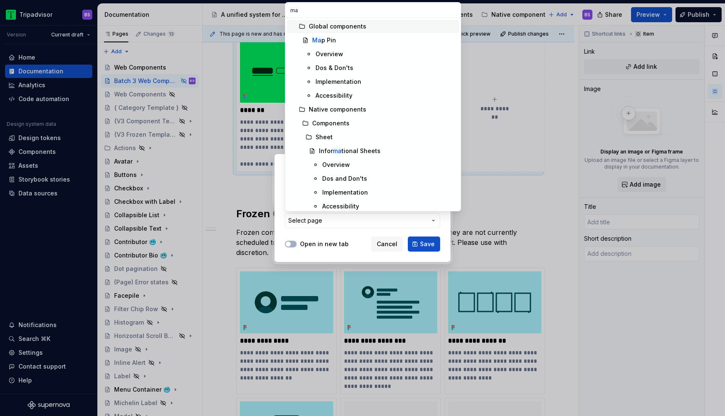
type input "map"
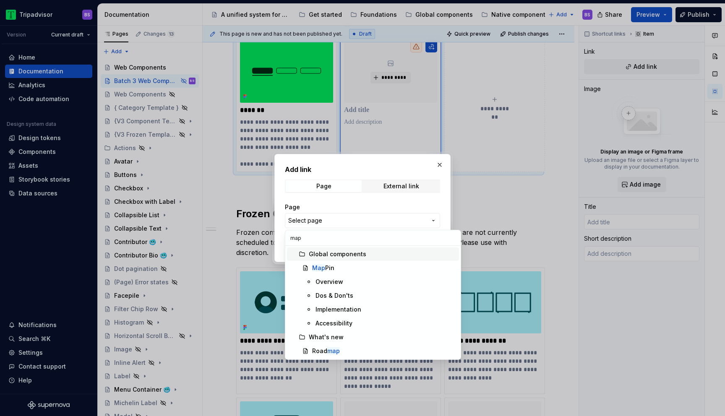
click at [489, 199] on div at bounding box center [362, 208] width 725 height 416
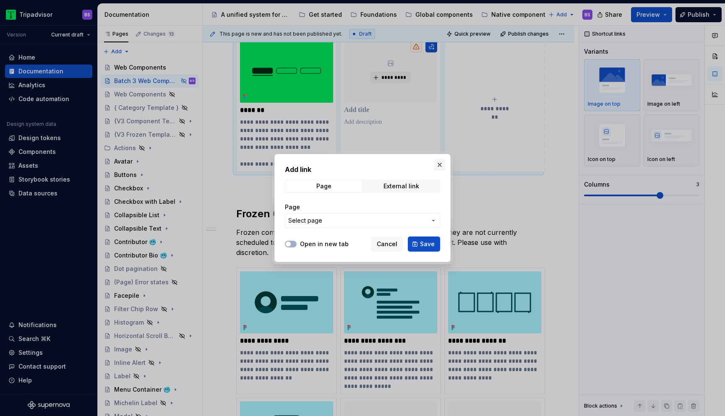
click at [442, 167] on button "button" at bounding box center [440, 165] width 12 height 12
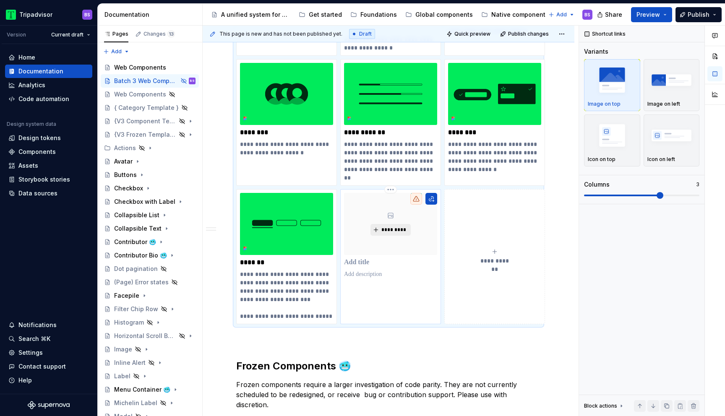
scroll to position [462, 0]
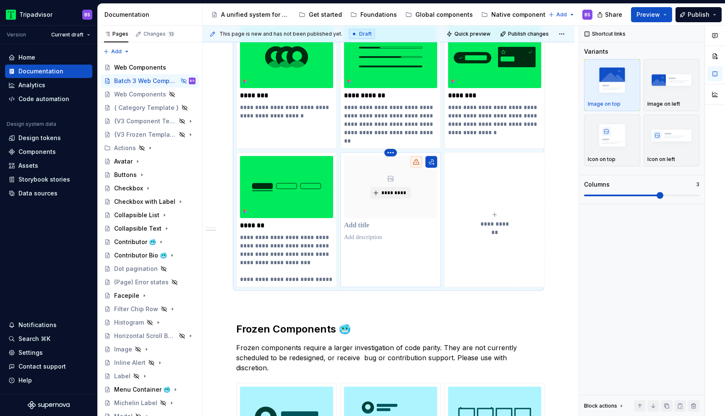
click at [393, 155] on html "Tripadvisor BS Version Current draft Home Documentation Analytics Code automati…" at bounding box center [362, 208] width 725 height 416
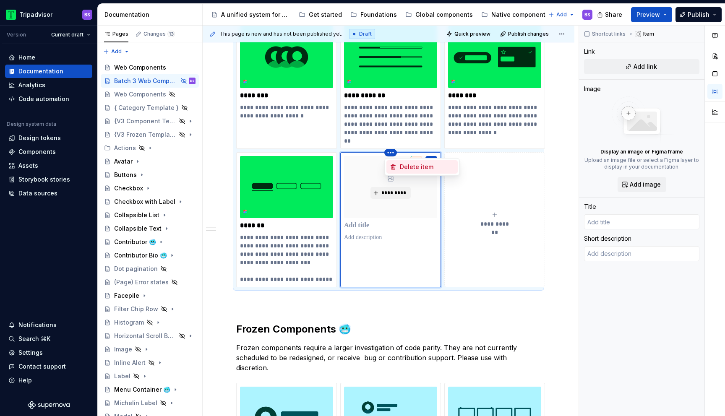
click at [411, 163] on div "Delete item" at bounding box center [427, 167] width 55 height 8
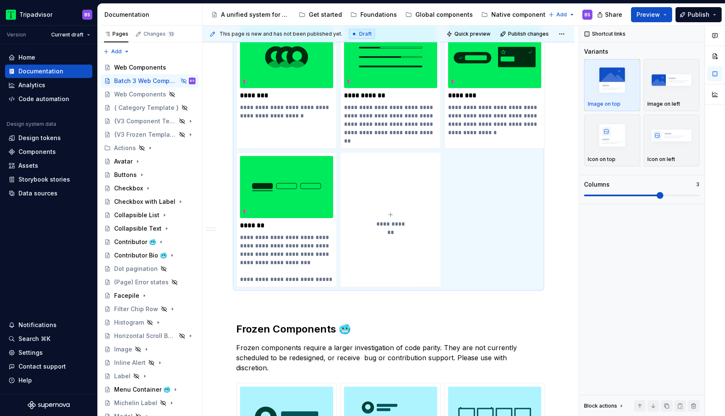
scroll to position [333, 0]
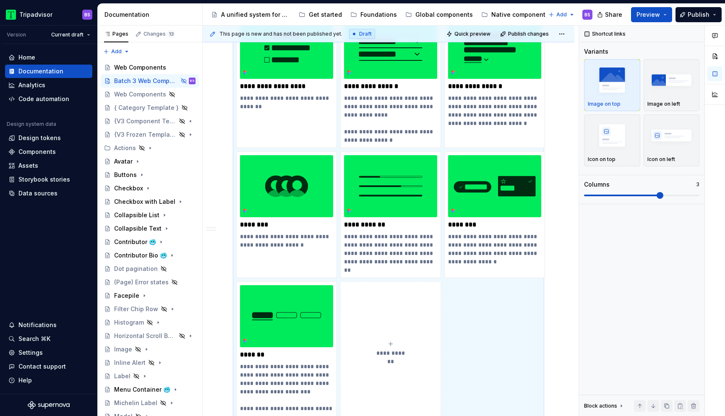
click at [371, 333] on button "**********" at bounding box center [390, 349] width 101 height 135
type textarea "*"
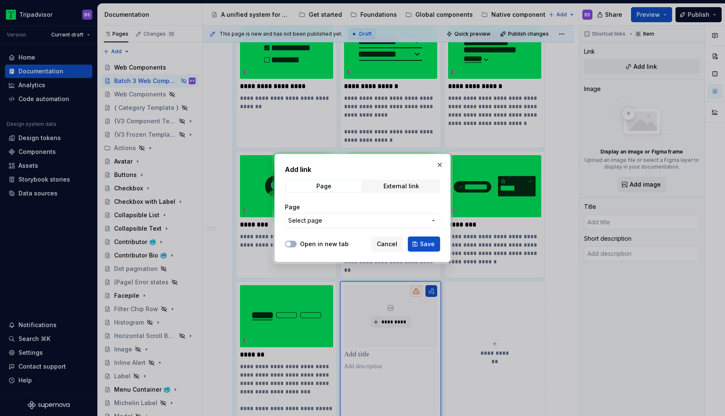
click at [332, 222] on span "Select page" at bounding box center [357, 221] width 139 height 8
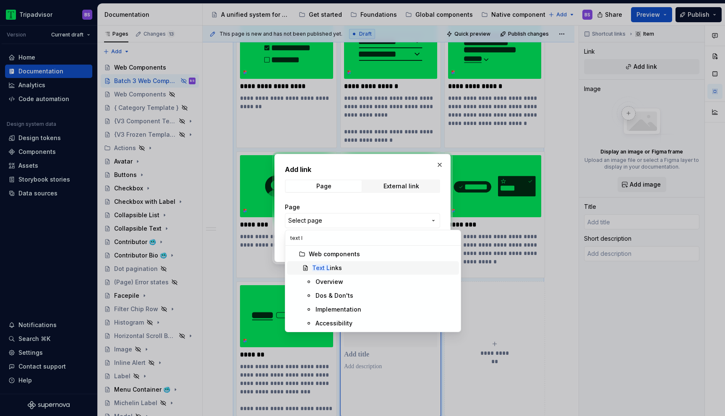
type input "text l"
click at [346, 268] on div "Text L inks" at bounding box center [384, 268] width 144 height 8
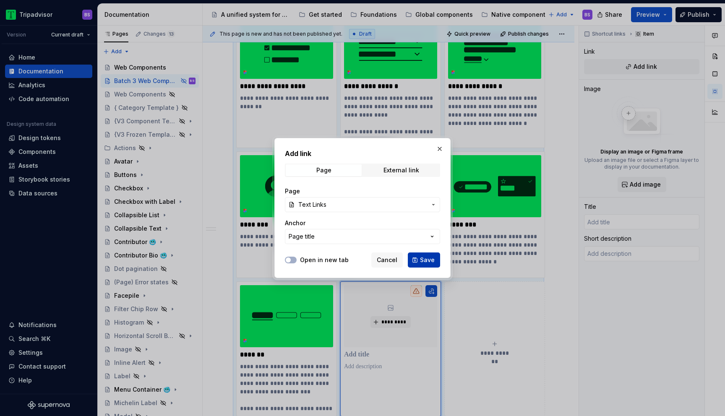
click at [427, 260] on span "Save" at bounding box center [427, 260] width 15 height 8
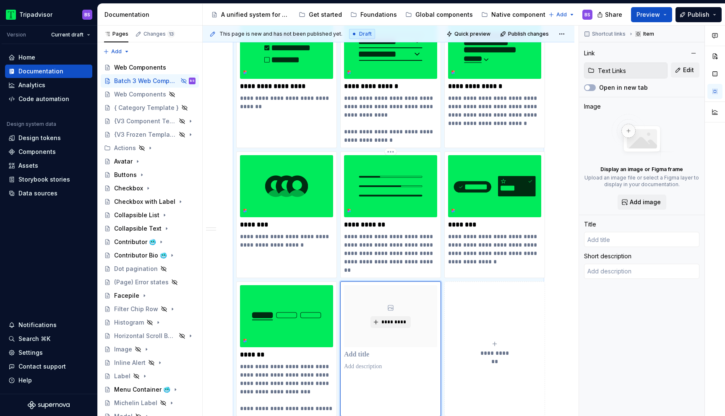
scroll to position [345, 0]
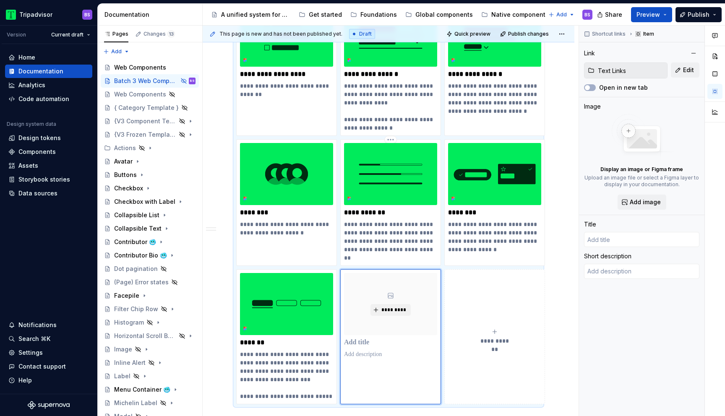
type textarea "*"
type input "Text Links"
type textarea "A link is a reference to a resource. This can be external (e.g. a different web…"
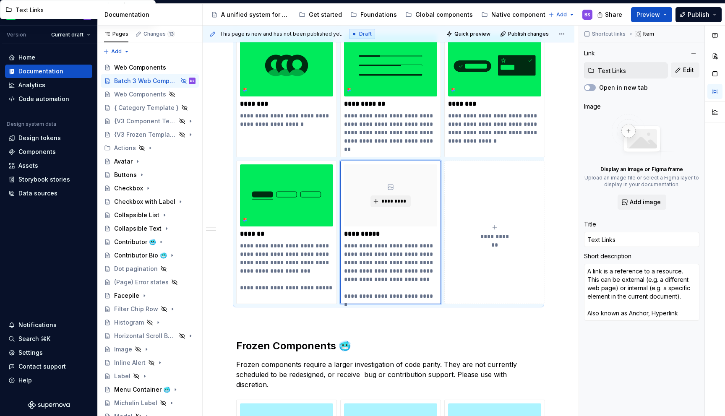
scroll to position [479, 0]
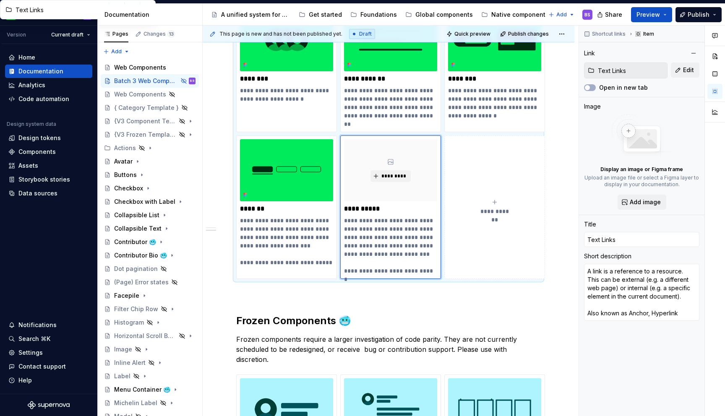
click at [468, 207] on div "**********" at bounding box center [494, 207] width 93 height 17
type textarea "*"
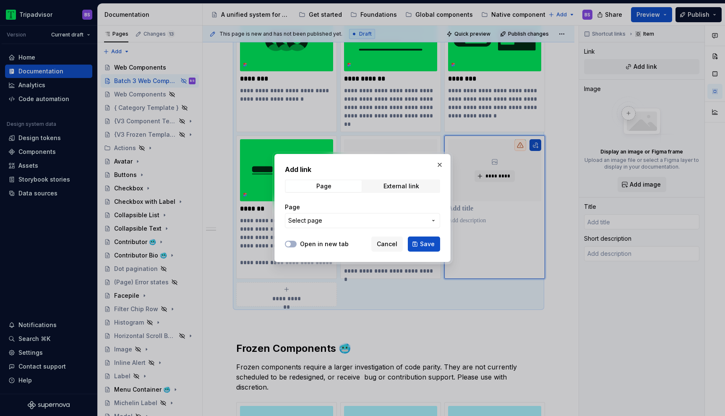
click at [345, 214] on button "Select page" at bounding box center [362, 220] width 155 height 15
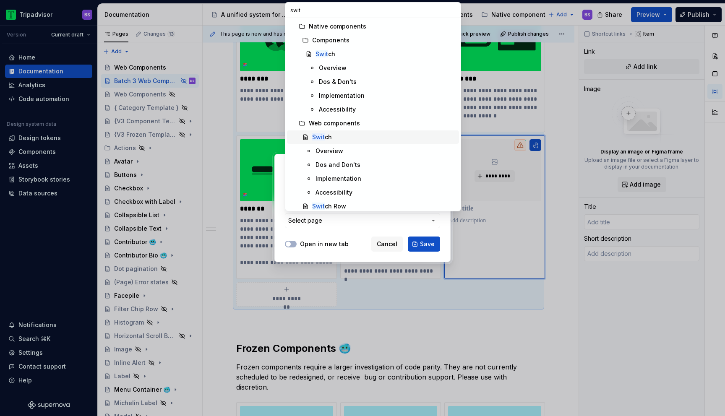
type input "swit"
click at [347, 134] on div "Swit ch" at bounding box center [384, 137] width 144 height 8
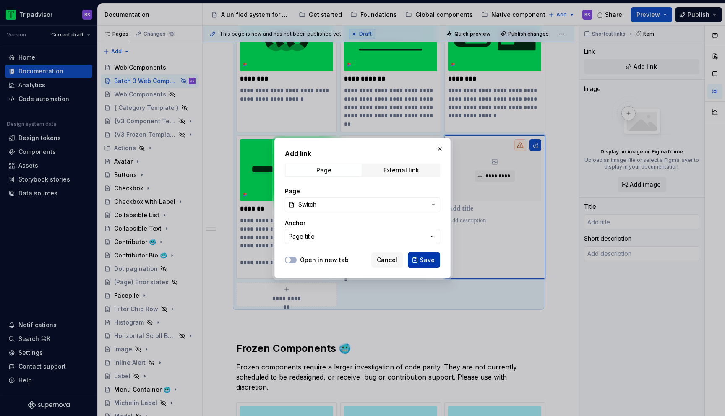
click at [431, 259] on span "Save" at bounding box center [427, 260] width 15 height 8
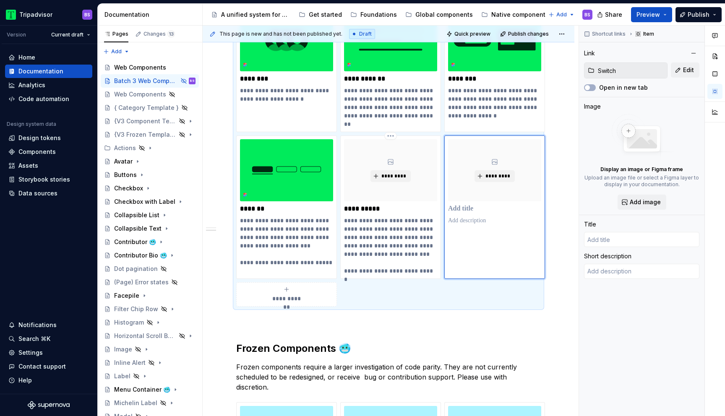
type textarea "*"
type input "Switch"
type textarea "A control used to switch between two states: often on or off. Also known as Swi…"
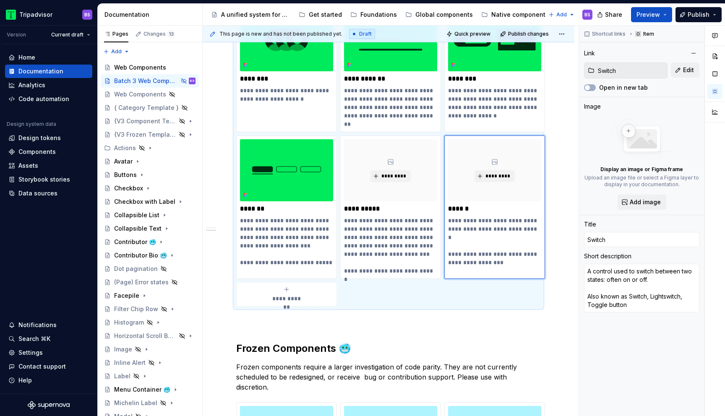
click at [303, 292] on div "**********" at bounding box center [286, 294] width 93 height 17
type textarea "*"
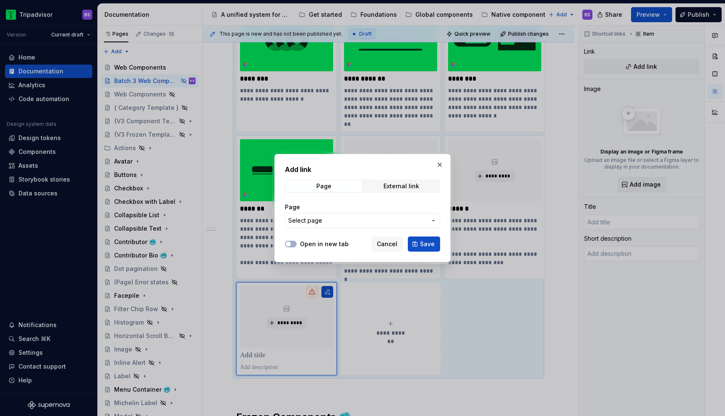
click at [319, 223] on span "Select page" at bounding box center [305, 221] width 34 height 8
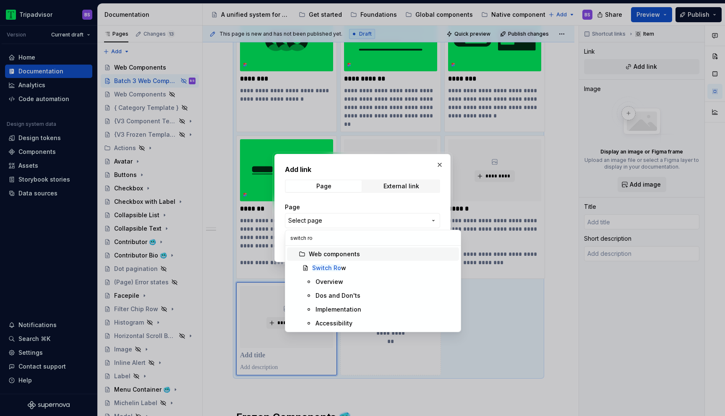
type input "switch ro"
click at [337, 268] on mark "Switch Ro" at bounding box center [326, 267] width 29 height 7
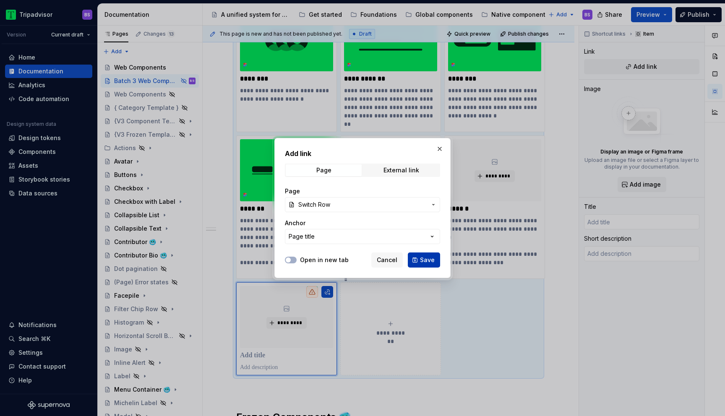
click at [423, 256] on span "Save" at bounding box center [427, 260] width 15 height 8
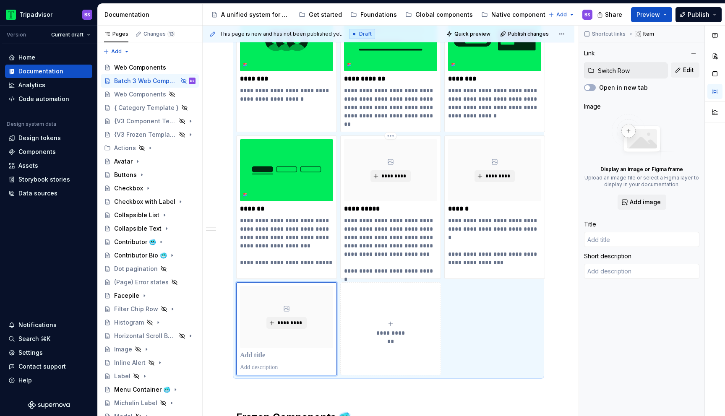
type textarea "*"
type input "Switch Row"
type textarea "A text label and/or description, accompanied by a Switch."
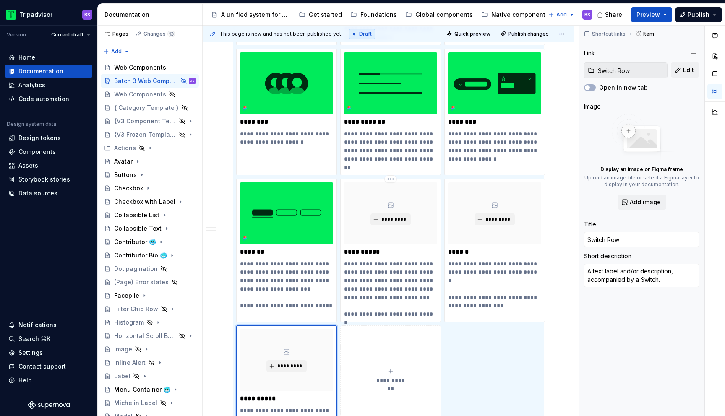
scroll to position [435, 0]
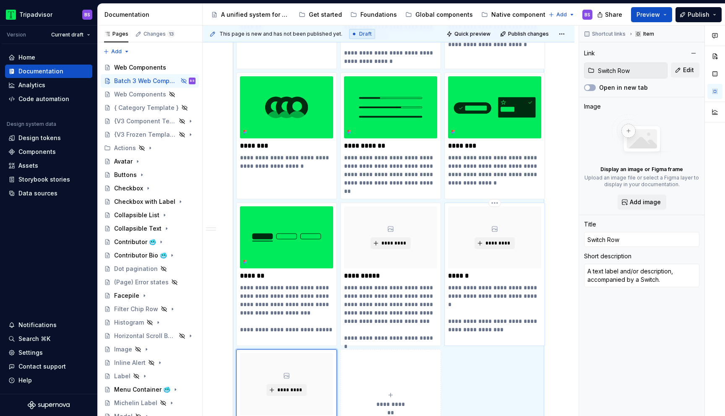
type textarea "*"
type input "Switch"
type textarea "A control used to switch between two states: often on or off. Also known as Swi…"
type input "Switch"
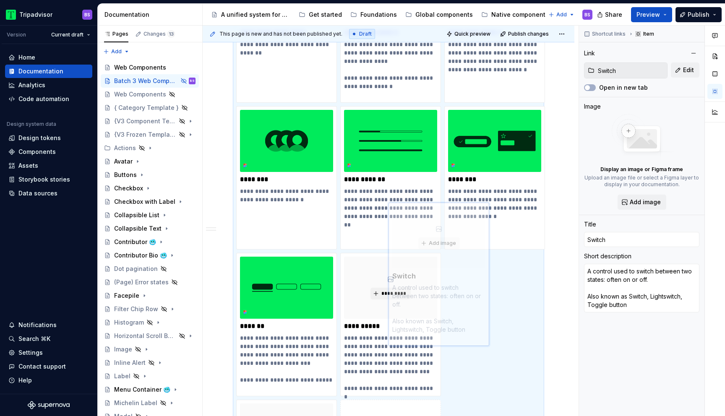
scroll to position [462, 0]
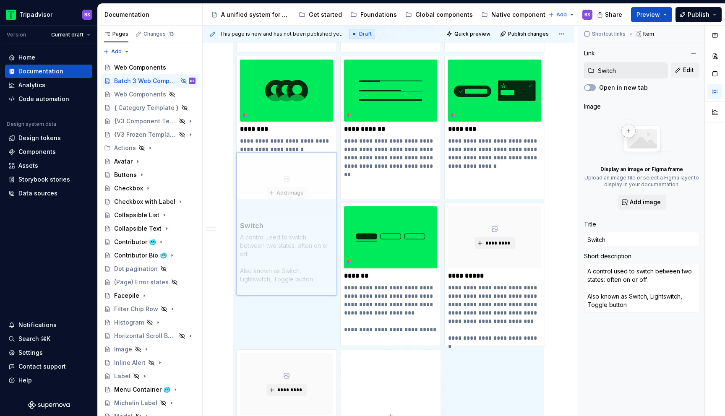
drag, startPoint x: 467, startPoint y: 239, endPoint x: 285, endPoint y: 238, distance: 181.8
click at [285, 238] on body "Tripadvisor BS Version Current draft Home Documentation Analytics Code automati…" at bounding box center [362, 208] width 725 height 416
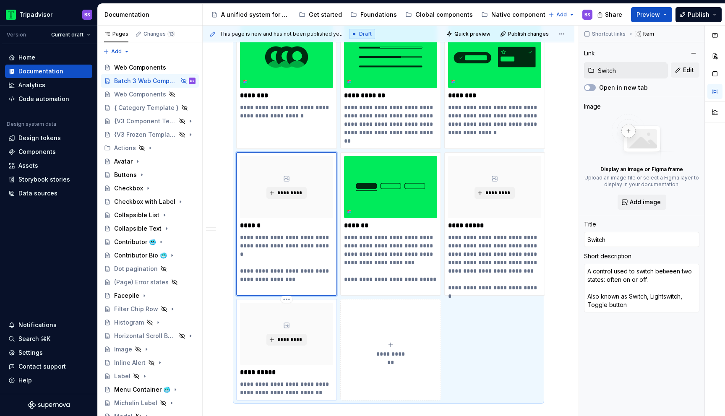
type textarea "*"
type input "Switch Row"
type textarea "A text label and/or description, accompanied by a Switch."
type input "Switch Row"
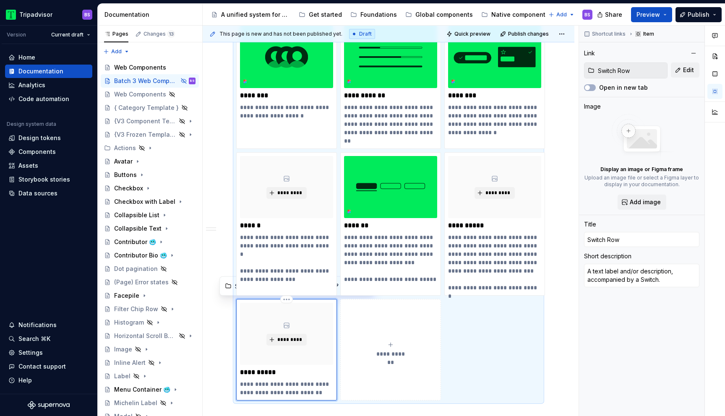
scroll to position [513, 0]
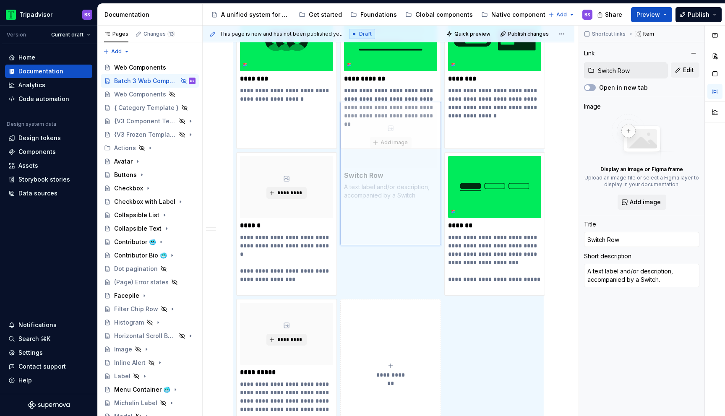
drag, startPoint x: 291, startPoint y: 330, endPoint x: 392, endPoint y: 206, distance: 160.2
click at [392, 206] on body "Tripadvisor BS Version Current draft Home Documentation Analytics Code automati…" at bounding box center [362, 208] width 725 height 416
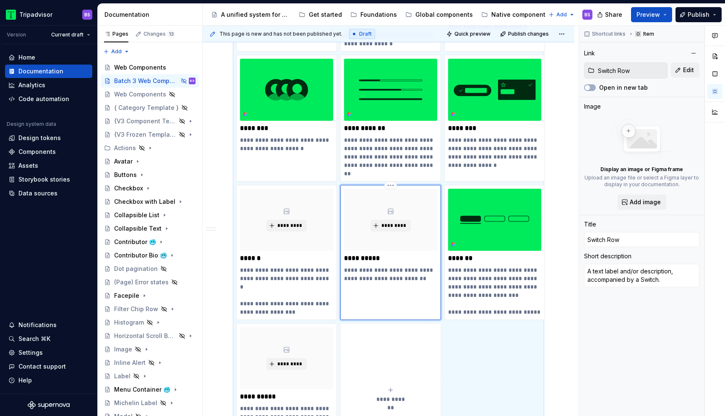
scroll to position [418, 0]
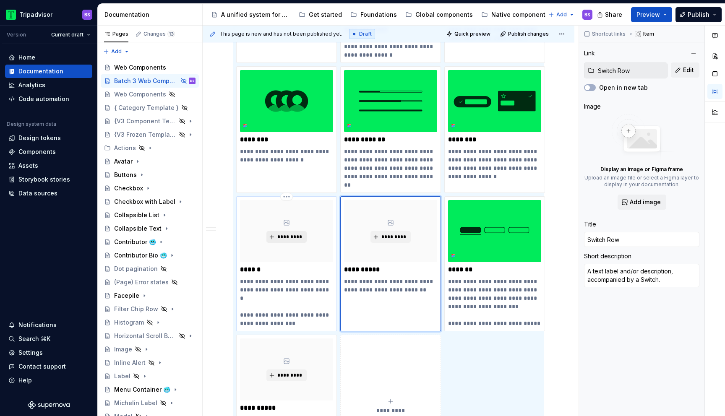
type textarea "*"
type input "Switch"
type textarea "A control used to switch between two states: often on or off. Also known as Swi…"
type input "Switch"
click at [291, 235] on span "*********" at bounding box center [290, 237] width 26 height 7
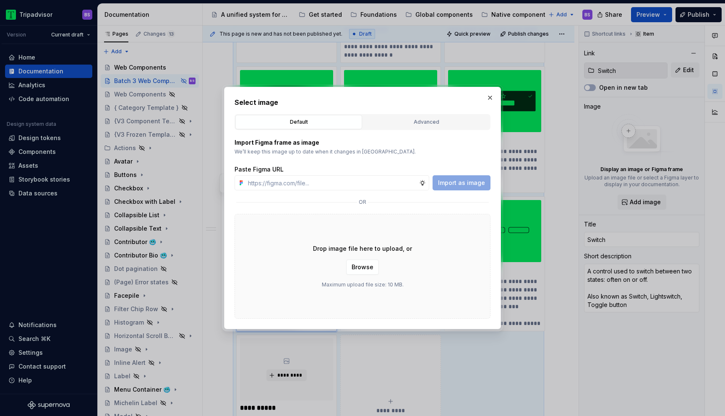
type textarea "*"
click at [376, 186] on input "text" at bounding box center [332, 182] width 175 height 15
paste input "[URL][DOMAIN_NAME]"
type input "[URL][DOMAIN_NAME]"
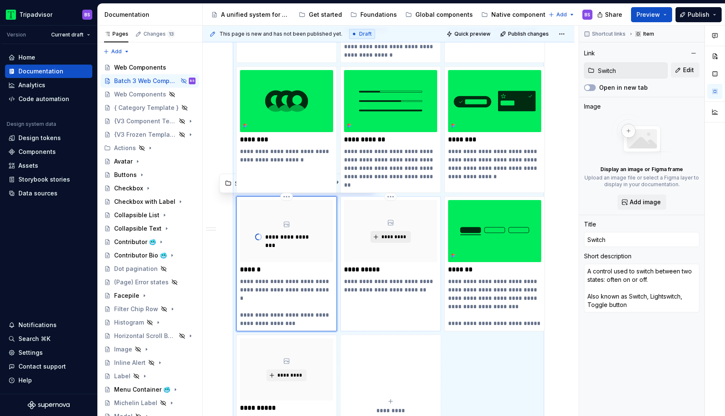
type textarea "*"
type input "Switch Row"
type textarea "A text label and/or description, accompanied by a Switch."
type input "Switch Row"
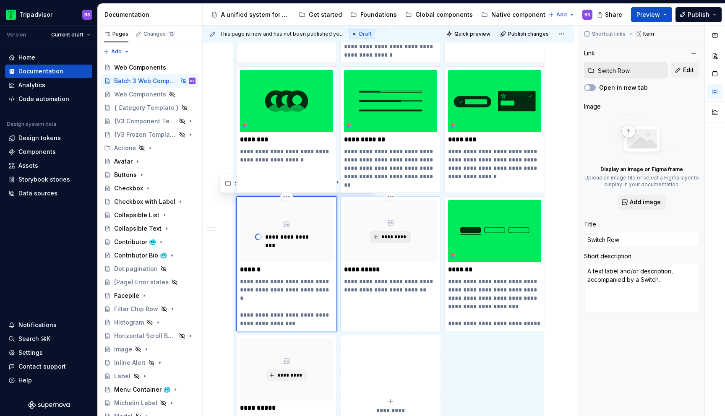
click at [401, 236] on span "*********" at bounding box center [394, 237] width 26 height 7
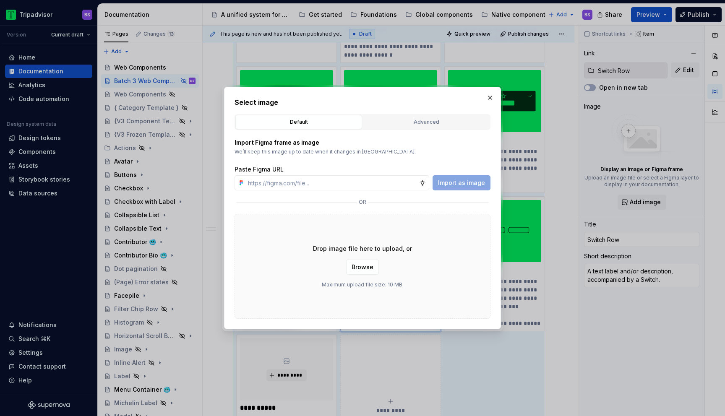
scroll to position [492, 0]
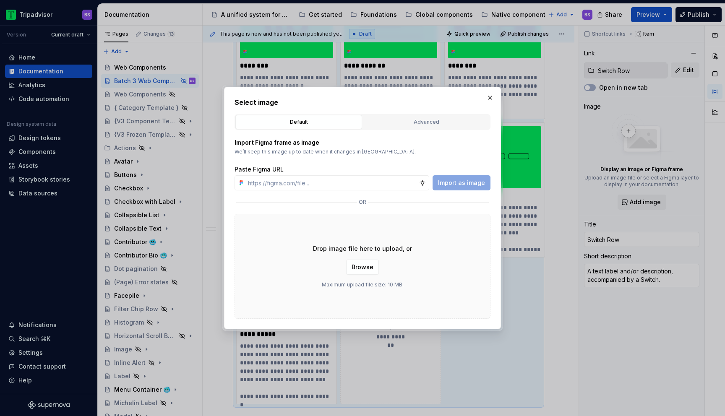
type textarea "*"
click at [371, 182] on input "text" at bounding box center [332, 182] width 175 height 15
paste input "[URL][DOMAIN_NAME]"
type input "[URL][DOMAIN_NAME]"
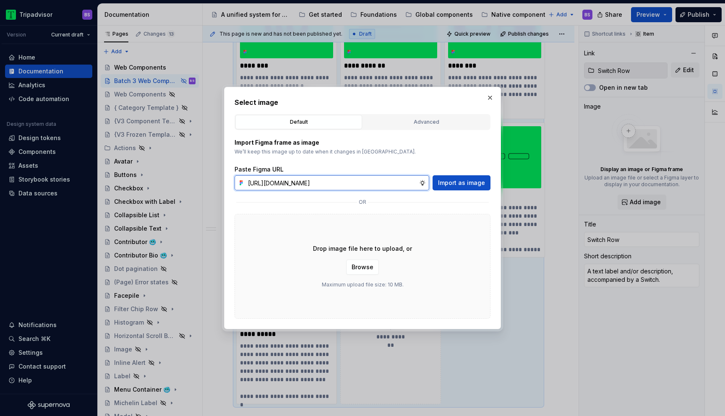
scroll to position [0, 200]
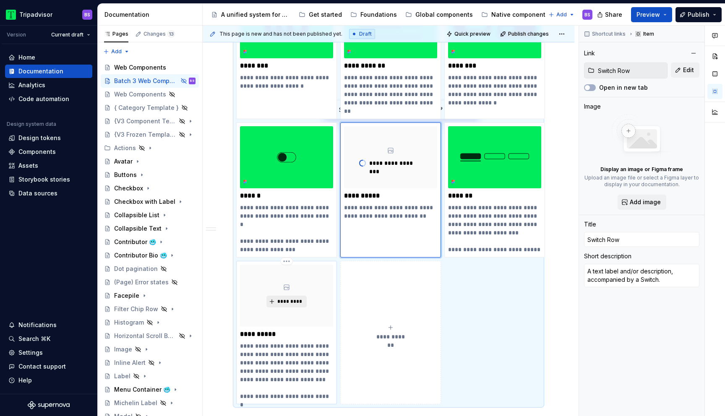
type textarea "*"
type input "Text Links"
type textarea "A link is a reference to a resource. This can be external (e.g. a different web…"
type input "Text Links"
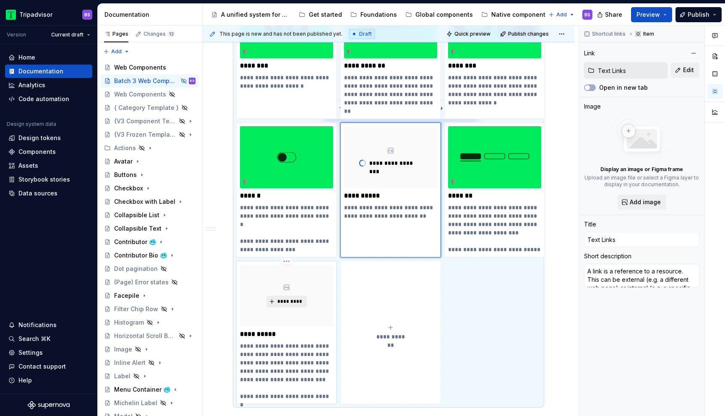
click at [291, 301] on span "*********" at bounding box center [290, 301] width 26 height 7
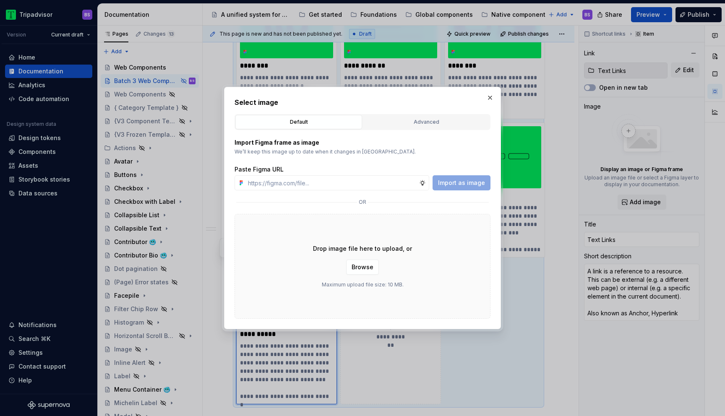
type textarea "*"
click at [383, 183] on input "text" at bounding box center [332, 182] width 175 height 15
paste input "[URL][DOMAIN_NAME]"
type input "[URL][DOMAIN_NAME]"
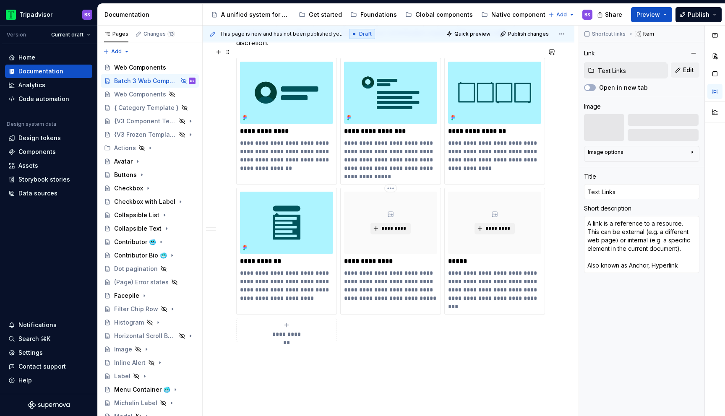
scroll to position [938, 0]
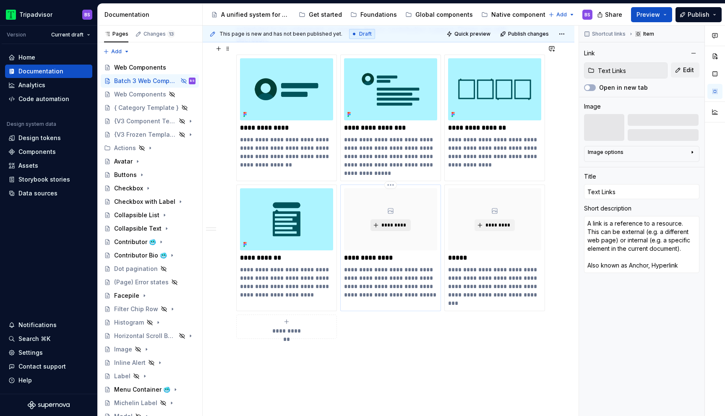
click at [399, 222] on span "*********" at bounding box center [394, 225] width 26 height 7
type textarea "*"
type input "Michelin Label"
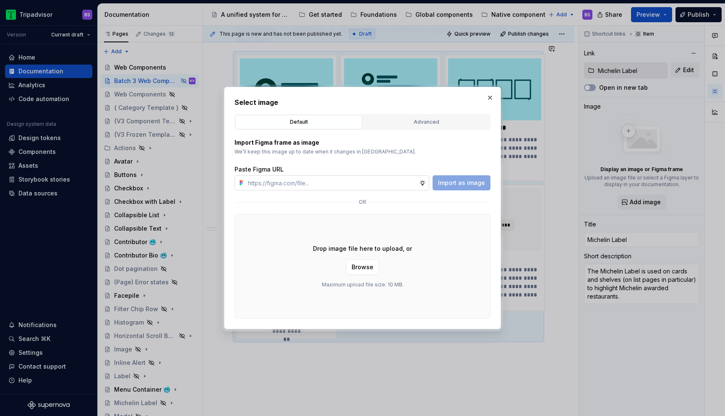
type textarea "*"
click at [354, 184] on input "text" at bounding box center [332, 182] width 175 height 15
paste input "[URL][DOMAIN_NAME]"
type input "[URL][DOMAIN_NAME]"
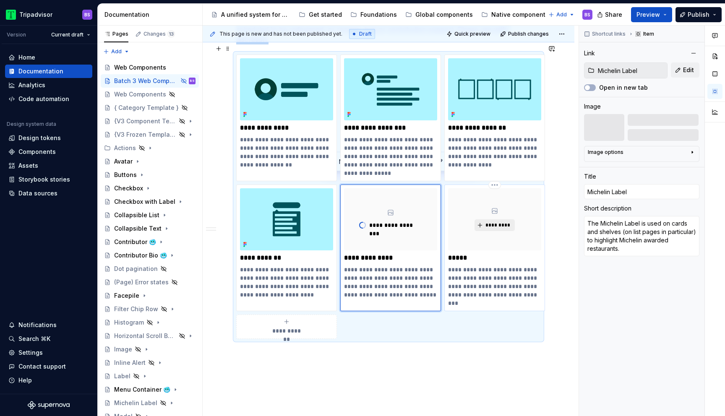
type textarea "*"
type input "Label"
click at [497, 222] on span "*********" at bounding box center [498, 225] width 26 height 7
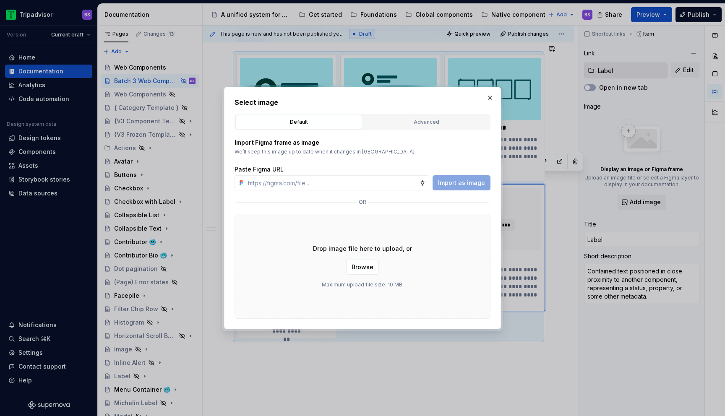
type textarea "*"
click at [377, 185] on input "text" at bounding box center [332, 182] width 175 height 15
paste input "[URL][DOMAIN_NAME][DATE][DATE]"
type input "[URL][DOMAIN_NAME][DATE][DATE]"
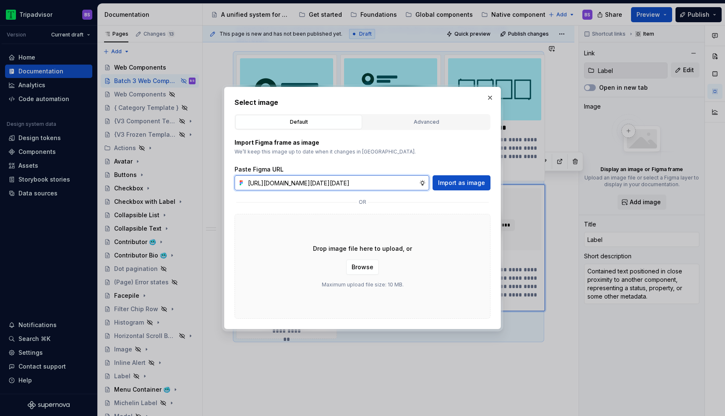
scroll to position [0, 204]
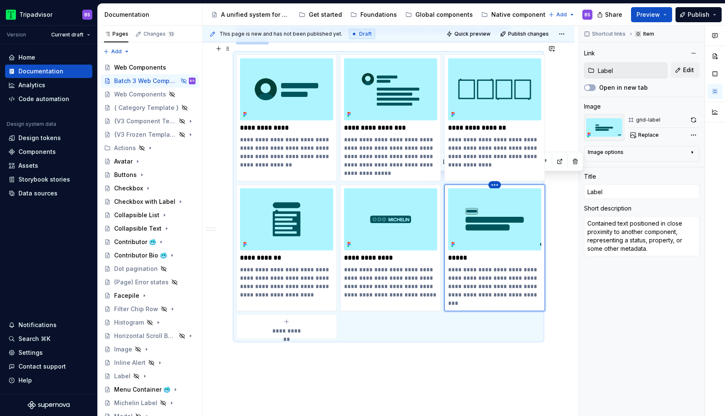
click at [497, 176] on html "Tripadvisor BS Version Current draft Home Documentation Analytics Code automati…" at bounding box center [362, 208] width 725 height 416
click at [693, 120] on button "button" at bounding box center [694, 120] width 12 height 12
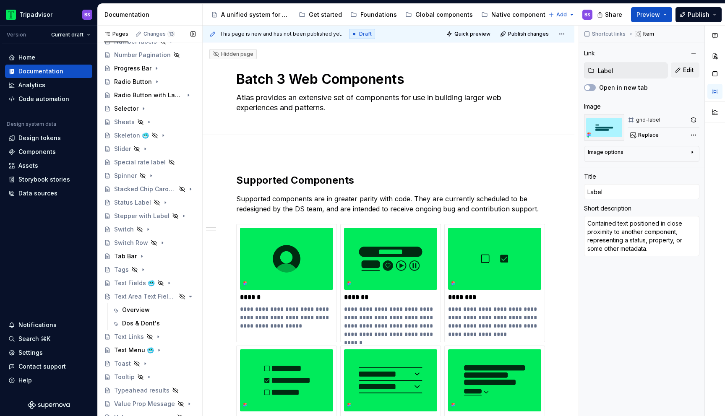
scroll to position [403, 0]
click at [168, 296] on icon "Page tree" at bounding box center [167, 296] width 7 height 7
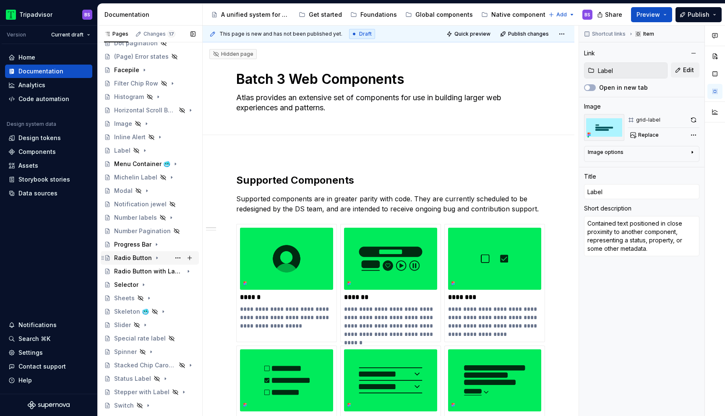
scroll to position [221, 0]
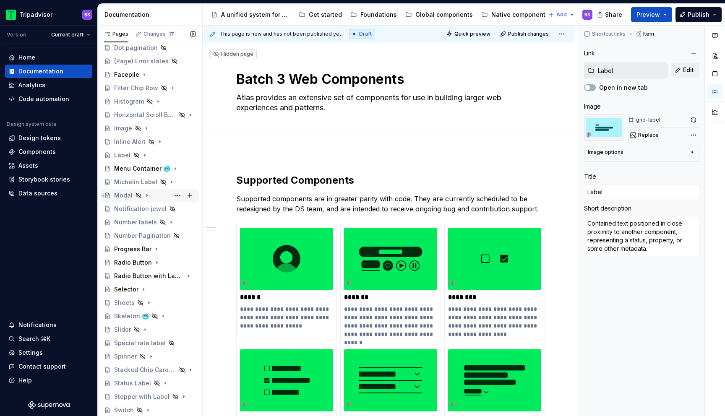
click at [146, 196] on icon "Page tree" at bounding box center [146, 196] width 1 height 2
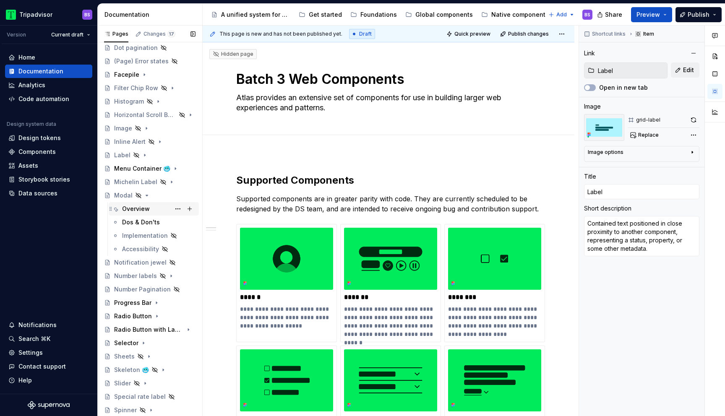
click at [148, 206] on div "Overview" at bounding box center [136, 209] width 28 height 8
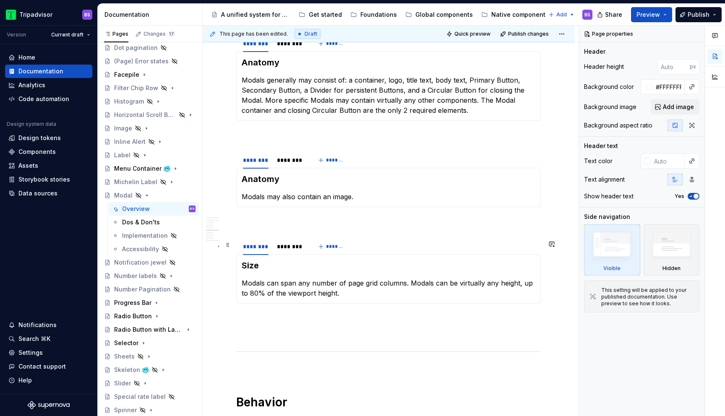
scroll to position [863, 0]
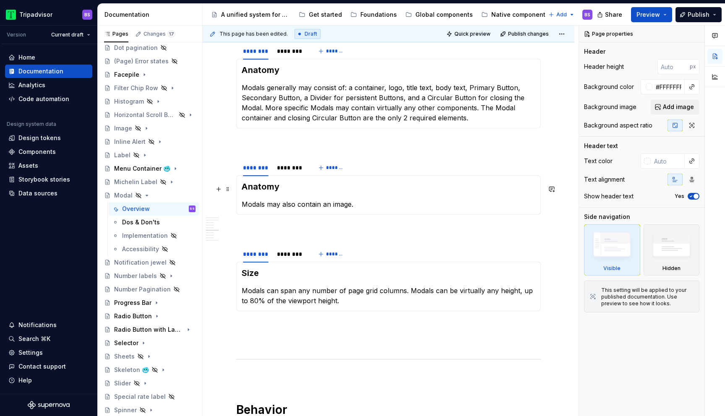
type textarea "*"
click at [280, 189] on h3 "Anatomy" at bounding box center [389, 187] width 294 height 12
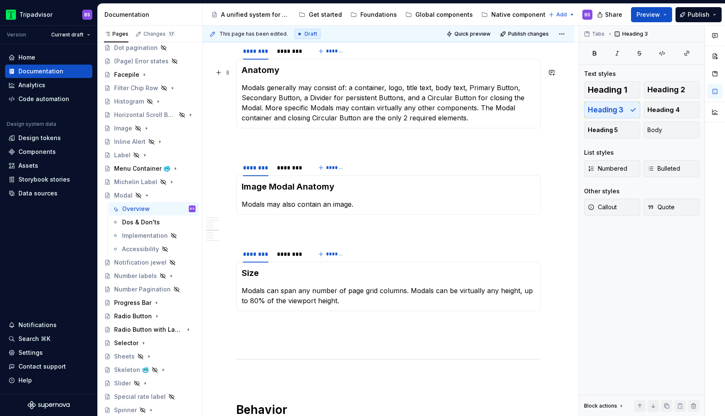
click at [243, 73] on h3 "Anatomy" at bounding box center [389, 70] width 294 height 12
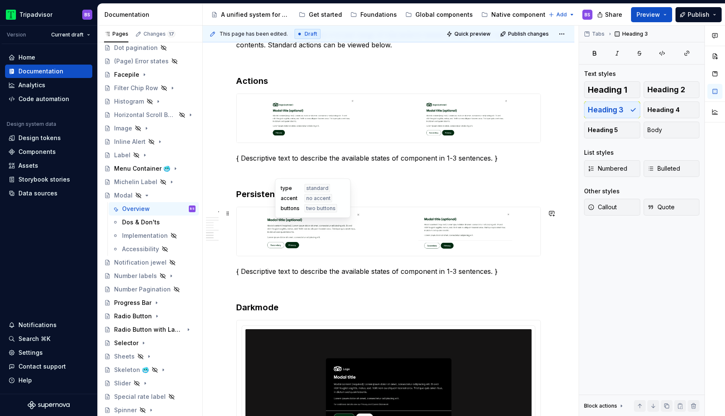
scroll to position [1259, 0]
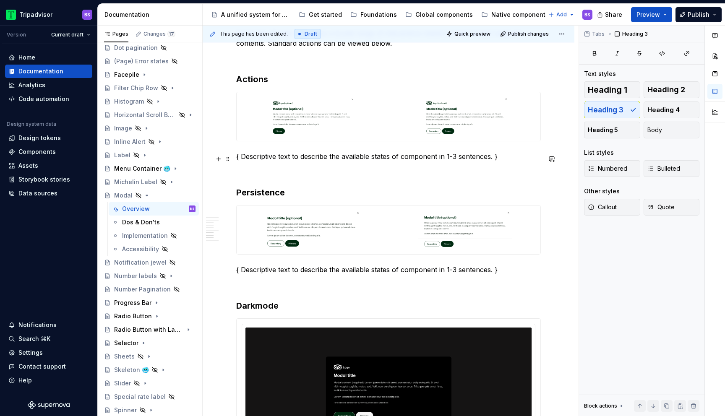
click at [264, 159] on p "{ Descriptive text to describe the available states of component in 1-3 sentenc…" at bounding box center [388, 157] width 305 height 10
click at [244, 159] on p "{ Descriptive text to describe the available states of component in 1-3 sentenc…" at bounding box center [388, 157] width 305 height 10
click at [241, 82] on h3 "Actions" at bounding box center [388, 79] width 305 height 12
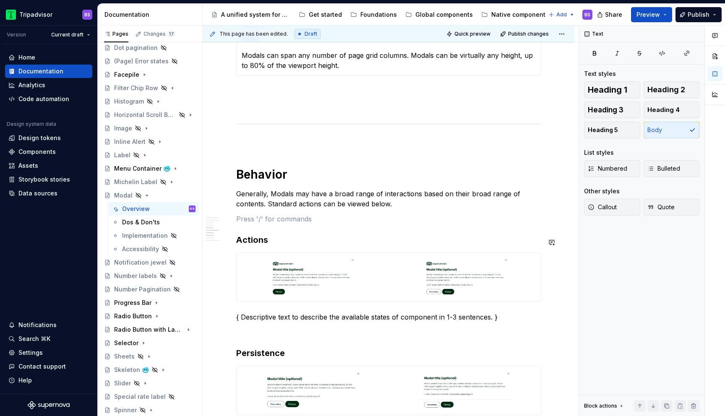
click at [240, 240] on h3 "Actions" at bounding box center [388, 240] width 305 height 12
click at [241, 319] on p "{ Descriptive text to describe the available states of component in 1-3 sentenc…" at bounding box center [388, 317] width 305 height 10
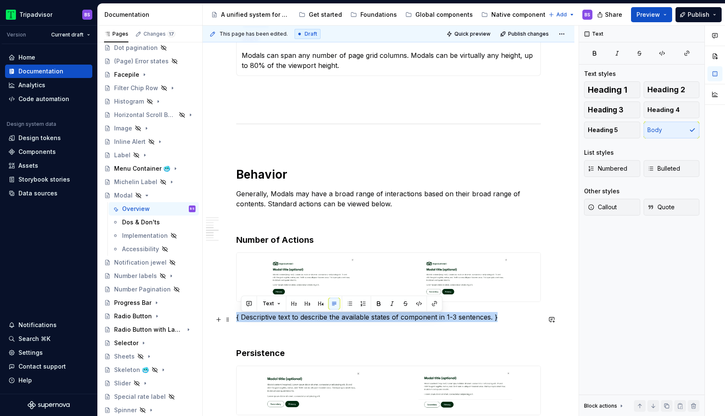
click at [241, 319] on p "{ Descriptive text to describe the available states of component in 1-3 sentenc…" at bounding box center [388, 317] width 305 height 10
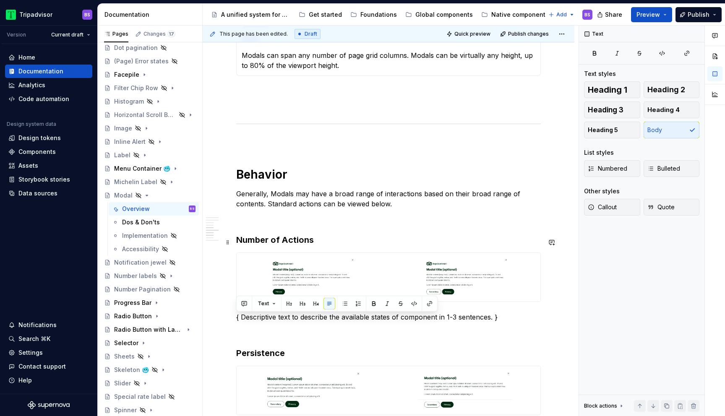
click at [285, 241] on h3 "Number of Actions" at bounding box center [388, 240] width 305 height 12
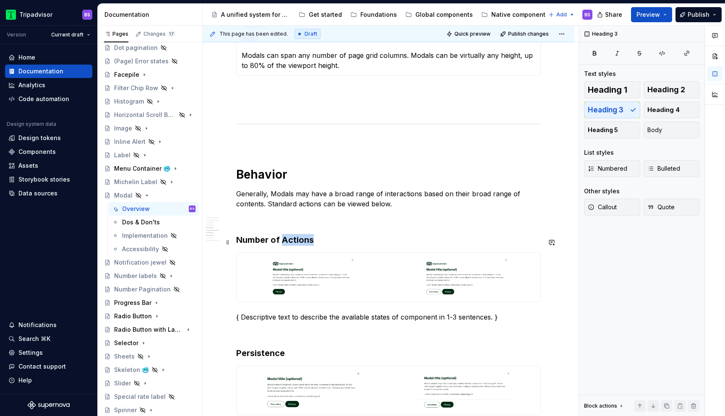
click at [285, 241] on h3 "Number of Actions" at bounding box center [388, 240] width 305 height 12
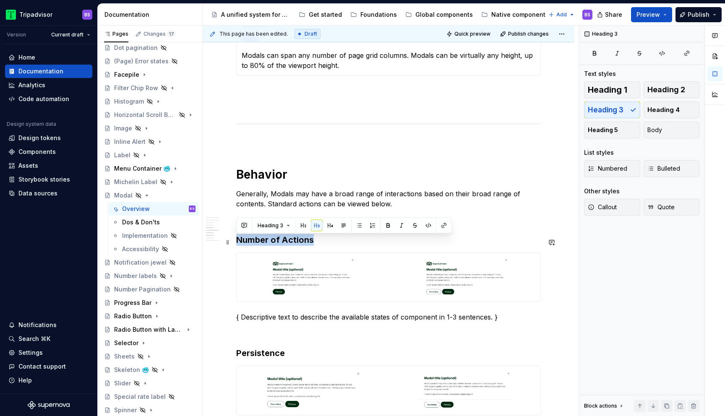
click at [285, 241] on h3 "Number of Actions" at bounding box center [388, 240] width 305 height 12
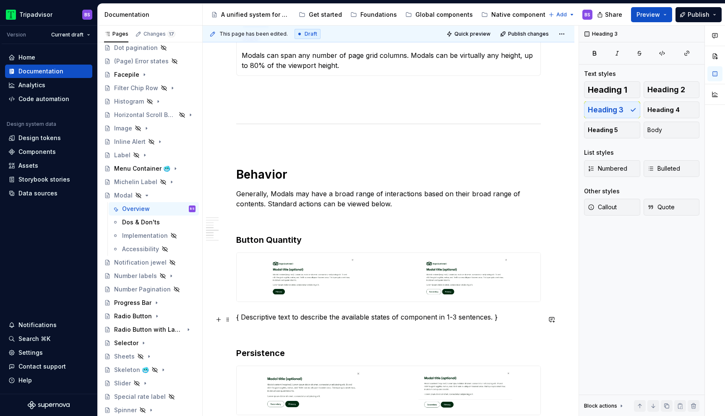
click at [251, 322] on p "{ Descriptive text to describe the available states of component in 1-3 sentenc…" at bounding box center [388, 317] width 305 height 10
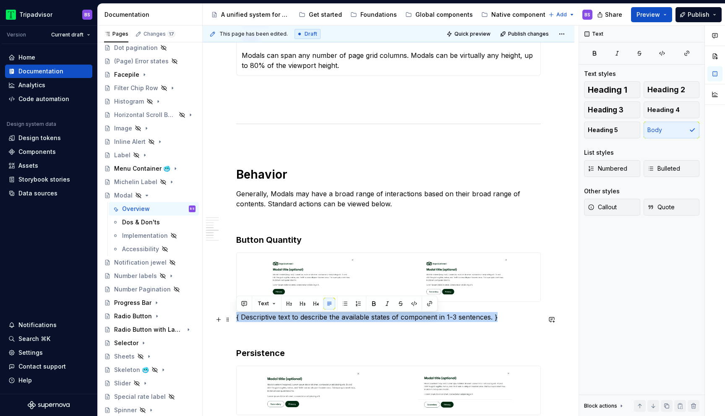
click at [251, 322] on p "{ Descriptive text to describe the available states of component in 1-3 sentenc…" at bounding box center [388, 317] width 305 height 10
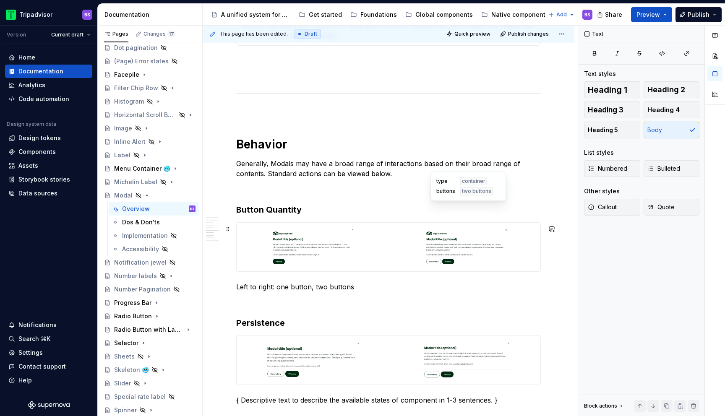
scroll to position [1245, 0]
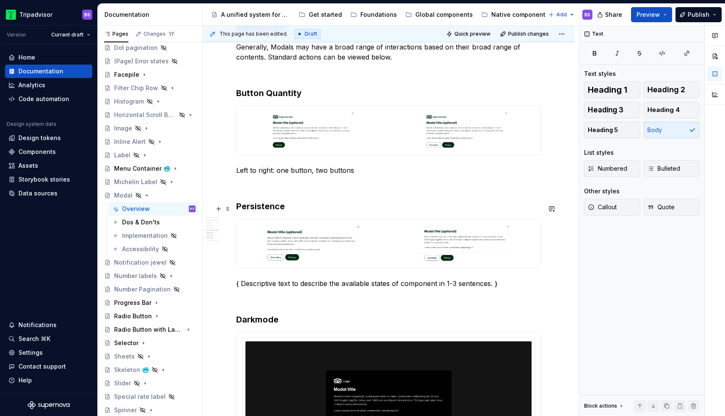
click at [292, 208] on h3 "Persistence" at bounding box center [388, 207] width 305 height 12
click at [266, 287] on p "{ Descriptive text to describe the available states of component in 1-3 sentenc…" at bounding box center [388, 284] width 305 height 10
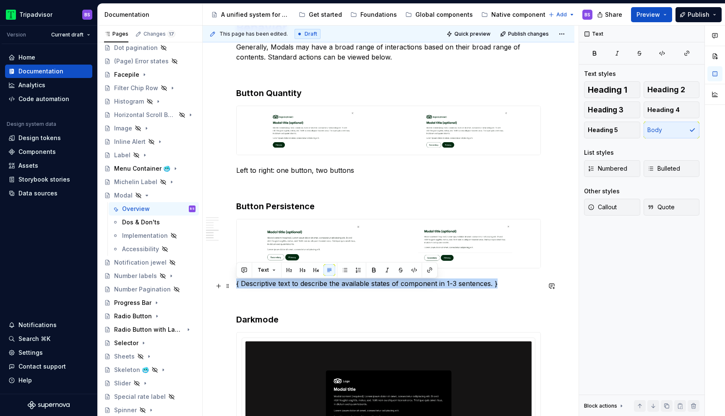
click at [266, 287] on p "{ Descriptive text to describe the available states of component in 1-3 sentenc…" at bounding box center [388, 284] width 305 height 10
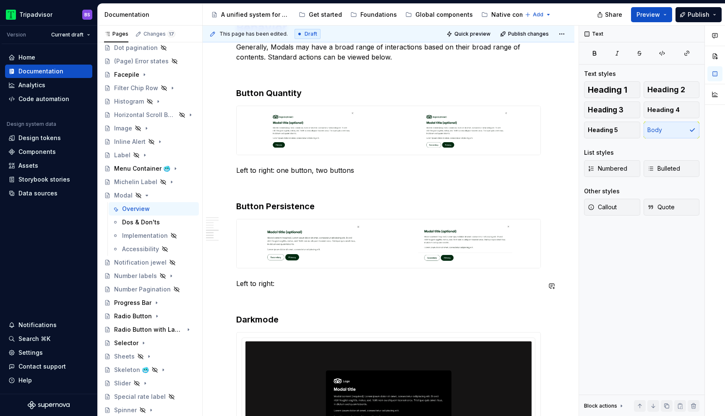
type textarea "*"
